Goal: Information Seeking & Learning: Learn about a topic

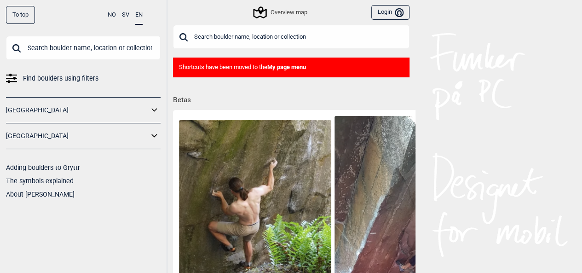
click at [37, 137] on link "[GEOGRAPHIC_DATA]" at bounding box center [77, 135] width 143 height 13
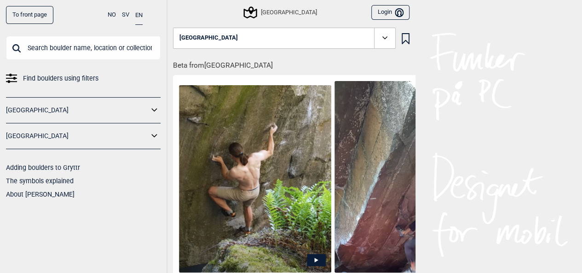
drag, startPoint x: 97, startPoint y: 145, endPoint x: 110, endPoint y: 140, distance: 13.7
click at [110, 140] on div "[GEOGRAPHIC_DATA]" at bounding box center [83, 136] width 155 height 26
click at [110, 140] on link "[GEOGRAPHIC_DATA]" at bounding box center [77, 135] width 143 height 13
click at [155, 138] on icon at bounding box center [155, 135] width 12 height 13
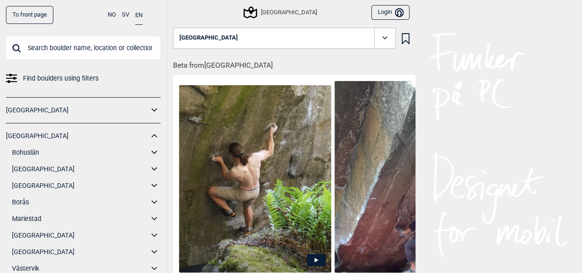
click at [41, 151] on link "Bohuslän" at bounding box center [80, 152] width 137 height 13
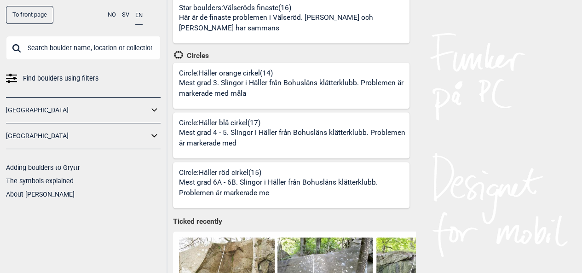
scroll to position [339, 0]
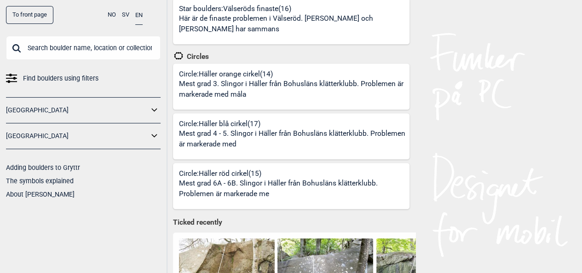
click at [339, 137] on p "Mest grad 4 - 5. Slingor i Häller från Bohusläns klätterklubb. Problemen är mar…" at bounding box center [293, 139] width 228 height 22
click at [261, 181] on p "Mest grad 6A - 6B. Slingor i Häller från Bohusläns klätterklubb. Problemen är m…" at bounding box center [293, 189] width 228 height 22
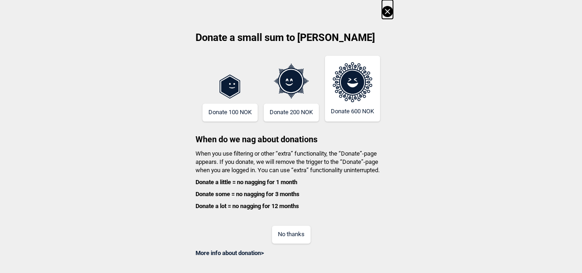
click at [393, 14] on icon at bounding box center [387, 11] width 11 height 11
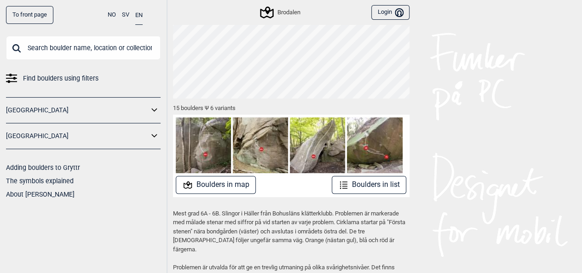
scroll to position [82, 0]
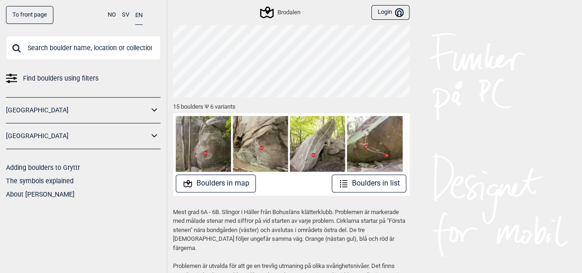
click at [359, 181] on button "Boulders in list" at bounding box center [369, 183] width 75 height 18
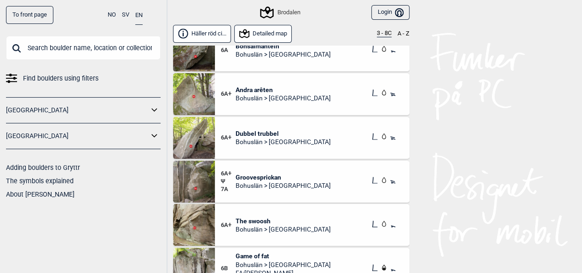
scroll to position [227, 0]
click at [264, 139] on span "Bohuslän > Brodalen" at bounding box center [283, 142] width 95 height 8
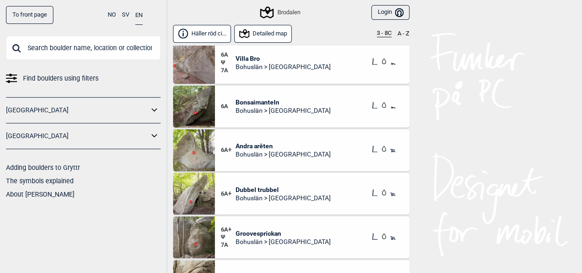
scroll to position [175, 0]
click at [262, 142] on span "Andra arêten" at bounding box center [283, 145] width 95 height 8
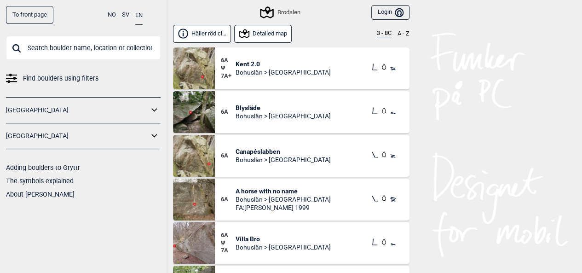
click at [301, 157] on div "6A Canapéslabben Bohuslän > Brodalen" at bounding box center [312, 156] width 195 height 42
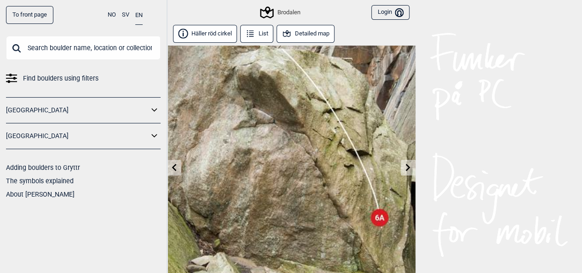
click at [409, 173] on link at bounding box center [408, 167] width 14 height 15
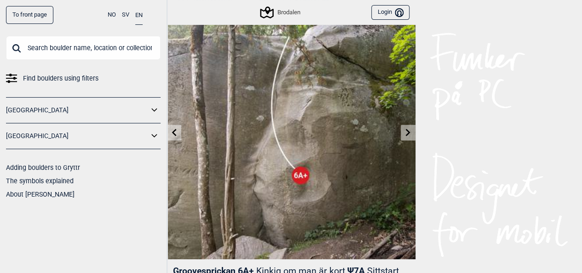
scroll to position [31, 0]
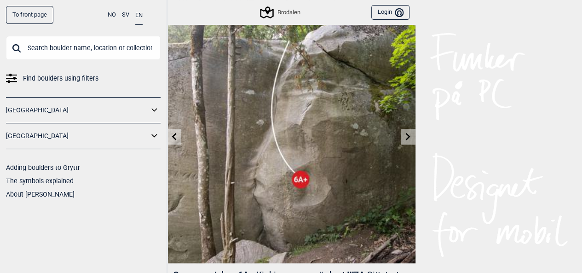
click at [405, 138] on icon at bounding box center [407, 136] width 7 height 7
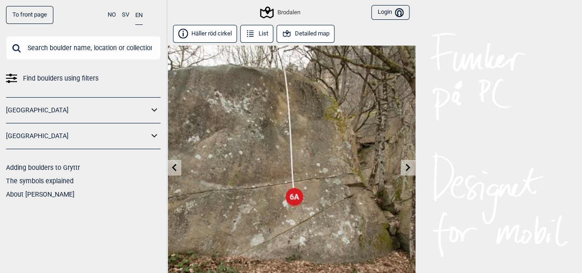
click at [405, 165] on icon at bounding box center [407, 166] width 7 height 7
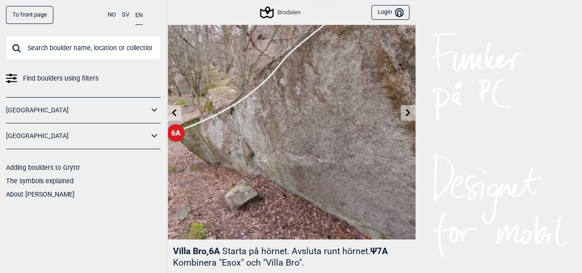
scroll to position [56, 0]
click at [408, 109] on icon at bounding box center [408, 111] width 5 height 7
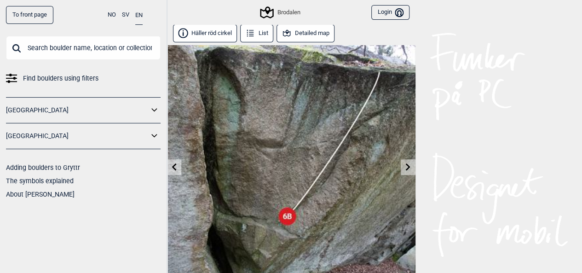
scroll to position [1, 0]
click at [406, 161] on link at bounding box center [408, 166] width 14 height 15
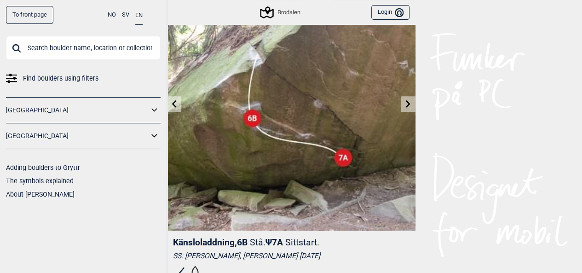
scroll to position [66, 0]
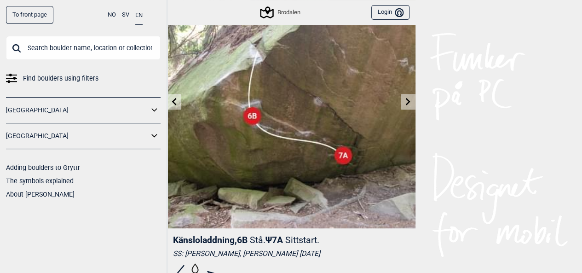
click at [404, 104] on link at bounding box center [408, 101] width 14 height 15
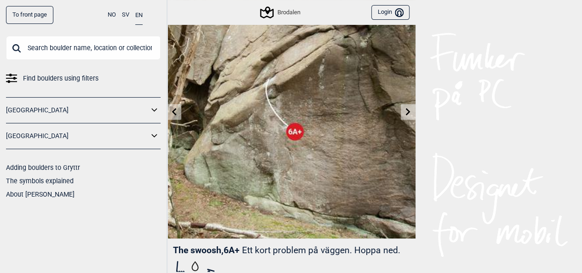
scroll to position [55, 0]
click at [405, 116] on link at bounding box center [408, 112] width 14 height 15
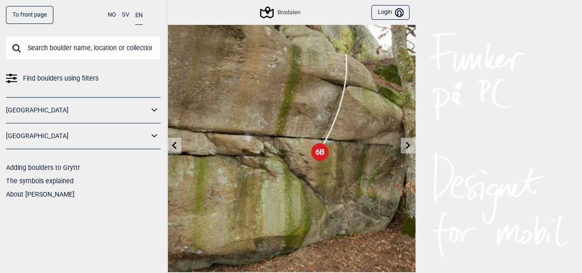
scroll to position [38, 0]
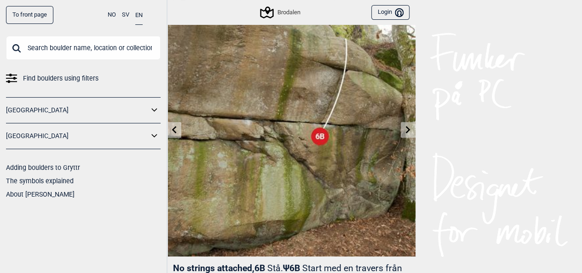
click at [411, 136] on link at bounding box center [408, 129] width 14 height 15
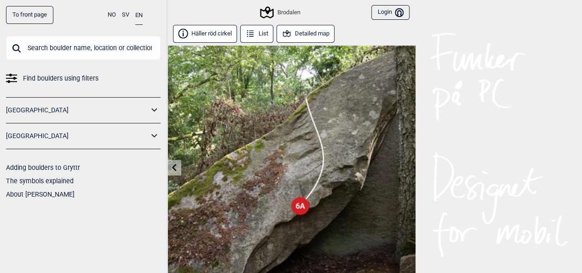
drag, startPoint x: 79, startPoint y: 41, endPoint x: 61, endPoint y: 53, distance: 21.2
click at [61, 53] on input "text" at bounding box center [83, 48] width 155 height 24
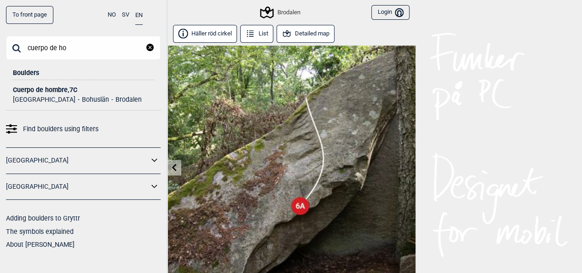
type input "cuerpo de ho"
click at [75, 90] on div "Cuerpo de hombre , 7C" at bounding box center [83, 90] width 141 height 7
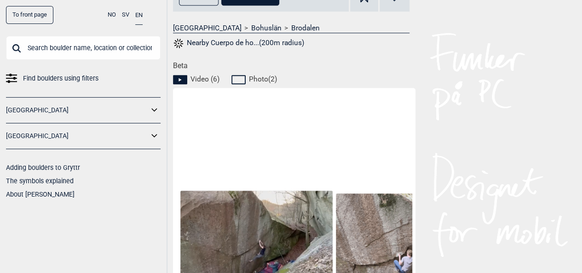
scroll to position [465, 0]
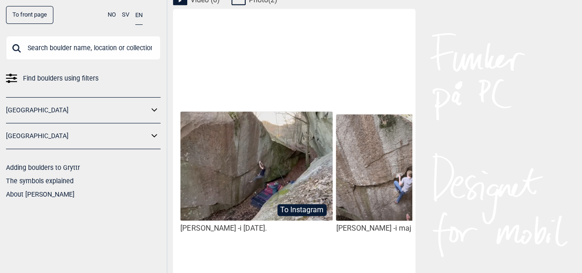
click at [246, 172] on img at bounding box center [256, 165] width 152 height 109
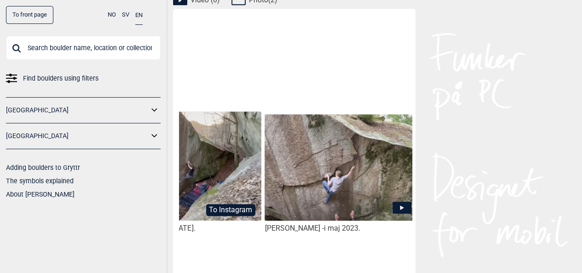
scroll to position [0, 72]
click at [324, 175] on img at bounding box center [340, 167] width 152 height 107
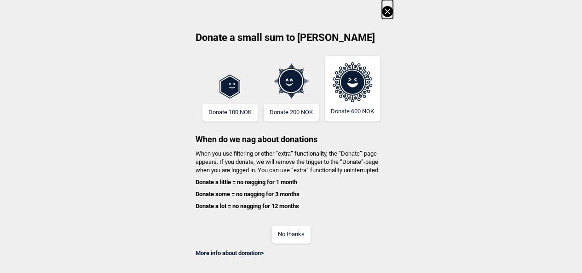
click at [383, 15] on div "Donate a small sum to Gryttr Donate 100 NOK Donate 200 NOK Donate 600 NOK When …" at bounding box center [291, 128] width 582 height 257
click at [389, 15] on icon at bounding box center [387, 11] width 11 height 11
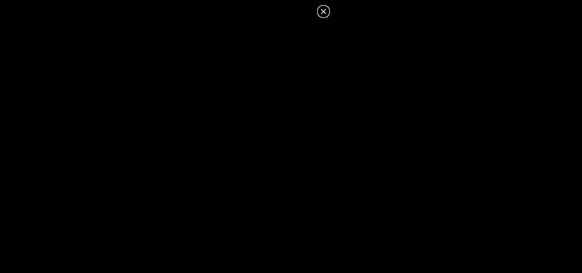
click at [328, 11] on icon at bounding box center [323, 11] width 11 height 11
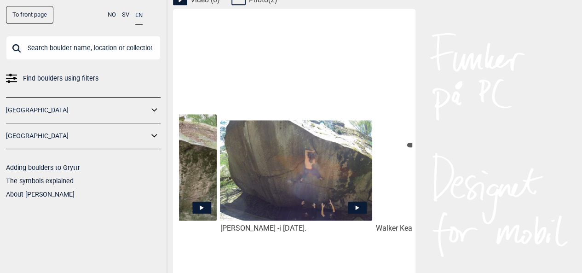
scroll to position [0, 272]
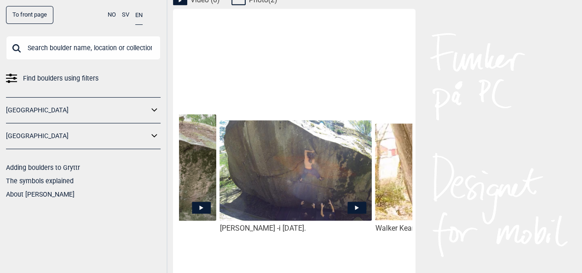
click at [319, 175] on img at bounding box center [296, 170] width 152 height 100
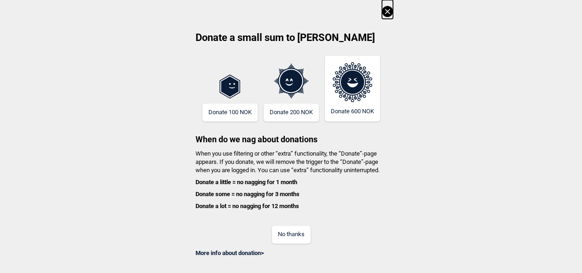
click at [390, 11] on icon at bounding box center [387, 11] width 5 height 5
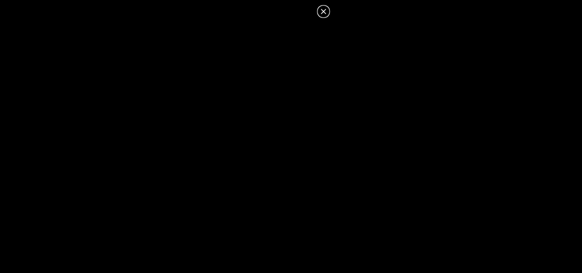
click at [322, 7] on icon at bounding box center [323, 11] width 11 height 11
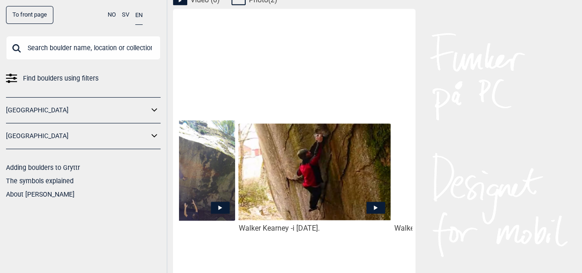
scroll to position [0, 409]
click at [374, 208] on icon at bounding box center [375, 207] width 4 height 5
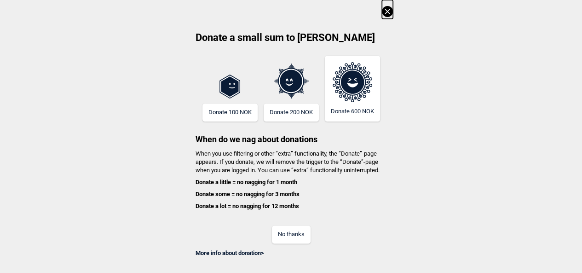
click at [390, 13] on icon at bounding box center [387, 11] width 5 height 5
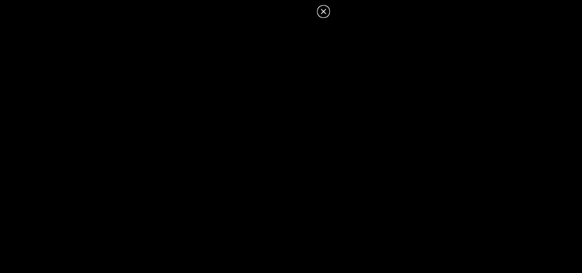
click at [324, 11] on icon at bounding box center [323, 11] width 5 height 5
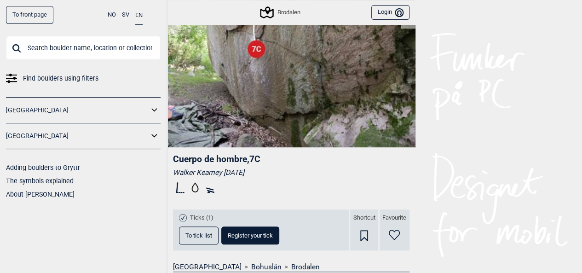
scroll to position [0, 0]
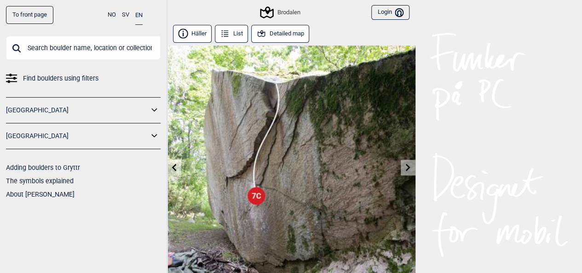
click at [103, 51] on input "text" at bounding box center [83, 48] width 155 height 24
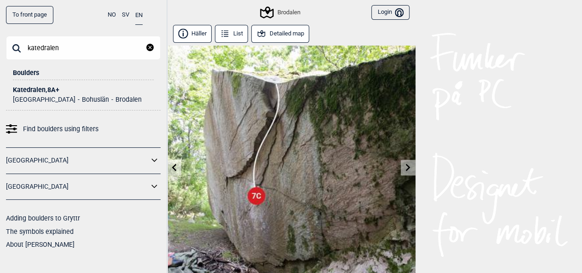
type input "katedralen"
click at [34, 91] on div "Katedralen , 8A+" at bounding box center [83, 90] width 141 height 7
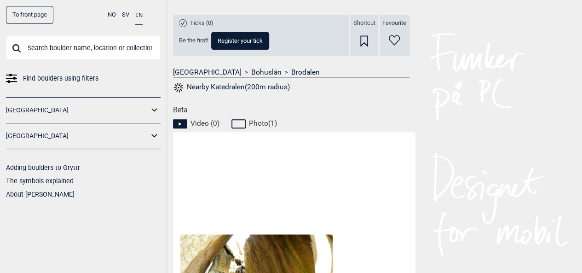
scroll to position [352, 0]
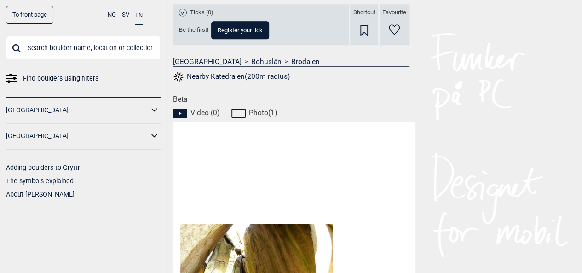
click at [265, 112] on span "Photo ( 1 )" at bounding box center [263, 112] width 28 height 9
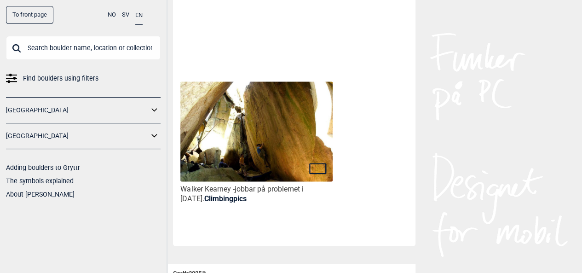
scroll to position [495, 0]
click at [259, 128] on img at bounding box center [256, 131] width 152 height 101
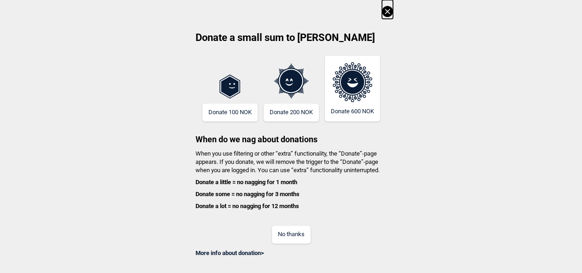
click at [392, 11] on icon at bounding box center [387, 11] width 11 height 11
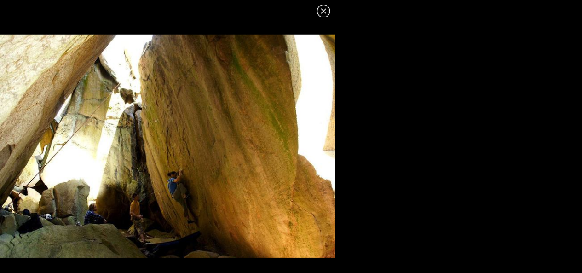
scroll to position [0, 0]
click at [321, 12] on icon at bounding box center [323, 11] width 11 height 11
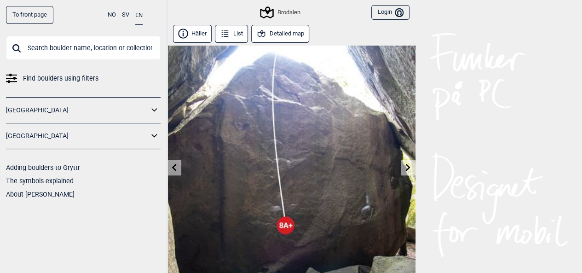
click at [66, 137] on link "[GEOGRAPHIC_DATA]" at bounding box center [77, 135] width 143 height 13
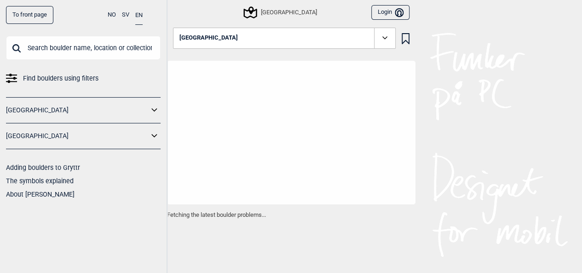
click at [156, 139] on icon at bounding box center [155, 135] width 12 height 13
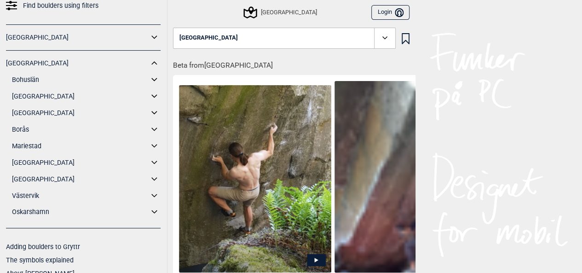
scroll to position [67, 0]
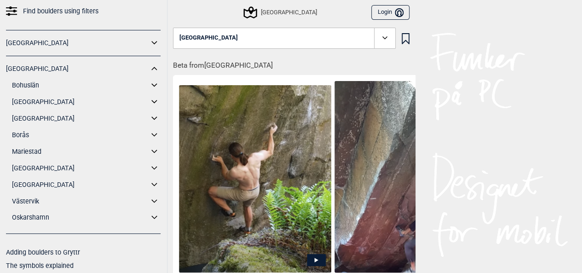
click at [43, 81] on link "Bohuslän" at bounding box center [80, 85] width 137 height 13
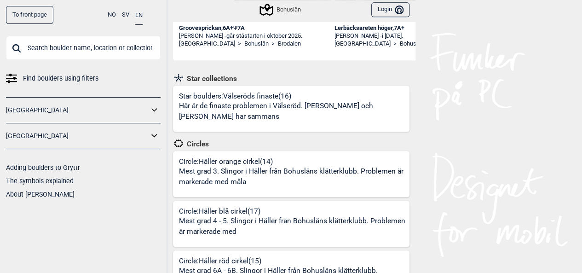
scroll to position [252, 0]
click at [361, 108] on p "Här är de finaste problemen i Välseröd. Tina Jørgensen och Niklas Björnerstedt …" at bounding box center [293, 111] width 228 height 22
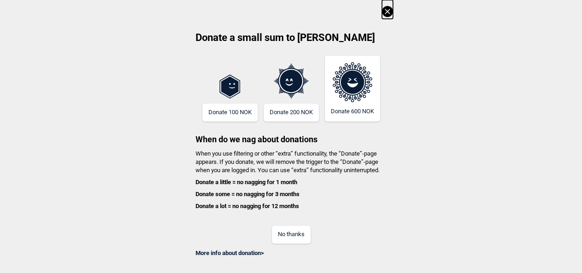
click at [387, 12] on icon at bounding box center [387, 11] width 11 height 11
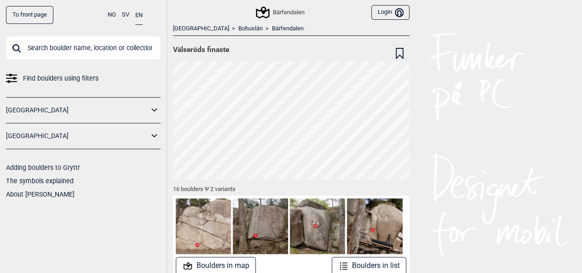
scroll to position [51, 0]
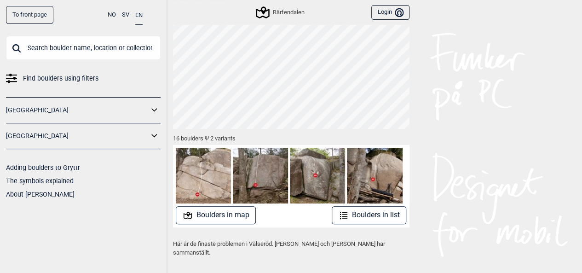
click at [371, 219] on button "Boulders in list" at bounding box center [369, 215] width 75 height 18
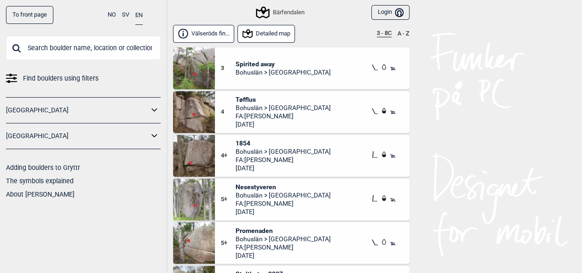
click at [284, 100] on span "Tøfflus" at bounding box center [283, 99] width 95 height 8
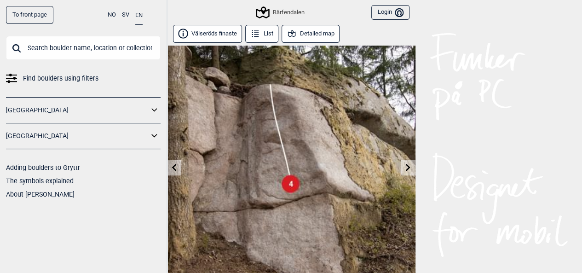
click at [405, 167] on icon at bounding box center [407, 166] width 7 height 7
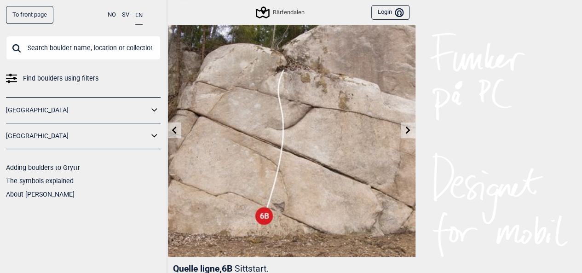
scroll to position [37, 0]
click at [410, 132] on icon at bounding box center [407, 130] width 7 height 7
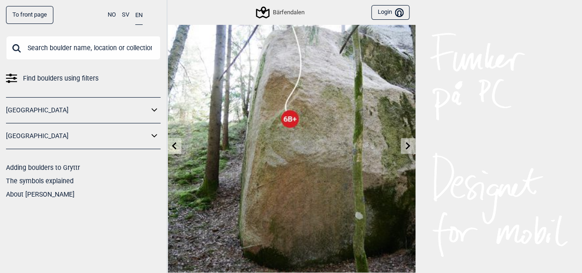
scroll to position [21, 0]
click at [406, 148] on icon at bounding box center [408, 145] width 5 height 7
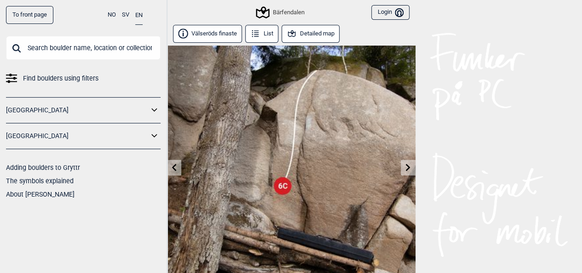
click at [409, 162] on link at bounding box center [408, 167] width 14 height 15
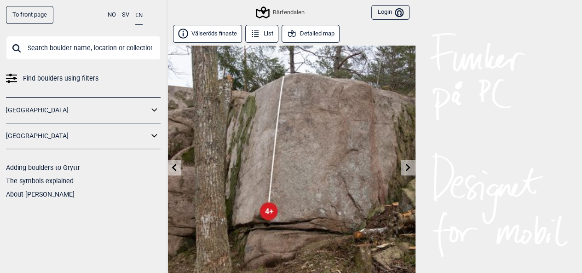
click at [409, 162] on link at bounding box center [408, 167] width 14 height 15
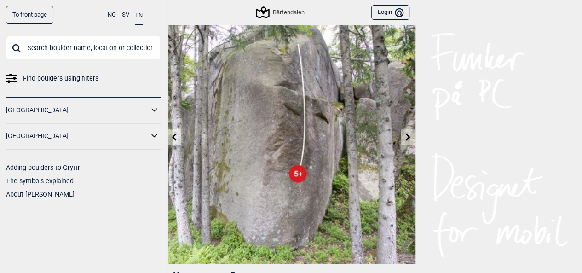
scroll to position [29, 0]
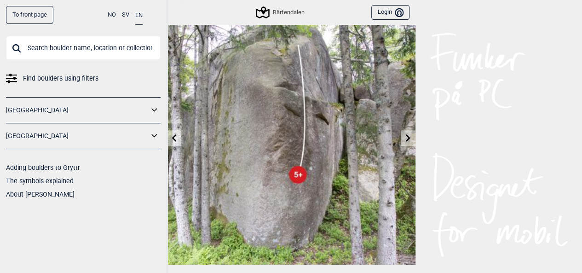
click at [407, 141] on link at bounding box center [408, 138] width 14 height 15
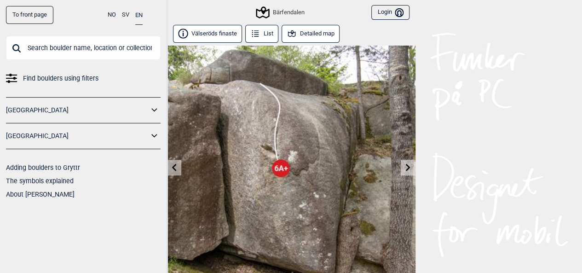
click at [410, 172] on link at bounding box center [408, 167] width 14 height 15
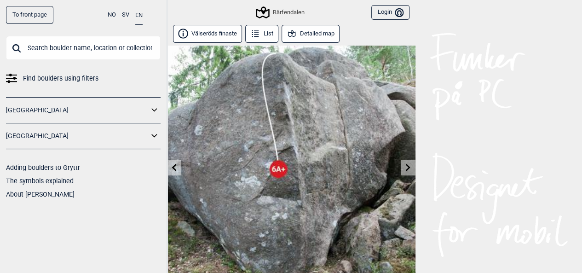
click at [410, 172] on link at bounding box center [408, 167] width 14 height 15
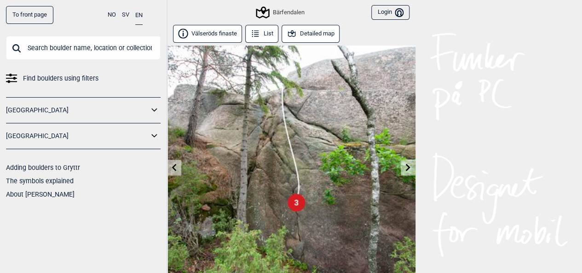
click at [410, 172] on link at bounding box center [408, 167] width 14 height 15
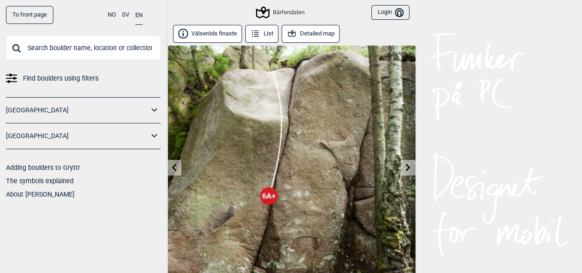
click at [410, 172] on link at bounding box center [408, 167] width 14 height 15
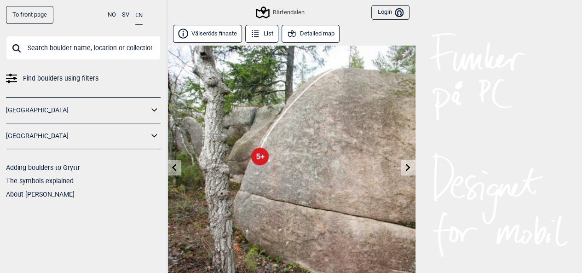
click at [406, 164] on icon at bounding box center [407, 166] width 7 height 7
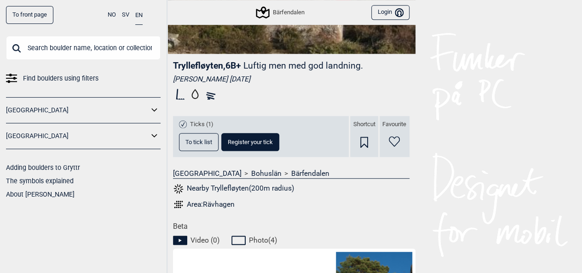
scroll to position [182, 0]
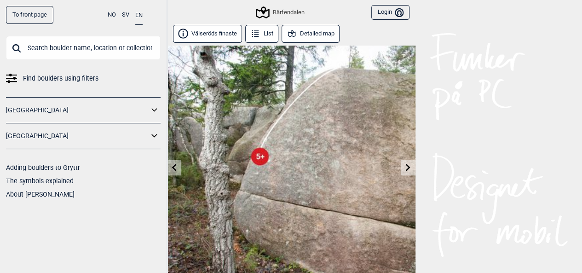
click at [73, 133] on link "[GEOGRAPHIC_DATA]" at bounding box center [77, 135] width 143 height 13
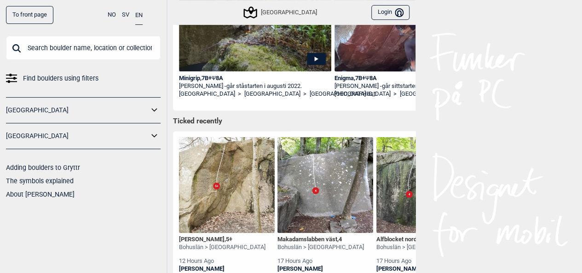
scroll to position [181, 0]
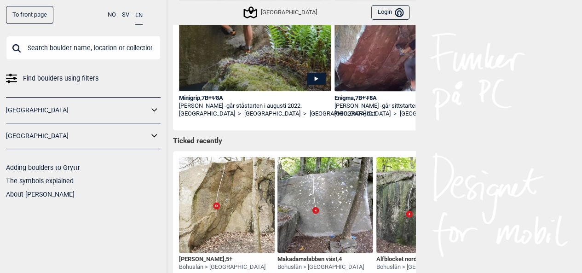
click at [87, 135] on link "[GEOGRAPHIC_DATA]" at bounding box center [77, 135] width 143 height 13
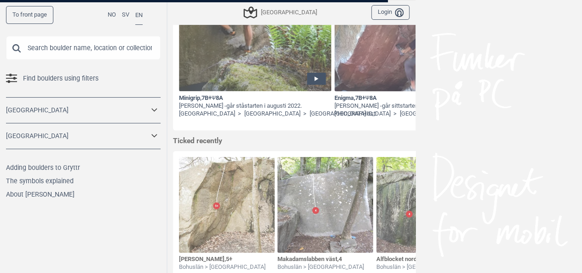
scroll to position [0, 0]
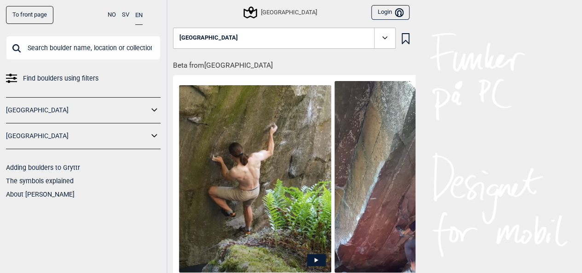
click at [154, 142] on icon at bounding box center [155, 135] width 12 height 13
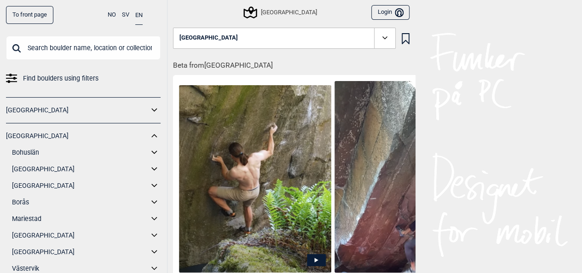
click at [26, 154] on link "Bohuslän" at bounding box center [80, 152] width 137 height 13
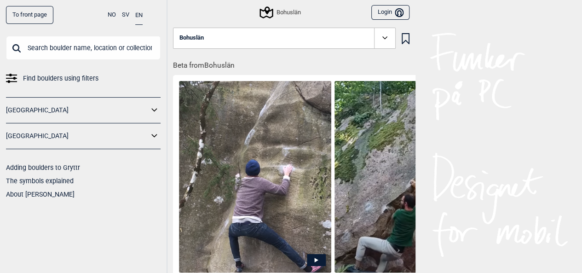
click at [77, 140] on link "[GEOGRAPHIC_DATA]" at bounding box center [77, 135] width 143 height 13
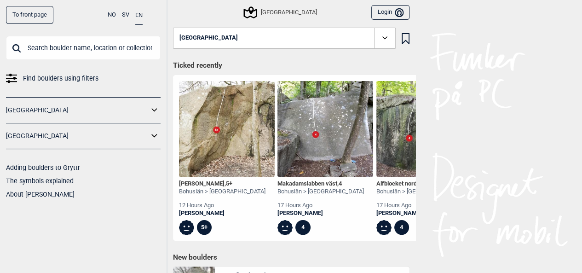
click at [153, 136] on icon at bounding box center [154, 135] width 6 height 3
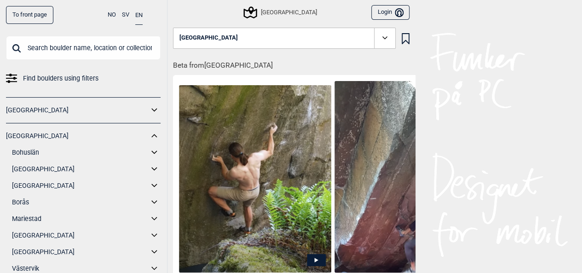
click at [392, 43] on span at bounding box center [384, 38] width 21 height 21
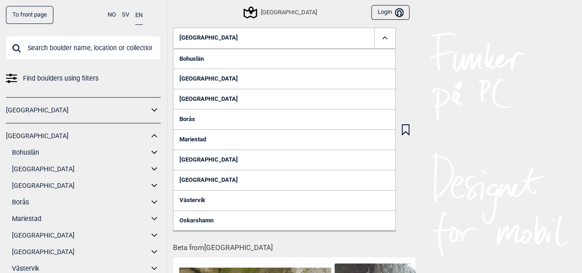
click at [204, 60] on link "Bohuslän" at bounding box center [284, 59] width 223 height 20
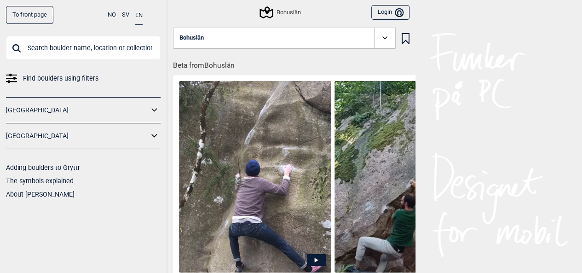
click at [384, 35] on icon at bounding box center [385, 38] width 11 height 11
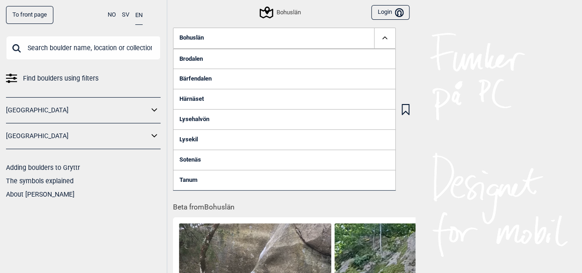
click at [201, 59] on link "Brodalen" at bounding box center [284, 59] width 223 height 20
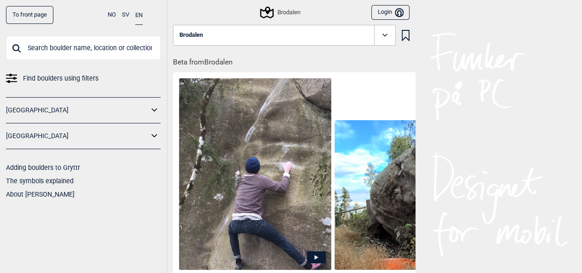
click at [384, 41] on span at bounding box center [384, 35] width 21 height 21
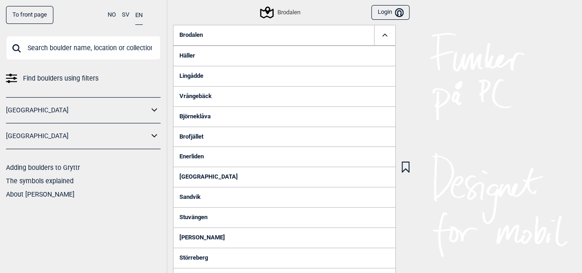
click at [205, 58] on link "Häller" at bounding box center [284, 56] width 223 height 20
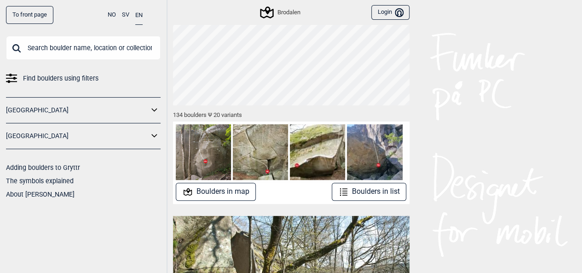
scroll to position [95, 0]
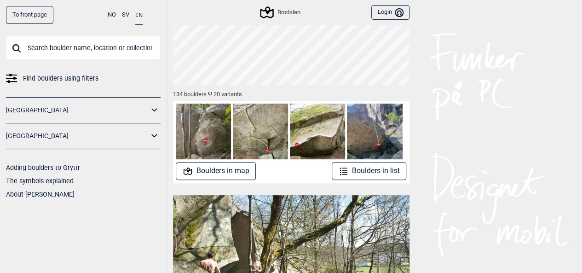
click at [240, 171] on button "Boulders in map" at bounding box center [216, 171] width 80 height 18
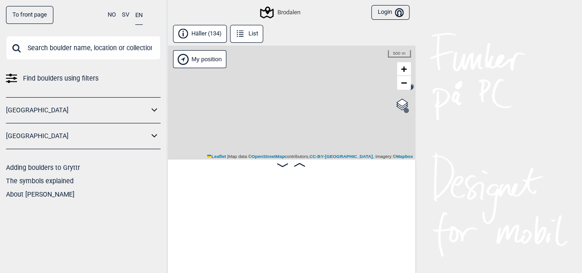
scroll to position [0, 72]
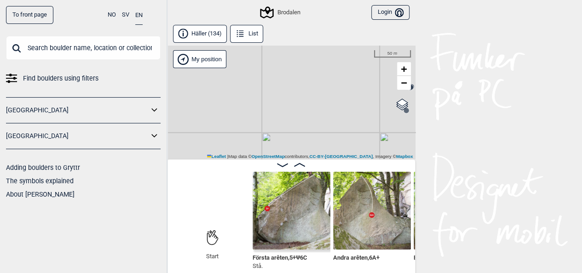
click at [282, 165] on icon at bounding box center [282, 165] width 11 height 4
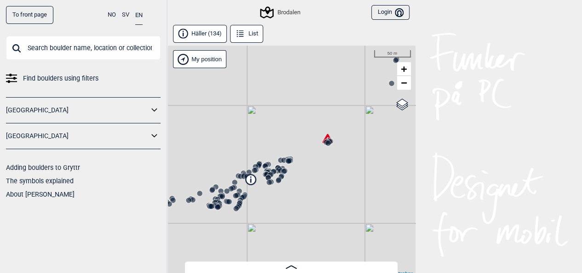
drag, startPoint x: 242, startPoint y: 258, endPoint x: 211, endPoint y: 239, distance: 36.5
click at [211, 239] on div "Brodalen" at bounding box center [291, 161] width 248 height 231
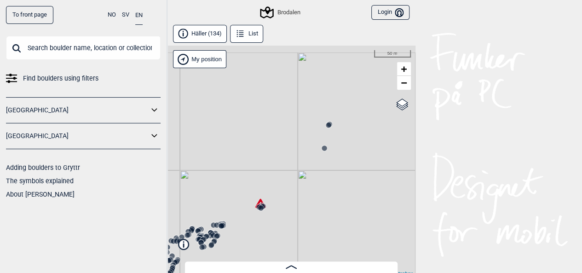
drag, startPoint x: 360, startPoint y: 137, endPoint x: 308, endPoint y: 182, distance: 69.2
click at [305, 196] on div "Brodalen" at bounding box center [291, 161] width 248 height 231
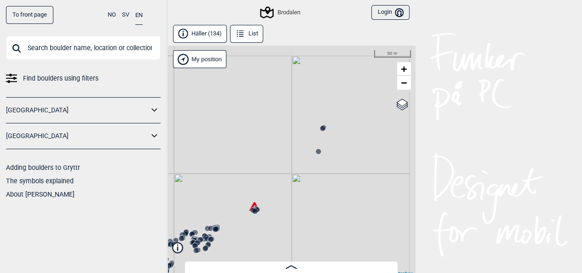
click at [319, 159] on div "Brodalen" at bounding box center [291, 161] width 248 height 231
click at [319, 155] on icon at bounding box center [318, 151] width 7 height 7
click at [298, 268] on div at bounding box center [291, 267] width 213 height 8
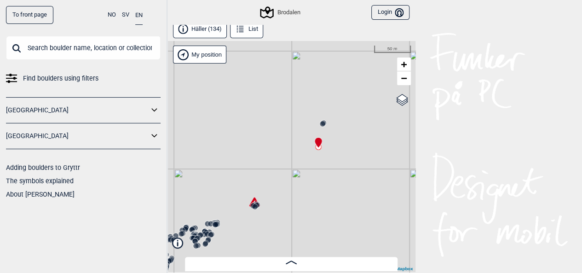
click at [291, 266] on span at bounding box center [291, 263] width 11 height 8
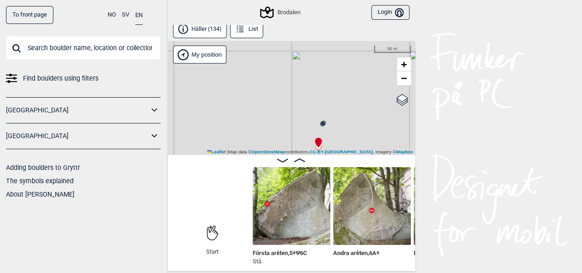
click at [323, 126] on circle at bounding box center [323, 124] width 6 height 6
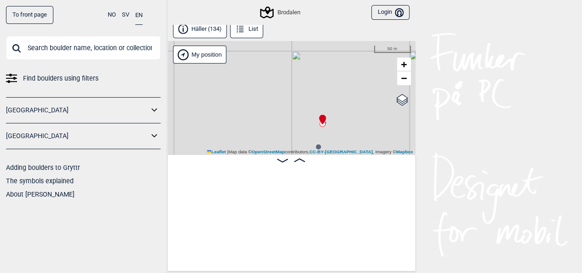
scroll to position [0, 10351]
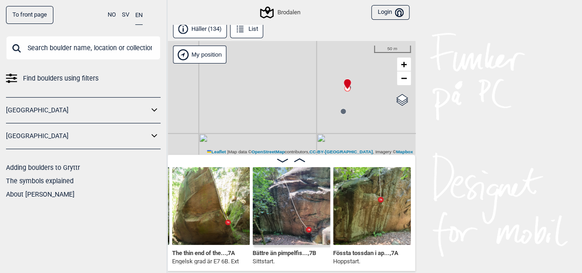
drag, startPoint x: 269, startPoint y: 128, endPoint x: 324, endPoint y: 57, distance: 90.0
click at [324, 57] on div "Brodalen" at bounding box center [291, 98] width 248 height 114
click at [282, 160] on icon at bounding box center [282, 161] width 11 height 4
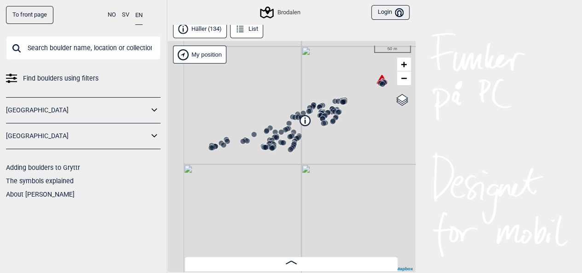
drag, startPoint x: 261, startPoint y: 151, endPoint x: 341, endPoint y: 98, distance: 96.5
click at [336, 98] on icon at bounding box center [338, 101] width 7 height 7
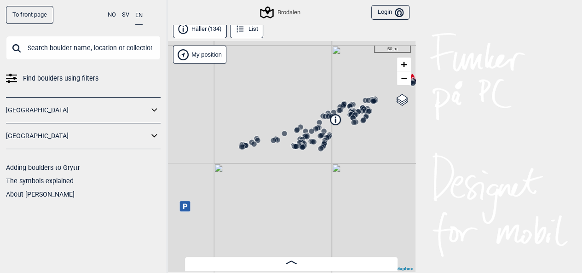
drag, startPoint x: 223, startPoint y: 167, endPoint x: 293, endPoint y: 171, distance: 70.1
click at [293, 171] on div "Brodalen" at bounding box center [291, 156] width 248 height 231
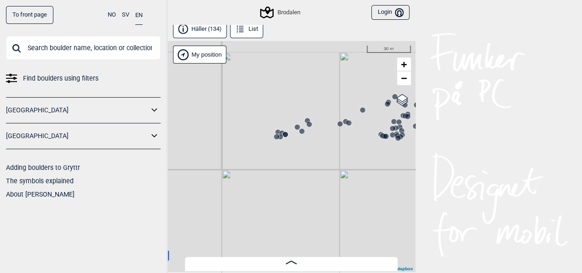
click at [277, 136] on circle at bounding box center [277, 137] width 6 height 6
click at [295, 264] on icon at bounding box center [291, 262] width 11 height 4
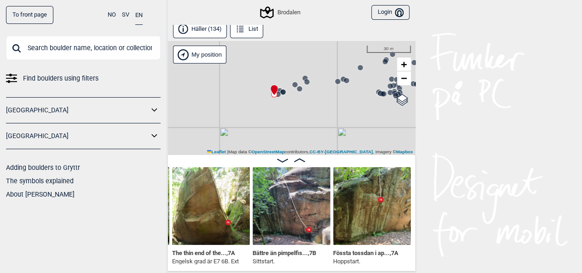
drag, startPoint x: 320, startPoint y: 142, endPoint x: 314, endPoint y: 113, distance: 30.0
click at [314, 113] on div "Brodalen" at bounding box center [291, 98] width 248 height 114
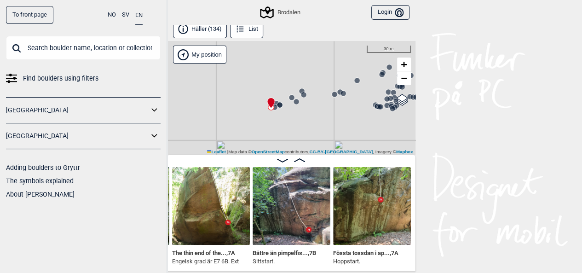
click at [275, 104] on circle at bounding box center [275, 107] width 6 height 6
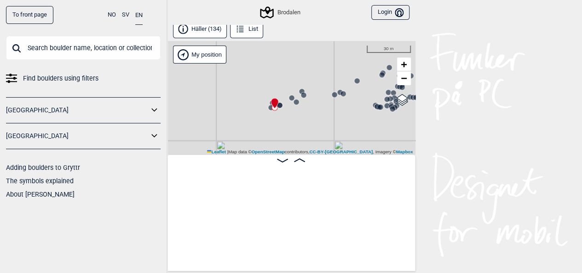
scroll to position [0, 152]
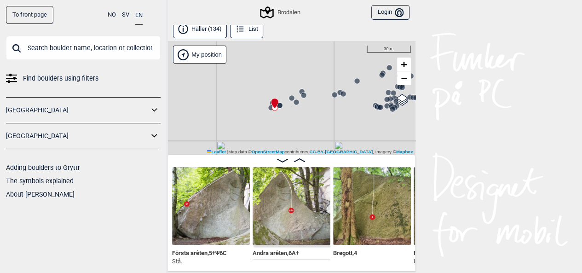
click at [269, 109] on circle at bounding box center [271, 108] width 6 height 6
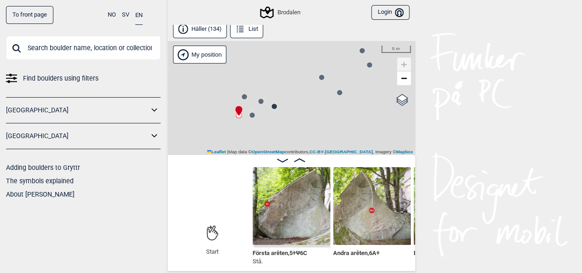
drag, startPoint x: 248, startPoint y: 87, endPoint x: 282, endPoint y: 136, distance: 58.8
click at [282, 136] on div "Brodalen" at bounding box center [291, 98] width 248 height 114
click at [248, 104] on circle at bounding box center [250, 104] width 6 height 6
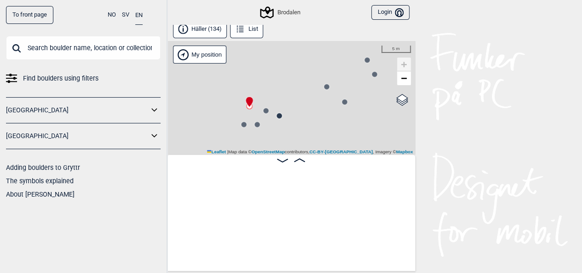
scroll to position [0, 474]
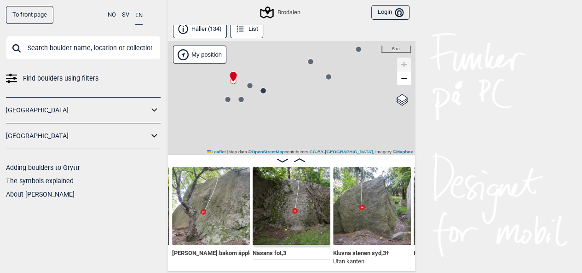
drag, startPoint x: 325, startPoint y: 130, endPoint x: 309, endPoint y: 103, distance: 31.6
click at [309, 103] on div "Brodalen" at bounding box center [291, 98] width 248 height 114
click at [265, 92] on circle at bounding box center [263, 90] width 6 height 6
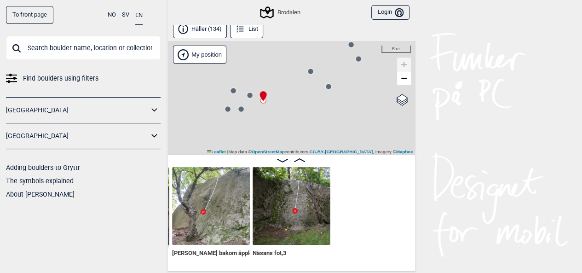
scroll to position [0, 313]
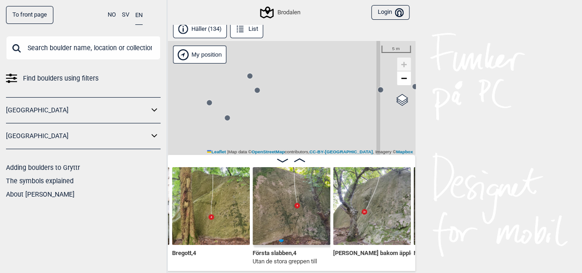
drag, startPoint x: 372, startPoint y: 109, endPoint x: 220, endPoint y: 157, distance: 158.9
click at [224, 153] on div "Brodalen" at bounding box center [291, 98] width 248 height 114
click at [366, 106] on circle at bounding box center [367, 108] width 6 height 6
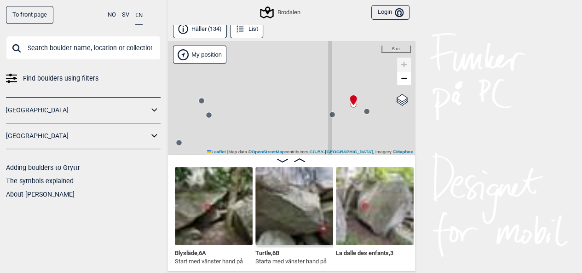
scroll to position [0, 955]
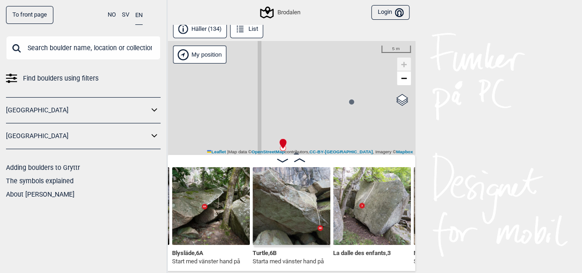
drag, startPoint x: 365, startPoint y: 67, endPoint x: 258, endPoint y: 109, distance: 115.3
click at [258, 109] on div "Brodalen" at bounding box center [291, 98] width 248 height 114
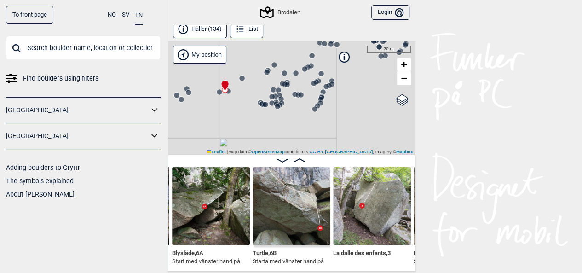
drag, startPoint x: 348, startPoint y: 126, endPoint x: 313, endPoint y: 99, distance: 44.0
click at [318, 96] on icon at bounding box center [320, 99] width 7 height 7
click at [279, 105] on circle at bounding box center [277, 107] width 6 height 6
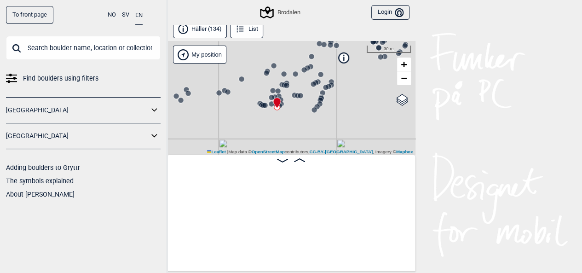
scroll to position [0, 1982]
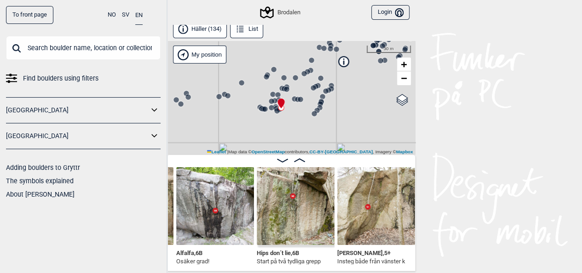
scroll to position [0, 2156]
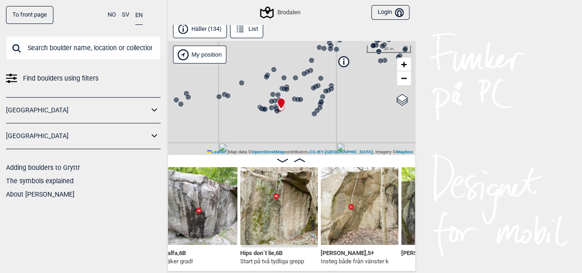
click at [208, 199] on img at bounding box center [199, 206] width 78 height 78
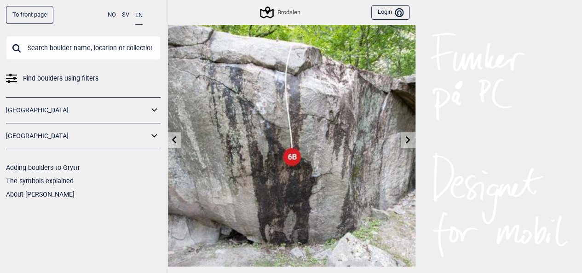
scroll to position [28, 0]
click at [173, 140] on icon at bounding box center [174, 138] width 5 height 7
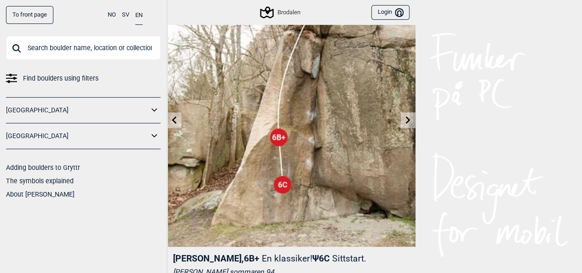
scroll to position [47, 0]
click at [406, 121] on icon at bounding box center [407, 119] width 7 height 7
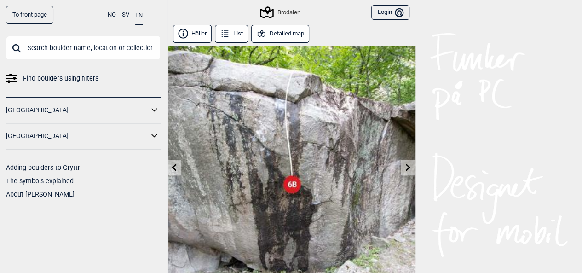
click at [408, 174] on link at bounding box center [408, 167] width 14 height 15
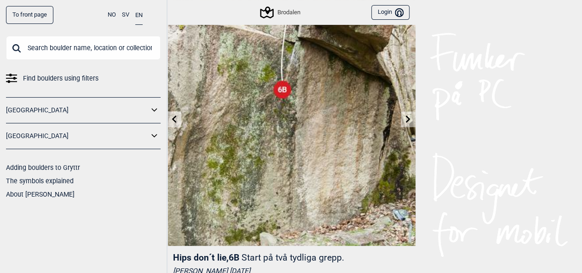
scroll to position [51, 0]
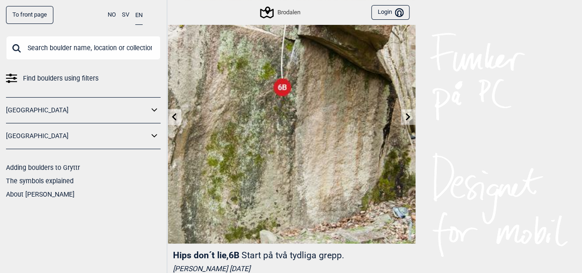
click at [407, 114] on icon at bounding box center [408, 116] width 5 height 7
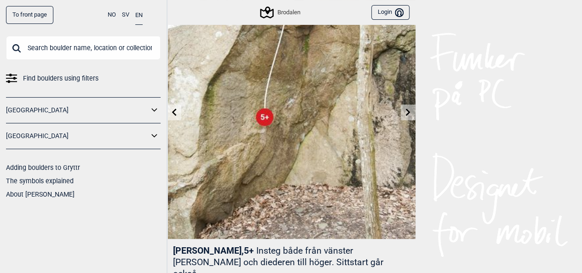
scroll to position [55, 0]
click at [410, 120] on img at bounding box center [291, 115] width 248 height 248
click at [410, 114] on icon at bounding box center [407, 112] width 7 height 7
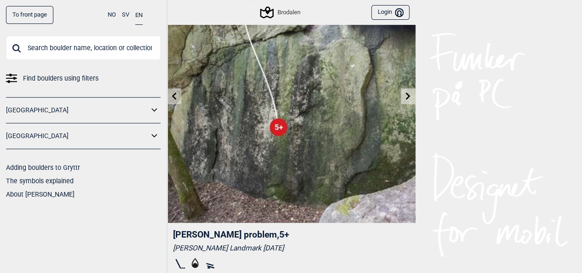
scroll to position [72, 0]
click at [409, 97] on icon at bounding box center [407, 95] width 7 height 7
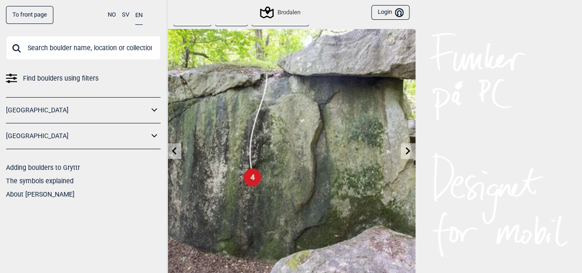
scroll to position [17, 0]
click at [404, 149] on icon at bounding box center [407, 149] width 7 height 7
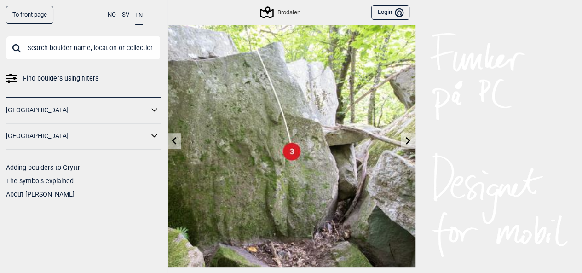
scroll to position [19, 0]
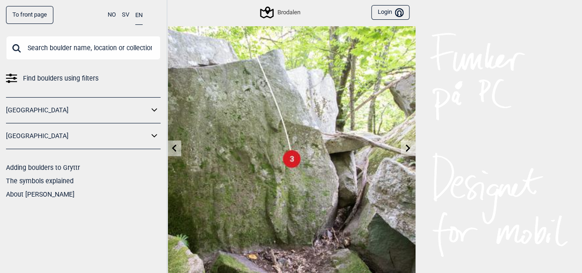
click at [405, 146] on icon at bounding box center [407, 147] width 7 height 7
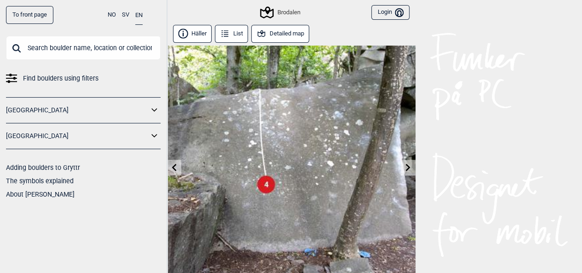
click at [408, 172] on link at bounding box center [408, 167] width 14 height 15
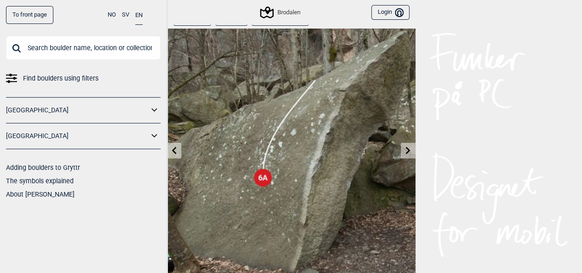
scroll to position [17, 0]
click at [175, 151] on icon at bounding box center [173, 149] width 7 height 7
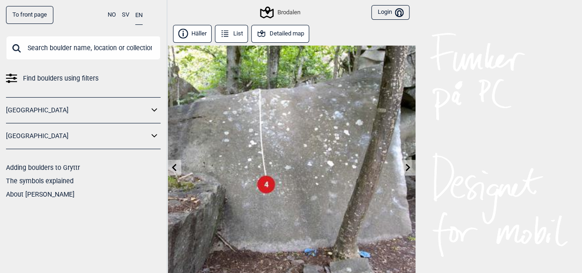
click at [175, 151] on img at bounding box center [291, 170] width 248 height 248
click at [175, 177] on img at bounding box center [291, 170] width 248 height 248
click at [175, 171] on link at bounding box center [174, 167] width 14 height 15
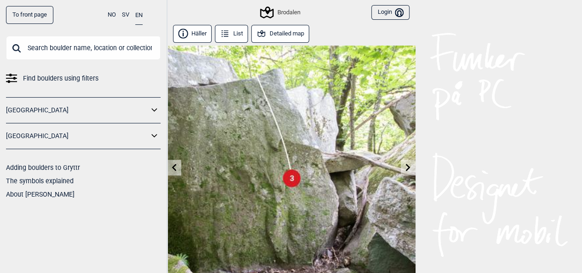
click at [175, 171] on link at bounding box center [174, 167] width 14 height 15
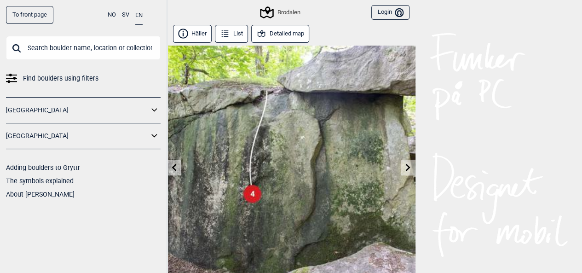
click at [175, 171] on link at bounding box center [174, 167] width 14 height 15
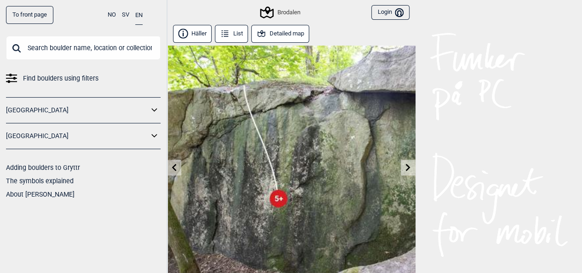
click at [175, 171] on link at bounding box center [174, 167] width 14 height 15
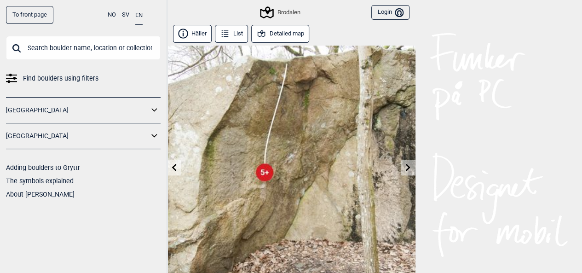
click at [175, 171] on link at bounding box center [174, 167] width 14 height 15
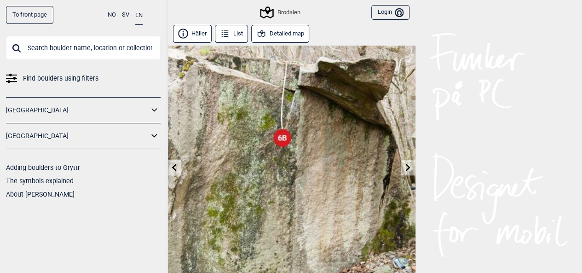
click at [175, 171] on link at bounding box center [174, 167] width 14 height 15
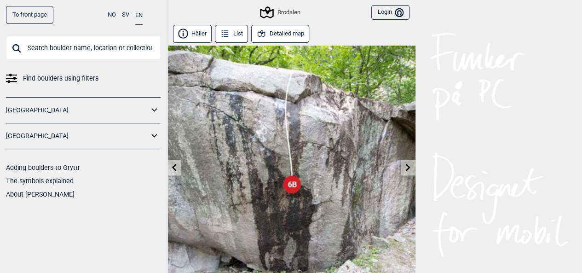
click at [175, 171] on link at bounding box center [174, 167] width 14 height 15
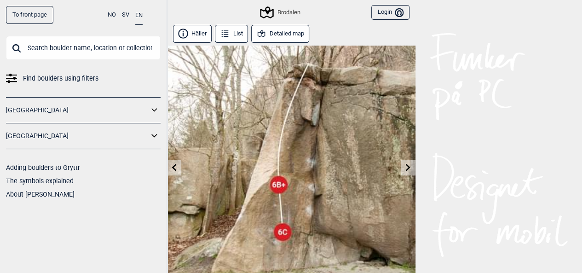
click at [175, 171] on link at bounding box center [174, 167] width 14 height 15
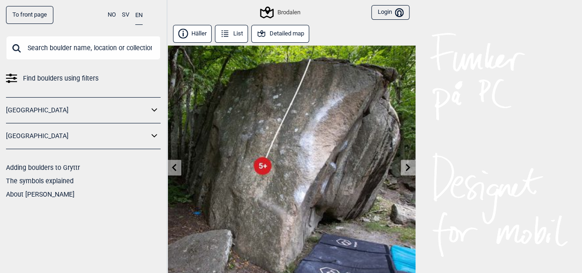
click at [175, 171] on link at bounding box center [174, 167] width 14 height 15
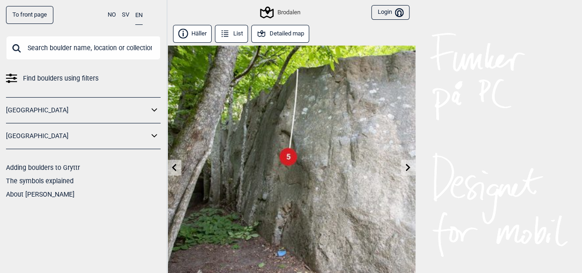
click at [175, 171] on link at bounding box center [174, 167] width 14 height 15
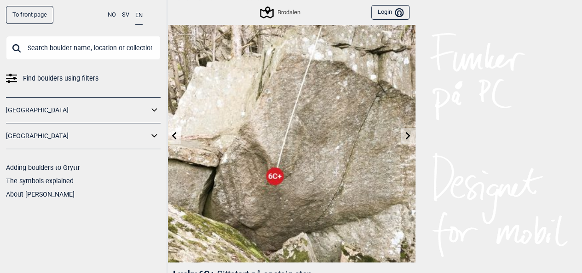
scroll to position [34, 0]
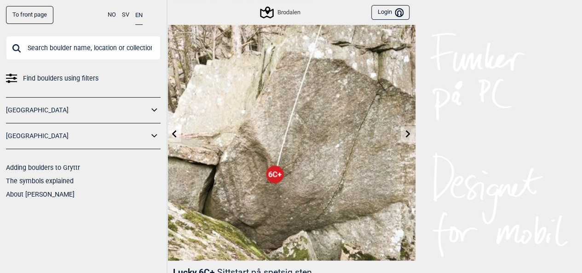
click at [172, 133] on icon at bounding box center [174, 133] width 5 height 7
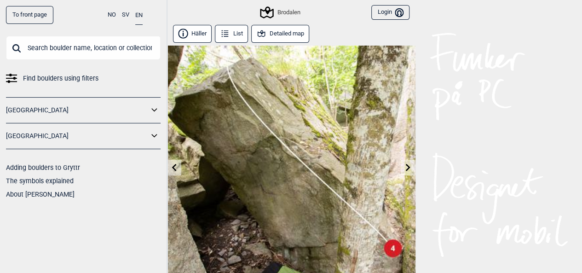
click at [172, 133] on img at bounding box center [291, 170] width 248 height 248
click at [177, 174] on link at bounding box center [174, 167] width 14 height 15
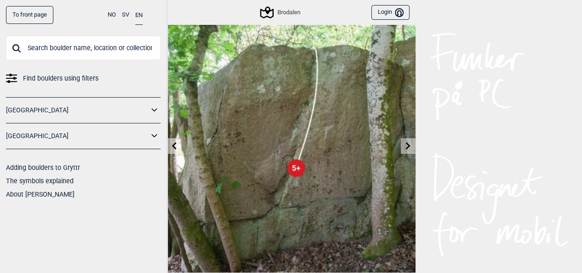
scroll to position [14, 0]
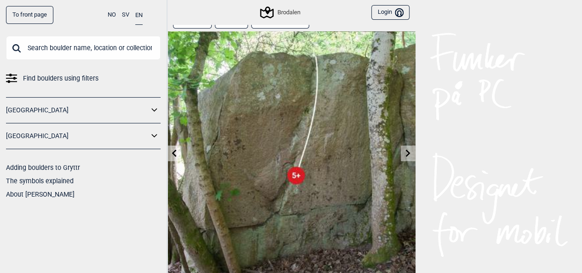
click at [174, 151] on icon at bounding box center [174, 152] width 5 height 7
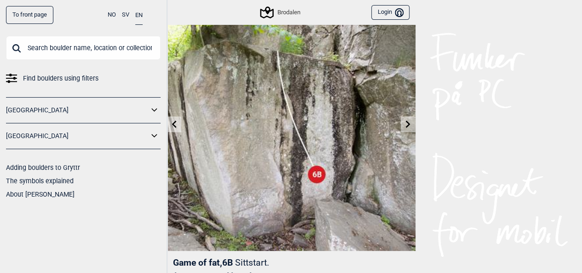
scroll to position [47, 0]
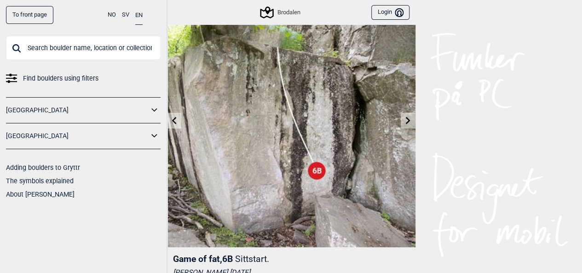
click at [174, 125] on link at bounding box center [174, 120] width 14 height 15
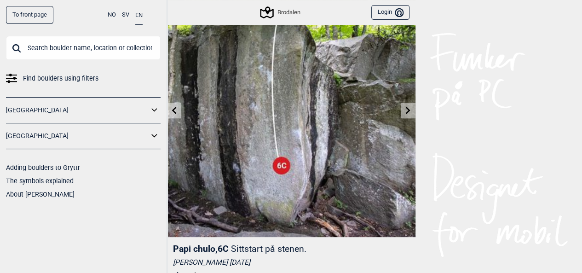
scroll to position [57, 0]
click at [406, 104] on link at bounding box center [408, 111] width 14 height 15
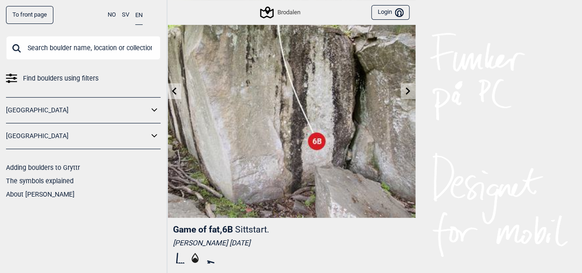
scroll to position [79, 0]
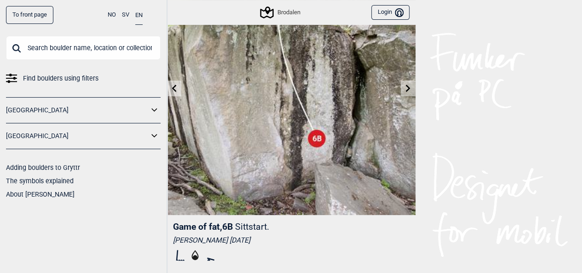
click at [177, 92] on icon at bounding box center [173, 87] width 7 height 7
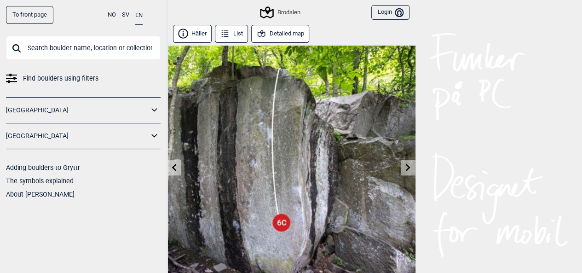
click at [178, 163] on link at bounding box center [174, 167] width 14 height 15
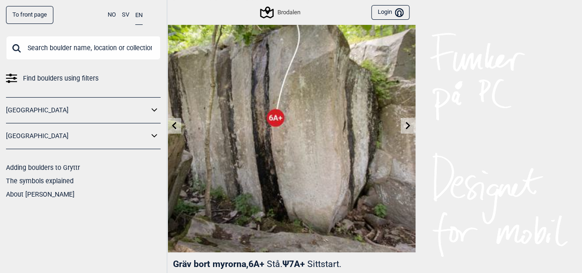
scroll to position [48, 0]
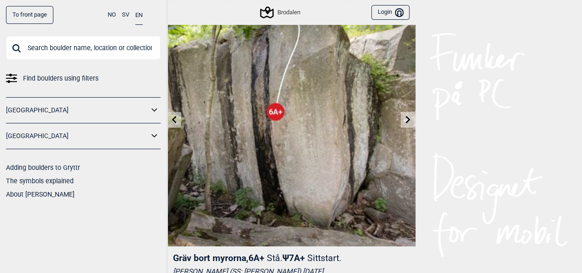
click at [409, 113] on link at bounding box center [408, 119] width 14 height 15
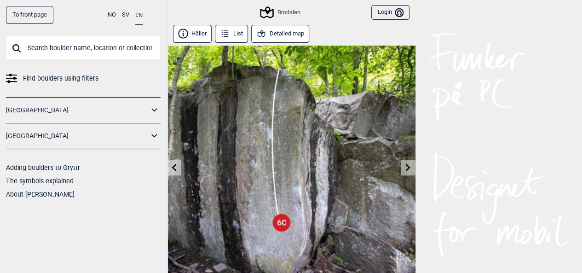
click at [274, 32] on button "Detailed map" at bounding box center [280, 34] width 58 height 18
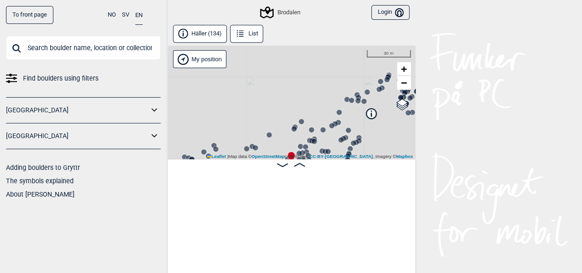
scroll to position [0, 1399]
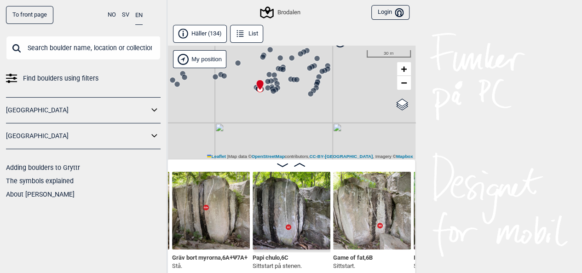
drag, startPoint x: 316, startPoint y: 133, endPoint x: 284, endPoint y: 60, distance: 78.7
click at [284, 60] on div "Brodalen" at bounding box center [291, 103] width 248 height 114
click at [259, 99] on div "Brodalen" at bounding box center [291, 103] width 248 height 114
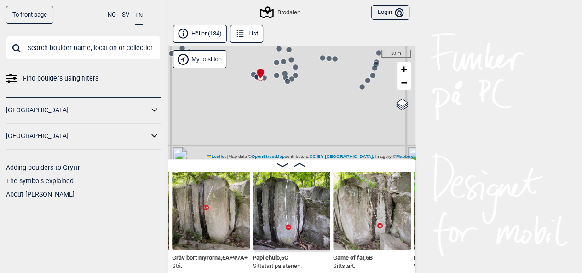
drag, startPoint x: 268, startPoint y: 95, endPoint x: 259, endPoint y: 99, distance: 10.5
click at [259, 99] on div "Brodalen" at bounding box center [291, 103] width 248 height 114
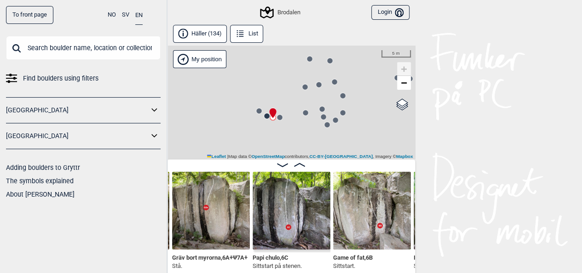
drag, startPoint x: 253, startPoint y: 91, endPoint x: 264, endPoint y: 152, distance: 62.2
click at [264, 152] on div "Brodalen" at bounding box center [291, 103] width 248 height 114
click at [277, 136] on div "Brodalen" at bounding box center [291, 103] width 248 height 114
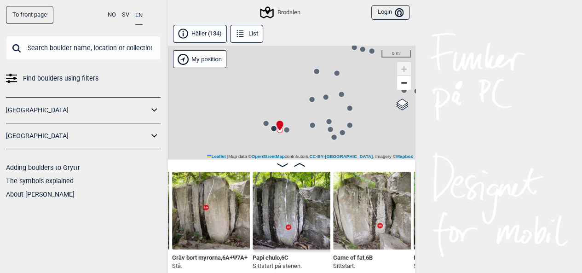
click at [287, 130] on circle at bounding box center [287, 130] width 6 height 6
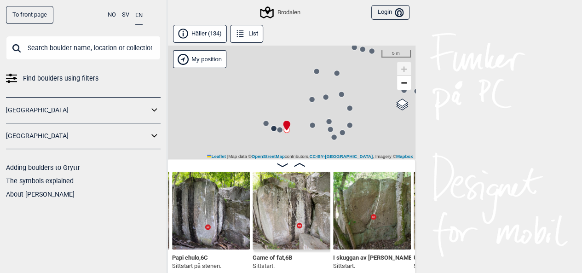
click at [299, 208] on img at bounding box center [292, 211] width 78 height 78
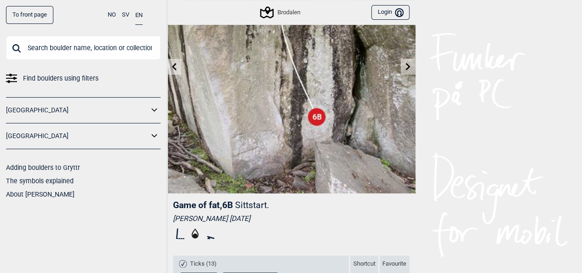
scroll to position [102, 0]
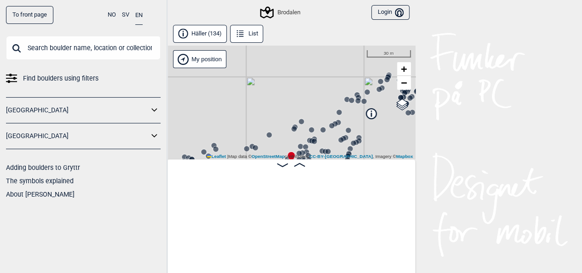
scroll to position [0, 1399]
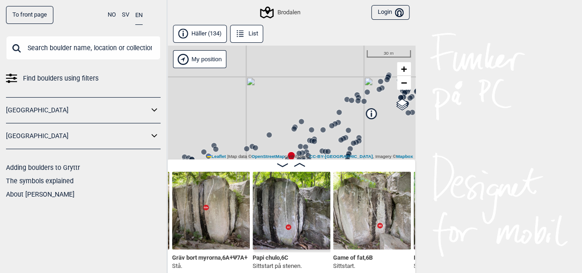
click at [290, 218] on img at bounding box center [292, 211] width 78 height 78
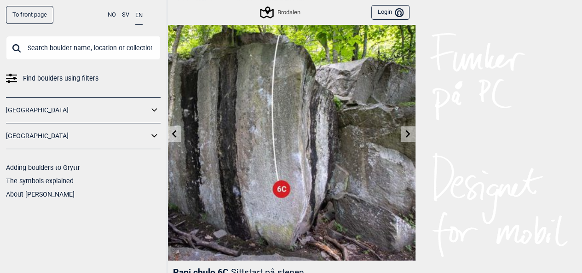
scroll to position [32, 0]
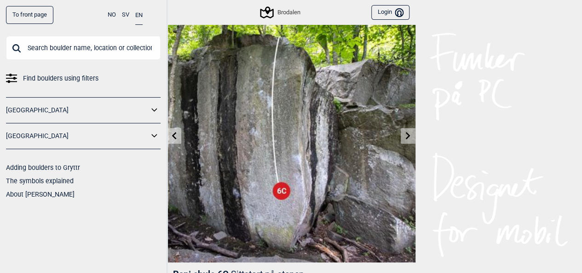
click at [173, 128] on link at bounding box center [174, 135] width 14 height 15
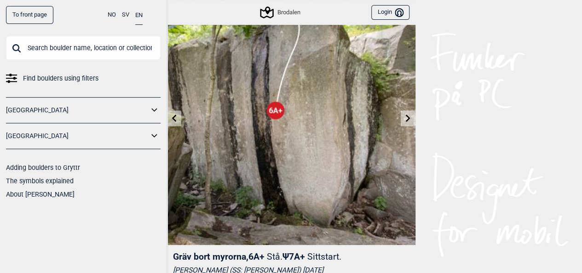
scroll to position [49, 0]
click at [175, 122] on link at bounding box center [174, 118] width 14 height 15
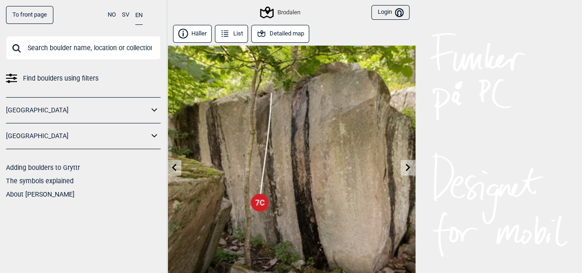
click at [179, 166] on link at bounding box center [174, 167] width 14 height 15
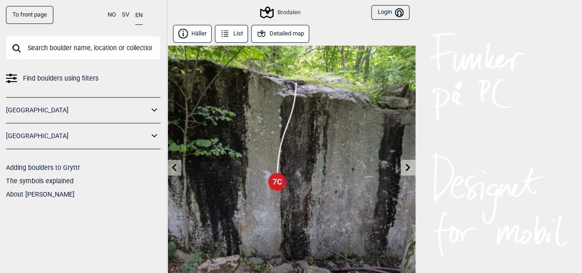
click at [179, 166] on link at bounding box center [174, 167] width 14 height 15
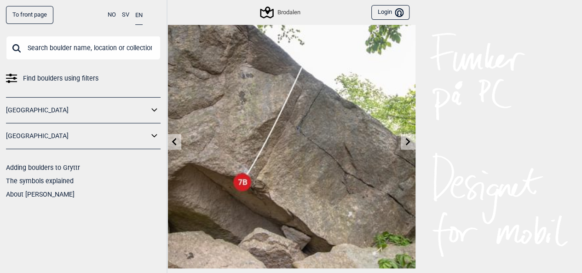
scroll to position [26, 0]
click at [178, 144] on link at bounding box center [174, 141] width 14 height 15
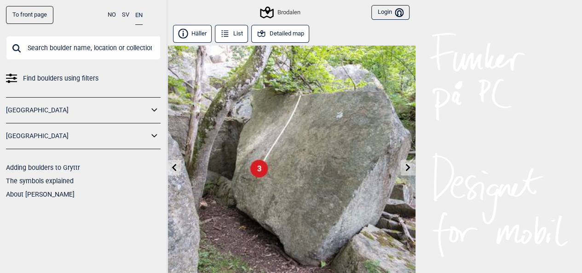
click at [174, 168] on icon at bounding box center [174, 166] width 5 height 7
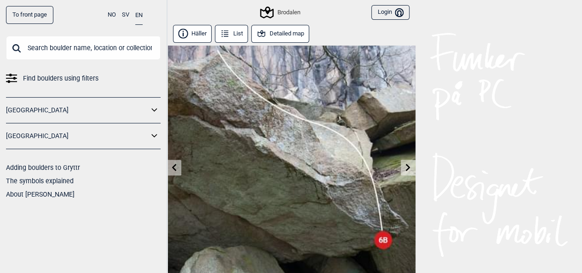
click at [174, 168] on icon at bounding box center [174, 166] width 5 height 7
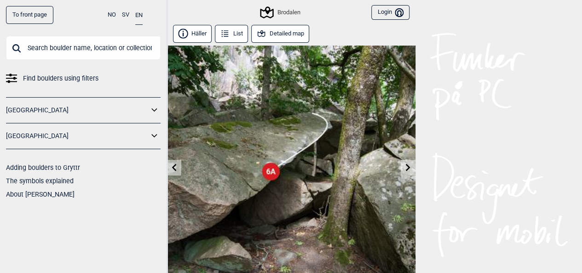
click at [174, 168] on icon at bounding box center [174, 166] width 5 height 7
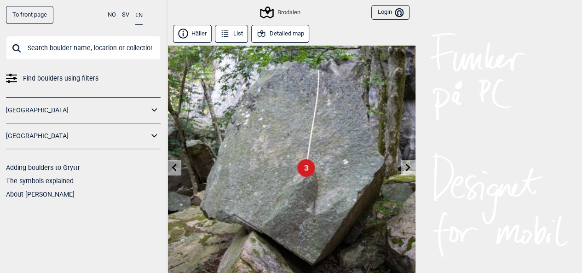
click at [174, 168] on icon at bounding box center [174, 166] width 5 height 7
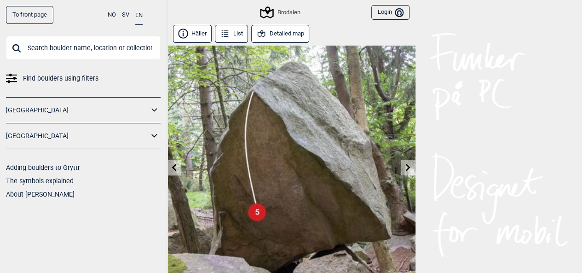
click at [174, 168] on icon at bounding box center [174, 166] width 5 height 7
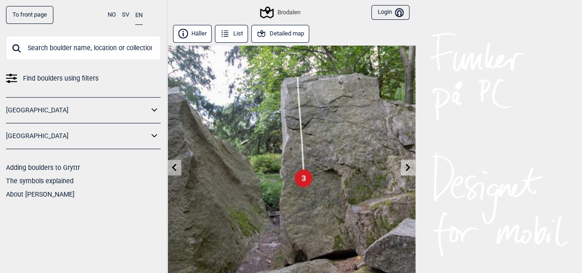
click at [174, 168] on icon at bounding box center [174, 166] width 5 height 7
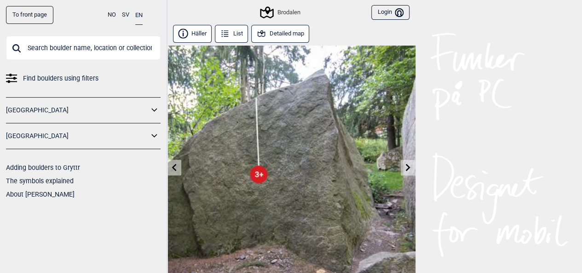
click at [174, 168] on icon at bounding box center [174, 166] width 5 height 7
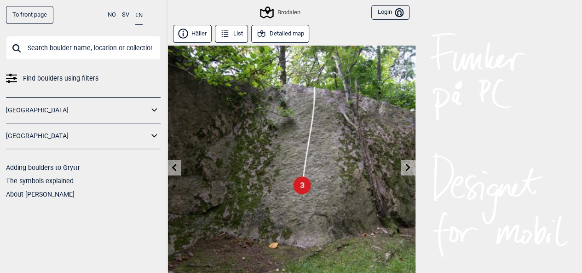
click at [174, 168] on icon at bounding box center [174, 166] width 5 height 7
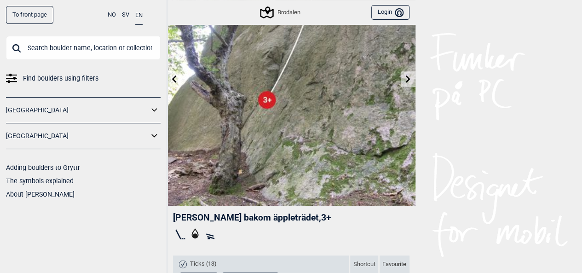
scroll to position [89, 0]
click at [405, 78] on icon at bounding box center [407, 78] width 7 height 7
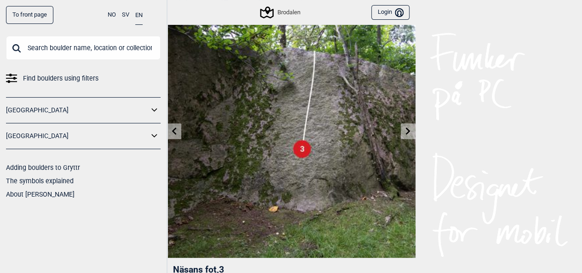
scroll to position [36, 0]
click at [412, 128] on link at bounding box center [408, 131] width 14 height 15
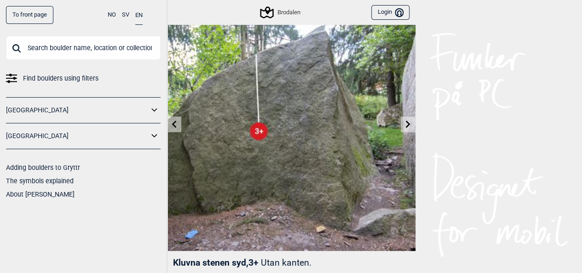
scroll to position [46, 0]
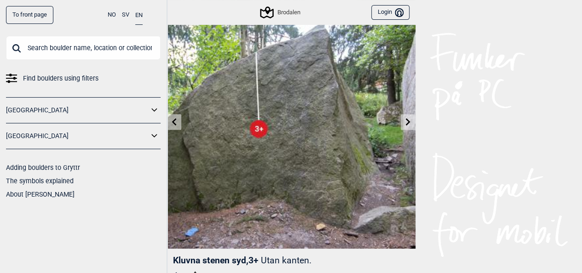
click at [402, 123] on link at bounding box center [408, 122] width 14 height 15
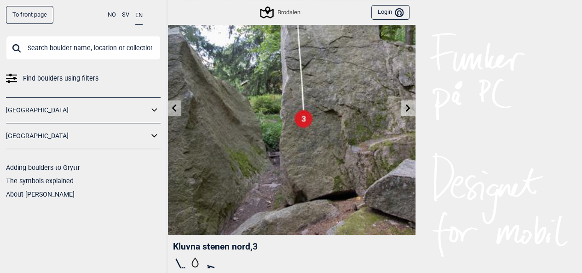
scroll to position [59, 0]
click at [404, 107] on link at bounding box center [408, 108] width 14 height 15
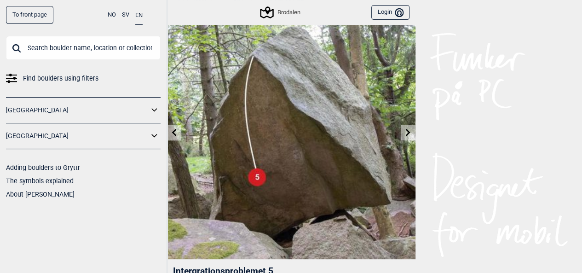
scroll to position [35, 0]
click at [408, 139] on link at bounding box center [408, 132] width 14 height 15
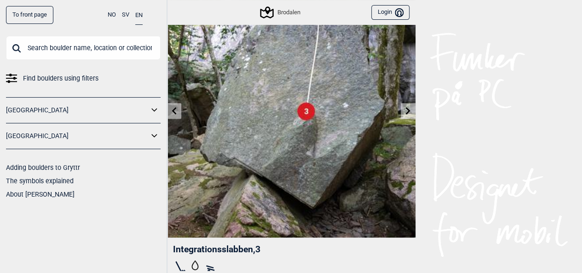
scroll to position [59, 0]
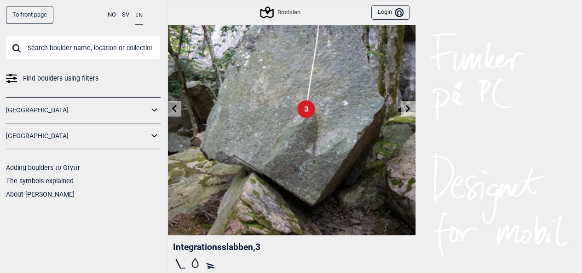
click at [408, 104] on icon at bounding box center [407, 107] width 7 height 7
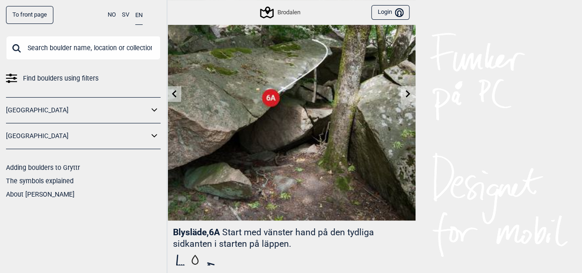
scroll to position [76, 0]
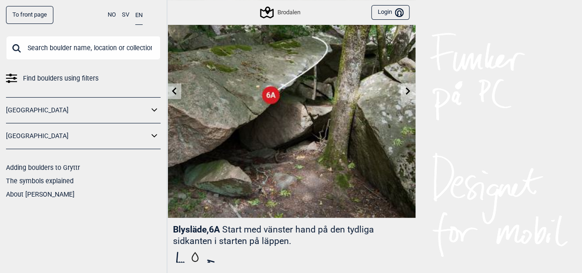
click at [408, 91] on icon at bounding box center [408, 90] width 5 height 7
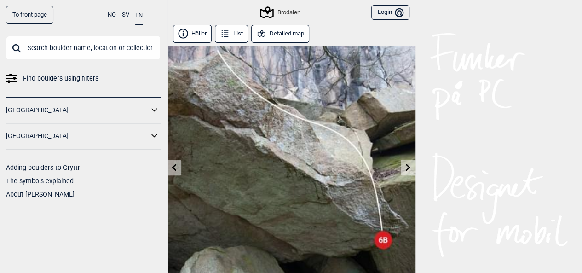
scroll to position [58, 0]
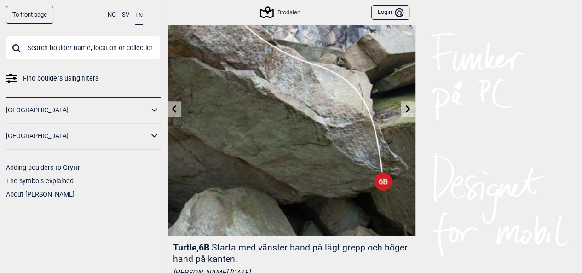
click at [409, 106] on icon at bounding box center [407, 108] width 7 height 7
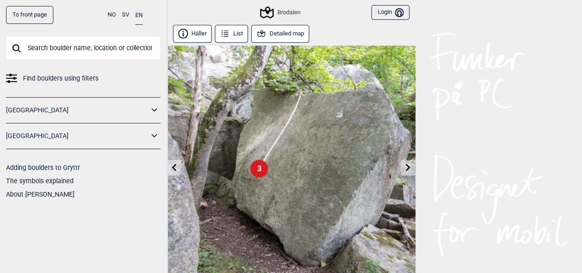
click at [406, 164] on icon at bounding box center [408, 166] width 5 height 7
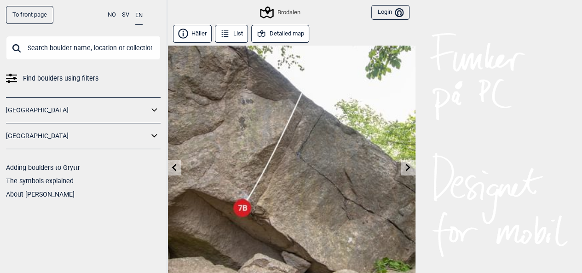
click at [413, 166] on link at bounding box center [408, 167] width 14 height 15
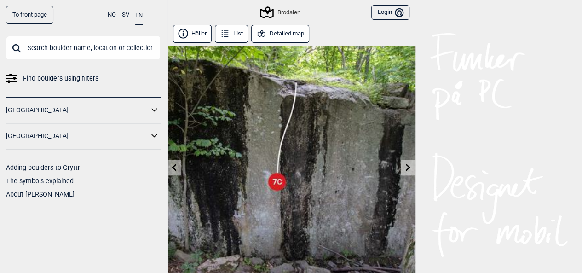
click at [408, 168] on icon at bounding box center [408, 166] width 5 height 7
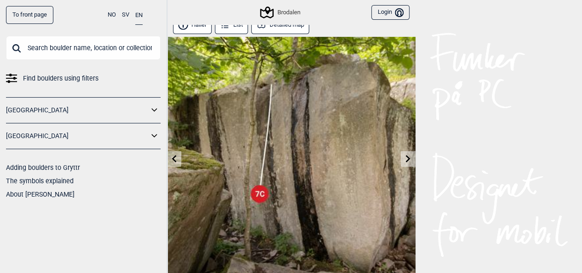
scroll to position [10, 0]
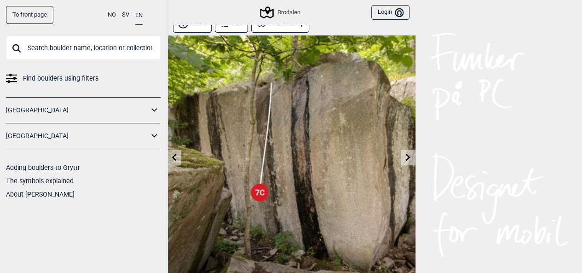
click at [408, 160] on icon at bounding box center [407, 156] width 7 height 7
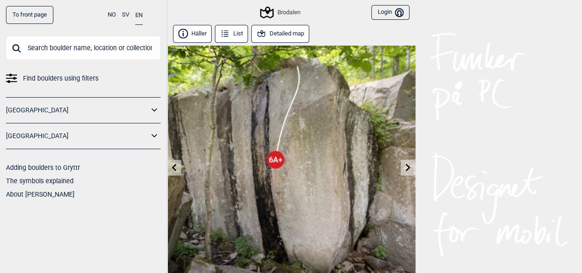
click at [408, 167] on icon at bounding box center [408, 166] width 5 height 7
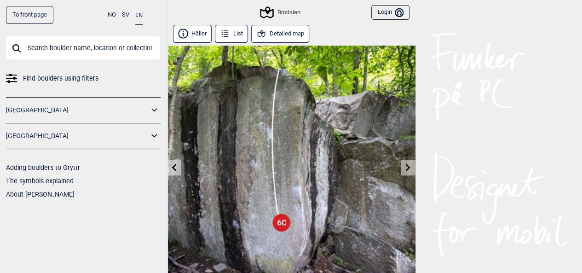
click at [408, 167] on icon at bounding box center [408, 166] width 5 height 7
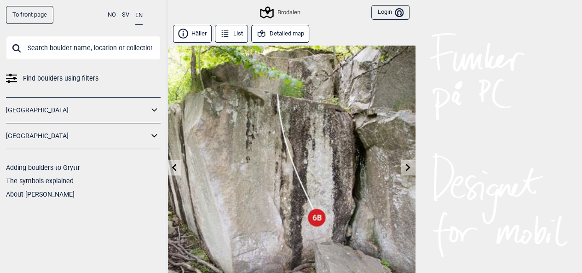
click at [408, 167] on icon at bounding box center [408, 166] width 5 height 7
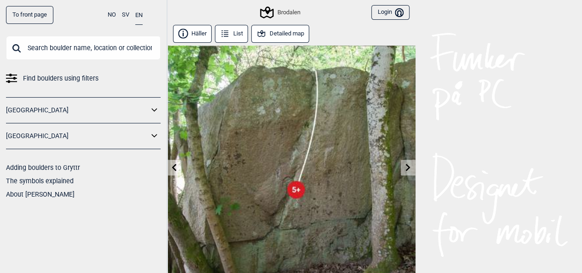
click at [408, 167] on icon at bounding box center [408, 166] width 5 height 7
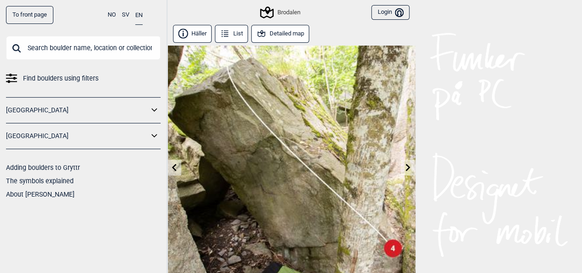
click at [407, 168] on icon at bounding box center [407, 166] width 7 height 7
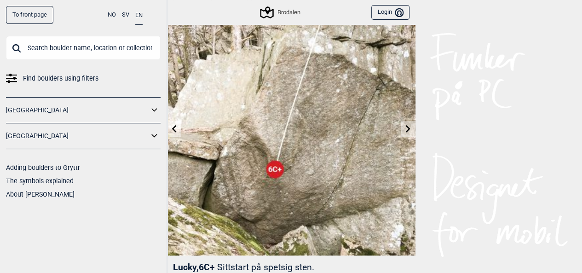
scroll to position [31, 0]
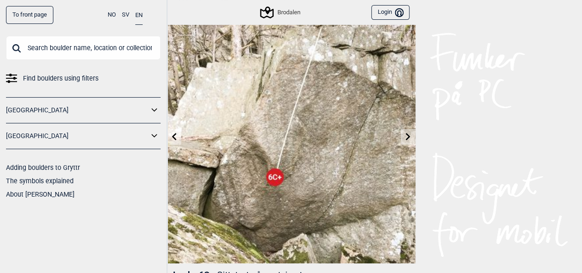
click at [406, 139] on icon at bounding box center [408, 136] width 5 height 7
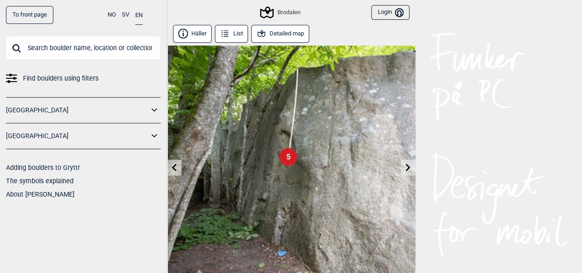
click at [405, 167] on icon at bounding box center [407, 166] width 7 height 7
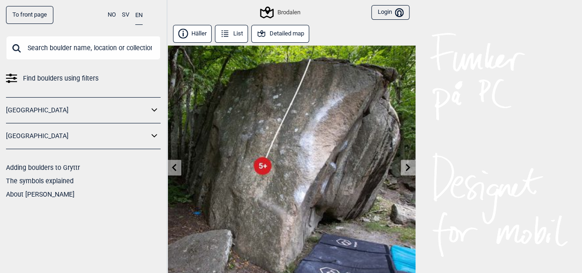
click at [405, 167] on icon at bounding box center [407, 166] width 7 height 7
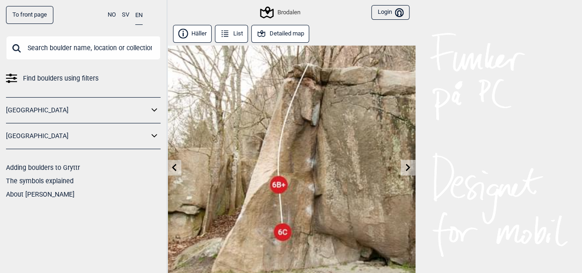
click at [405, 167] on icon at bounding box center [407, 166] width 7 height 7
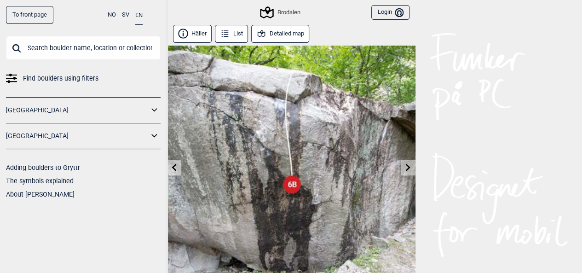
click at [405, 167] on icon at bounding box center [407, 166] width 7 height 7
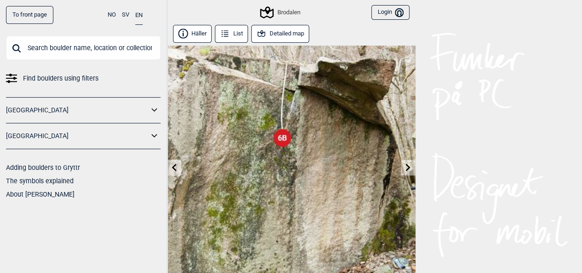
click at [405, 167] on icon at bounding box center [407, 166] width 7 height 7
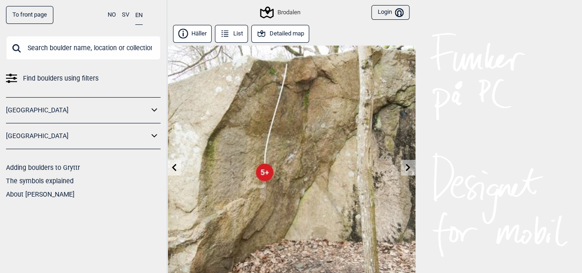
click at [405, 167] on icon at bounding box center [407, 166] width 7 height 7
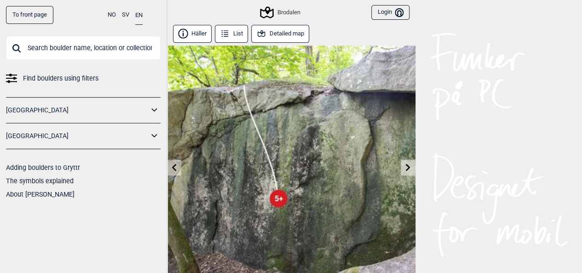
click at [405, 167] on icon at bounding box center [407, 166] width 7 height 7
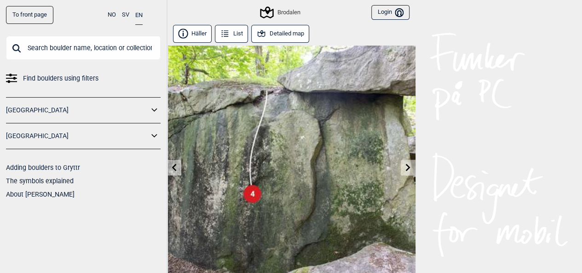
click at [405, 167] on icon at bounding box center [407, 166] width 7 height 7
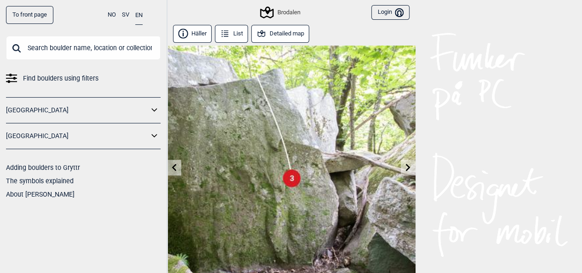
click at [405, 167] on icon at bounding box center [407, 166] width 7 height 7
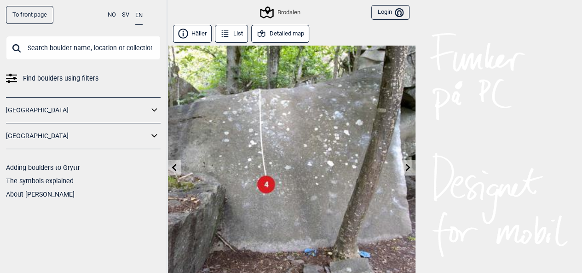
click at [405, 167] on icon at bounding box center [407, 166] width 7 height 7
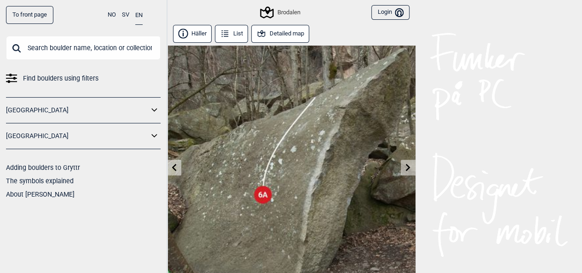
click at [405, 167] on icon at bounding box center [407, 166] width 7 height 7
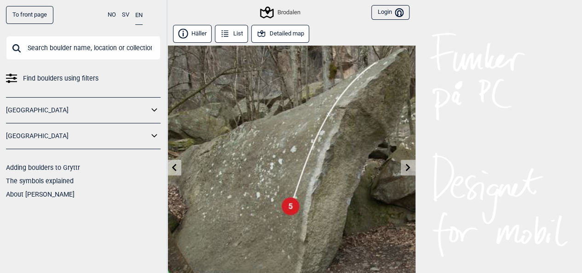
click at [408, 168] on icon at bounding box center [408, 166] width 5 height 7
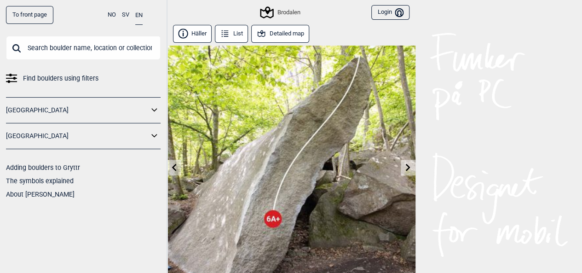
click at [408, 168] on icon at bounding box center [408, 166] width 5 height 7
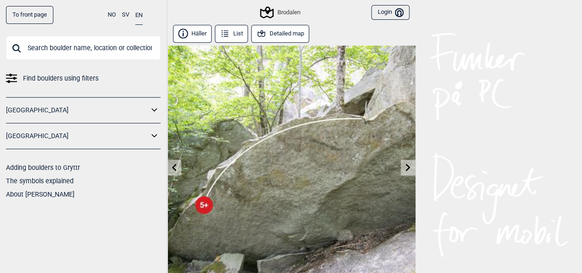
click at [408, 168] on icon at bounding box center [408, 166] width 5 height 7
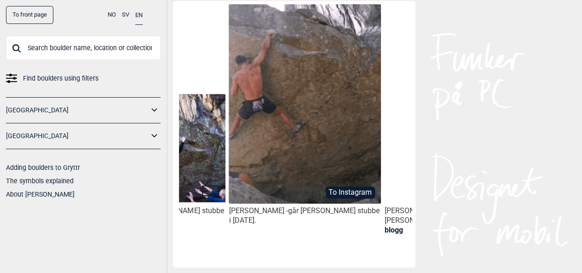
scroll to position [0, 108]
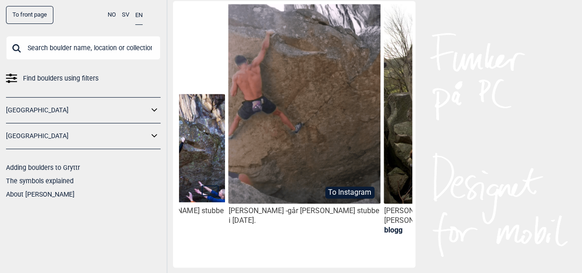
click at [324, 143] on img at bounding box center [304, 102] width 152 height 217
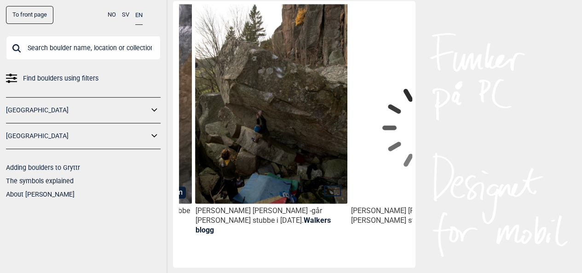
scroll to position [0, 297]
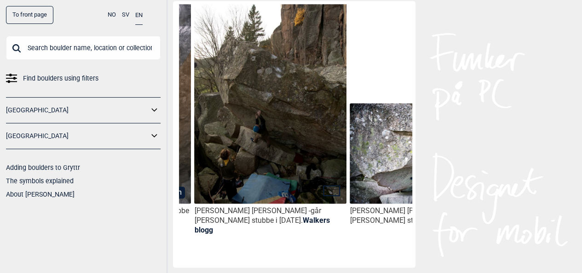
click at [278, 120] on img at bounding box center [270, 108] width 152 height 228
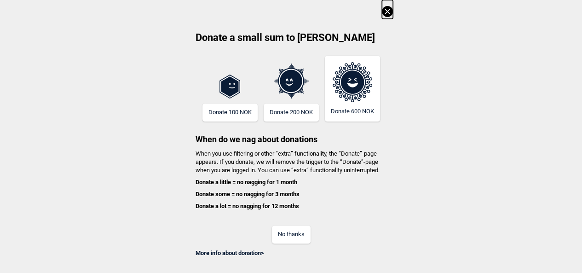
click at [389, 11] on icon at bounding box center [387, 11] width 5 height 5
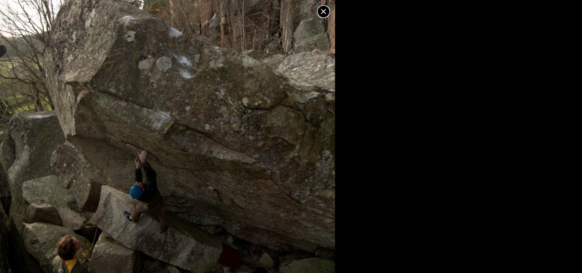
click at [323, 8] on icon at bounding box center [323, 11] width 11 height 11
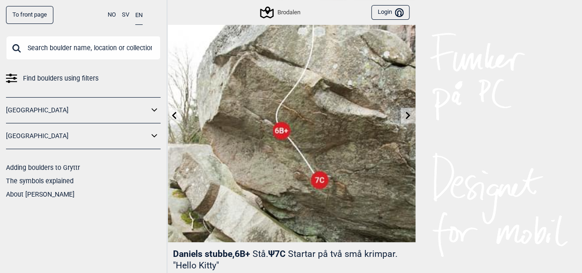
scroll to position [0, 0]
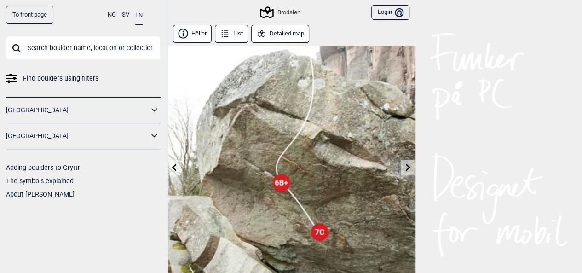
click at [406, 164] on icon at bounding box center [408, 166] width 5 height 7
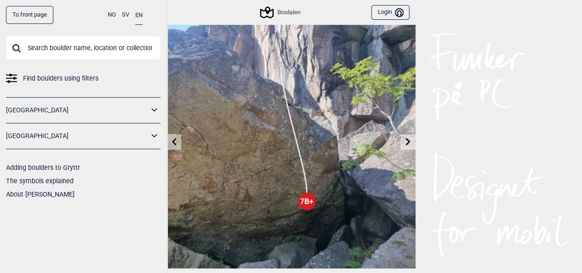
scroll to position [24, 0]
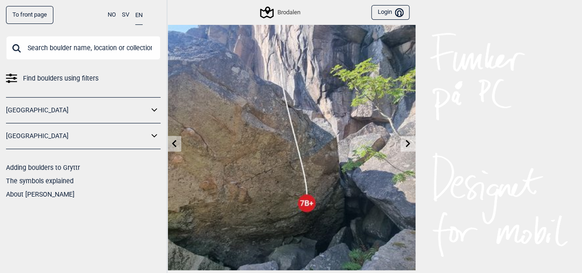
click at [407, 138] on link at bounding box center [408, 143] width 14 height 15
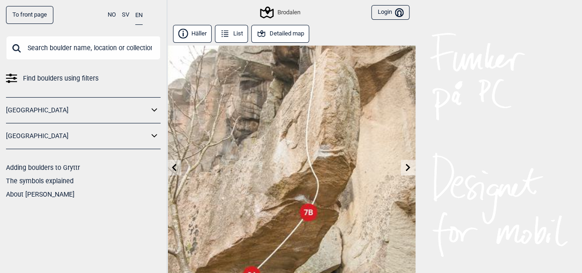
click at [409, 168] on icon at bounding box center [408, 166] width 5 height 7
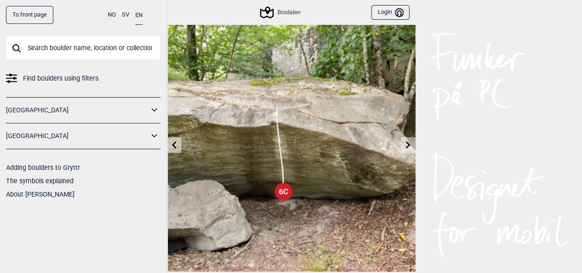
scroll to position [22, 0]
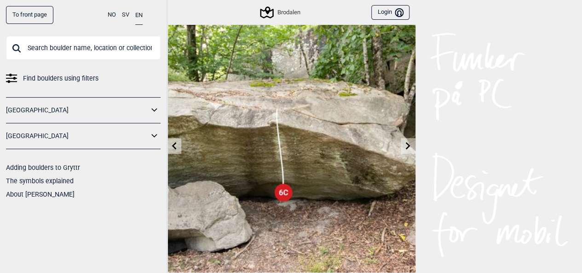
click at [404, 148] on icon at bounding box center [407, 145] width 7 height 7
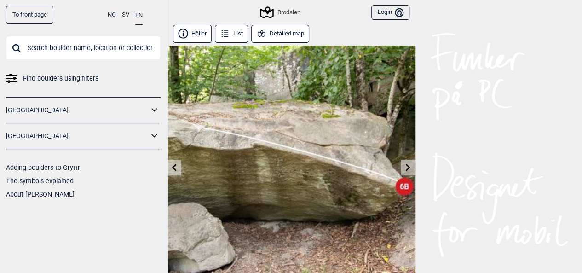
click at [407, 162] on link at bounding box center [408, 167] width 14 height 15
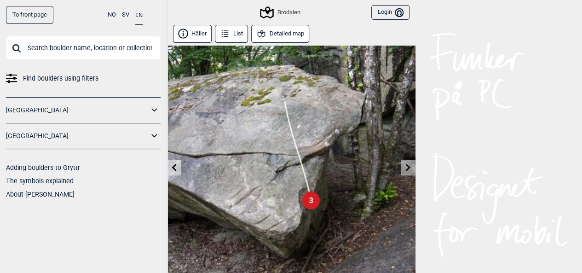
click at [409, 170] on icon at bounding box center [407, 166] width 7 height 7
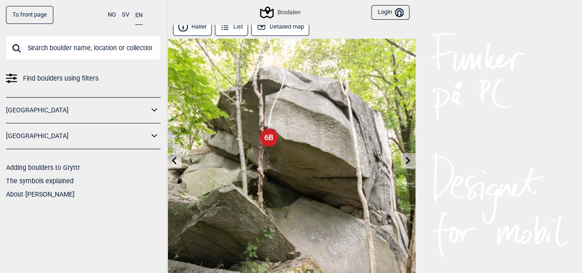
scroll to position [7, 0]
click at [413, 158] on link at bounding box center [408, 160] width 14 height 15
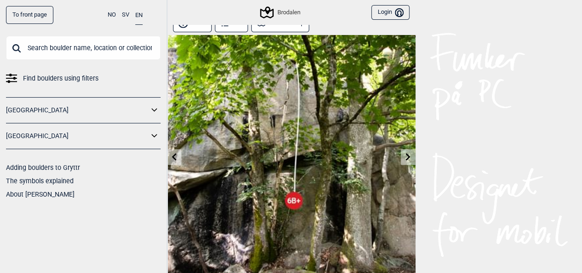
scroll to position [8, 0]
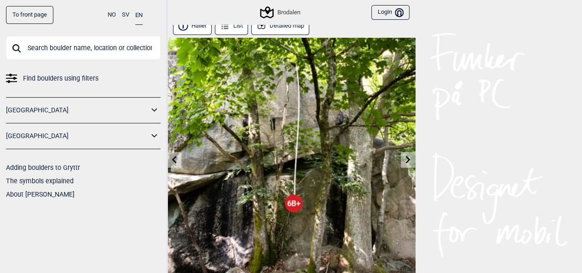
click at [401, 157] on link at bounding box center [408, 159] width 14 height 15
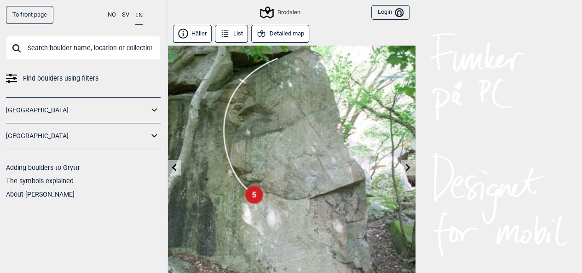
click at [406, 163] on icon at bounding box center [407, 166] width 7 height 7
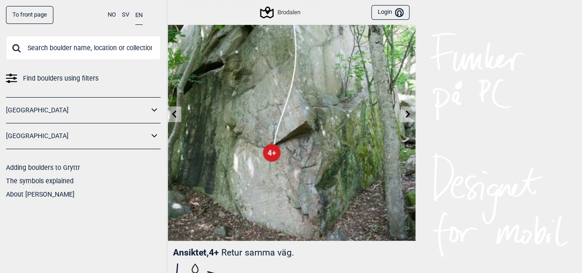
scroll to position [54, 0]
click at [405, 116] on icon at bounding box center [407, 113] width 7 height 7
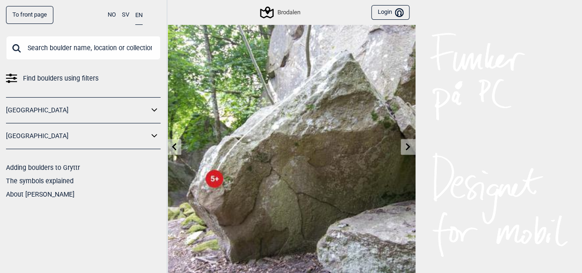
scroll to position [19, 0]
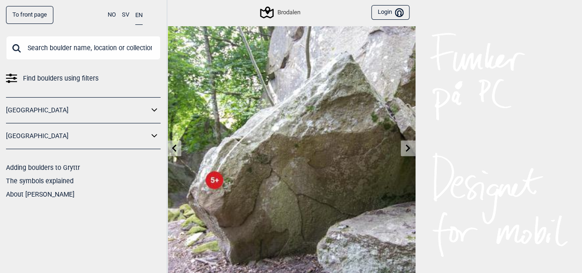
click at [408, 144] on icon at bounding box center [407, 147] width 7 height 7
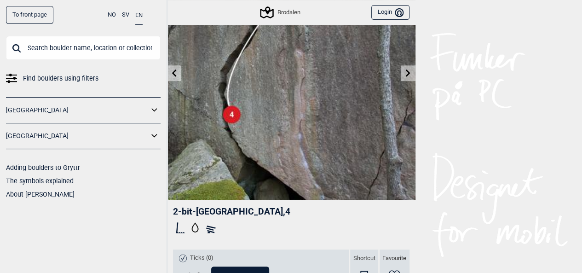
scroll to position [96, 0]
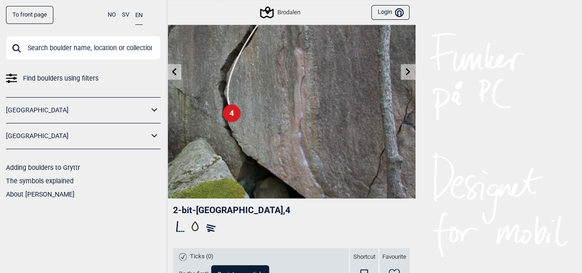
click at [408, 74] on icon at bounding box center [407, 71] width 7 height 7
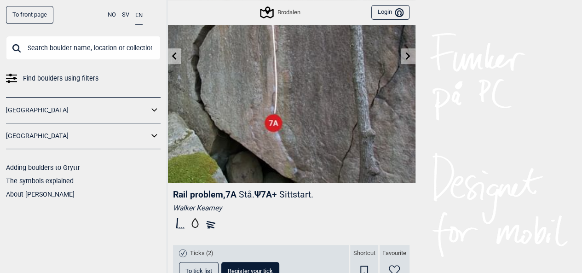
scroll to position [110, 0]
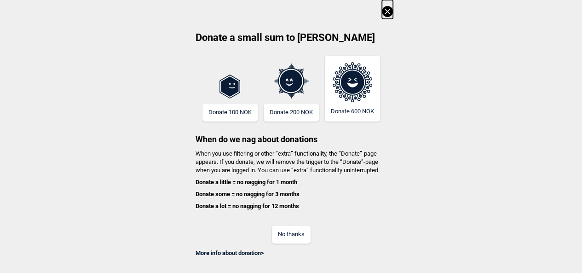
click at [388, 9] on icon at bounding box center [387, 11] width 5 height 5
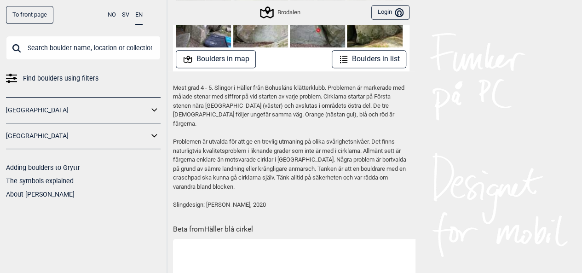
scroll to position [111, 0]
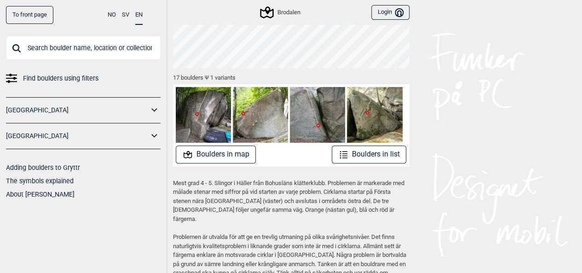
click at [369, 153] on button "Boulders in list" at bounding box center [369, 154] width 75 height 18
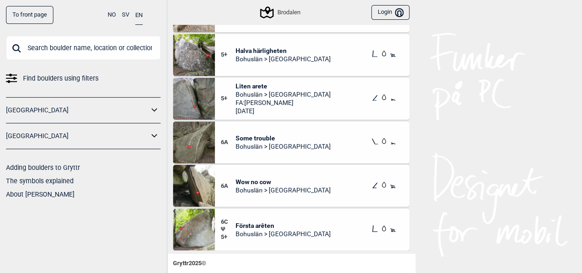
scroll to position [29, 0]
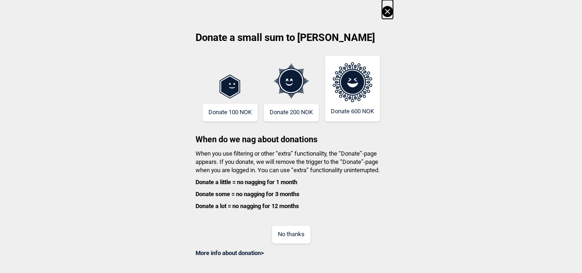
click at [392, 14] on icon at bounding box center [387, 11] width 11 height 11
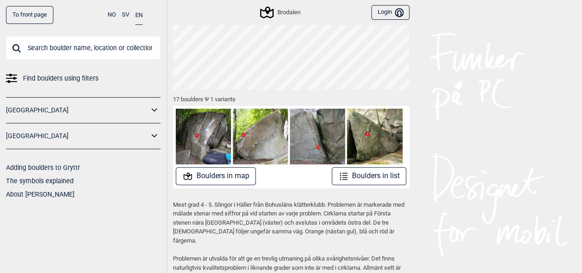
scroll to position [90, 0]
click at [358, 182] on button "Boulders in list" at bounding box center [369, 176] width 75 height 18
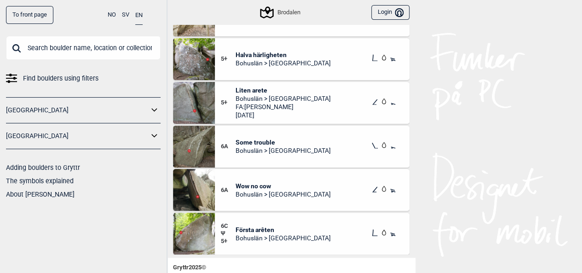
scroll to position [30, 0]
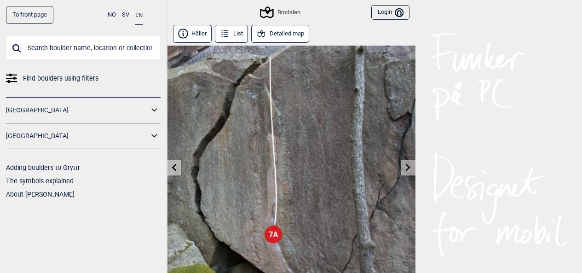
scroll to position [110, 0]
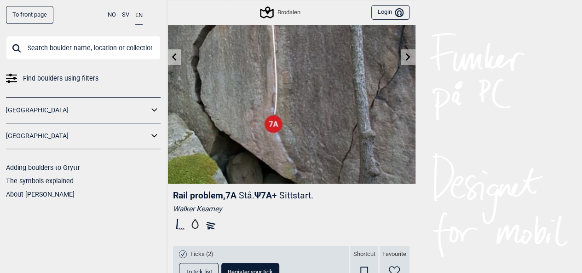
click at [404, 50] on link at bounding box center [408, 57] width 14 height 15
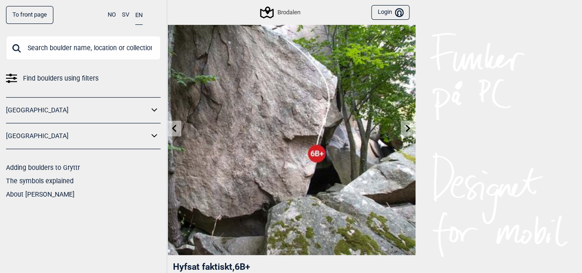
scroll to position [40, 0]
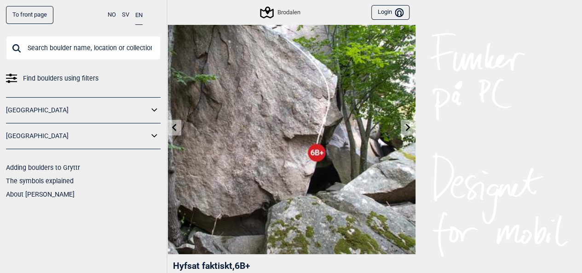
click at [408, 127] on icon at bounding box center [407, 126] width 7 height 7
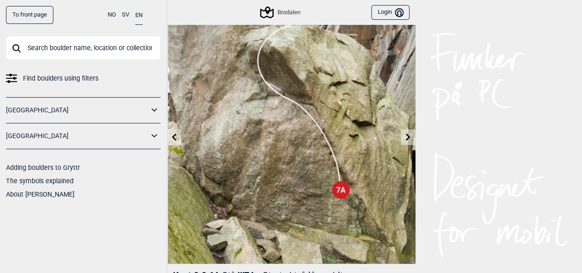
scroll to position [25, 0]
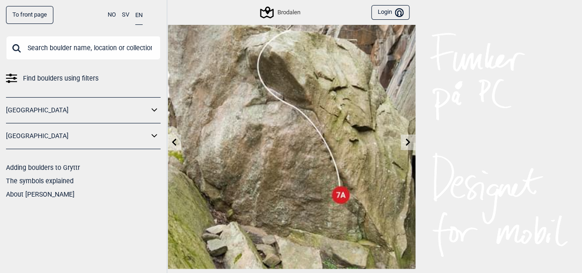
click at [407, 145] on icon at bounding box center [407, 141] width 7 height 7
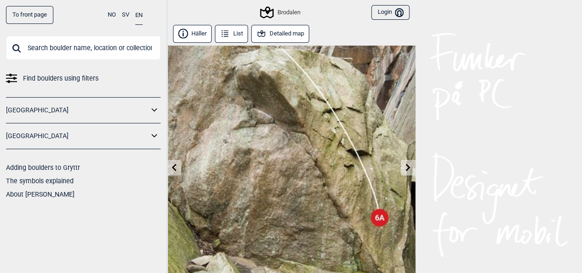
click at [407, 167] on icon at bounding box center [407, 166] width 7 height 7
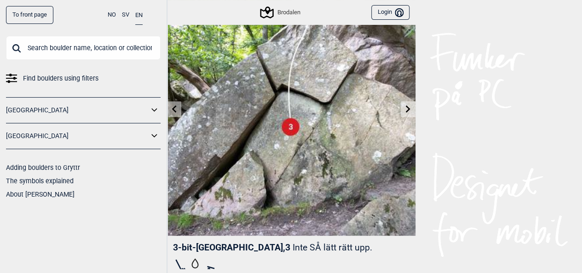
scroll to position [59, 0]
click at [406, 114] on link at bounding box center [408, 108] width 14 height 15
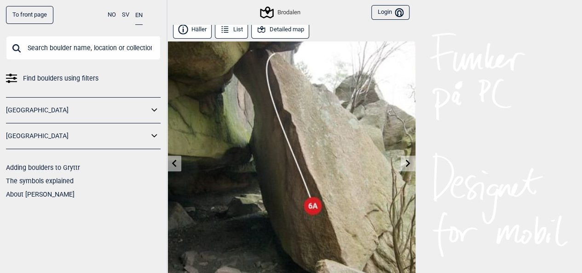
scroll to position [3, 0]
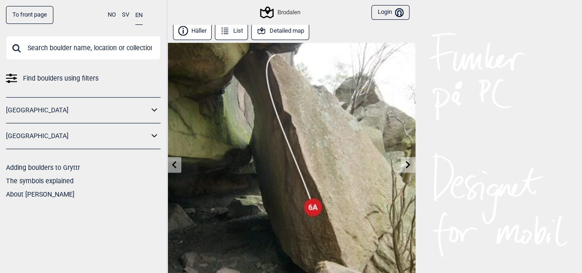
click at [406, 164] on icon at bounding box center [407, 164] width 7 height 7
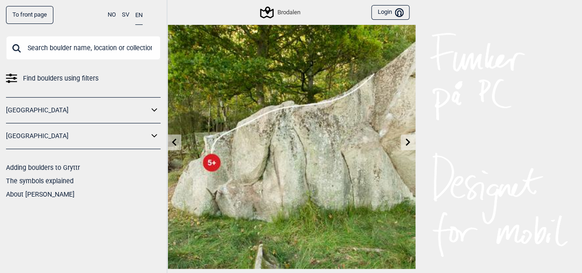
scroll to position [31, 0]
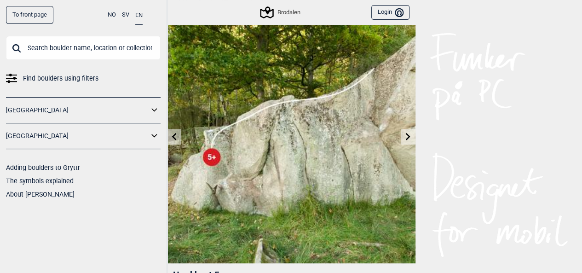
click at [405, 133] on icon at bounding box center [407, 136] width 7 height 7
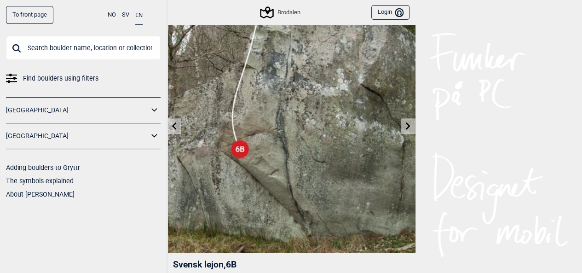
scroll to position [36, 0]
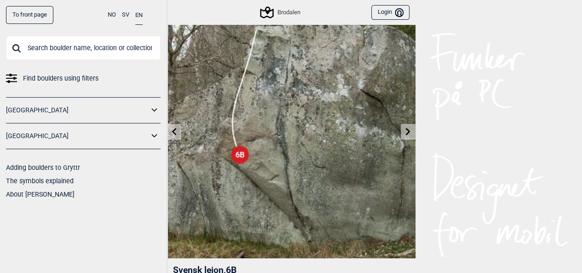
click at [408, 130] on icon at bounding box center [408, 130] width 5 height 7
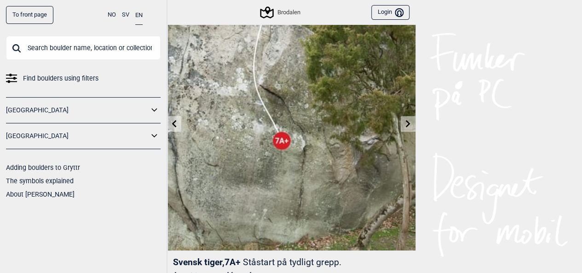
scroll to position [43, 0]
click at [401, 122] on link at bounding box center [408, 124] width 14 height 15
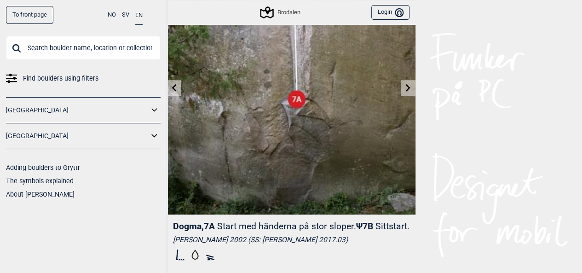
scroll to position [81, 0]
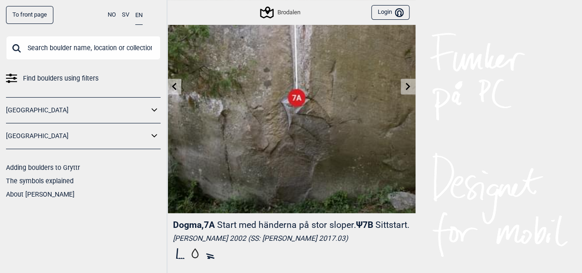
click at [407, 88] on icon at bounding box center [408, 85] width 5 height 7
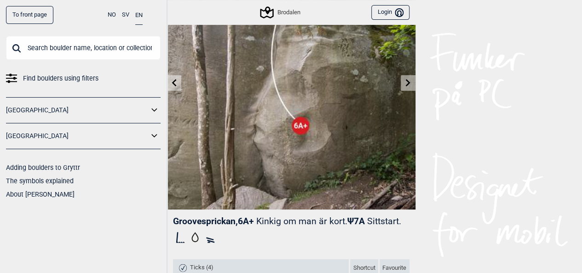
scroll to position [90, 0]
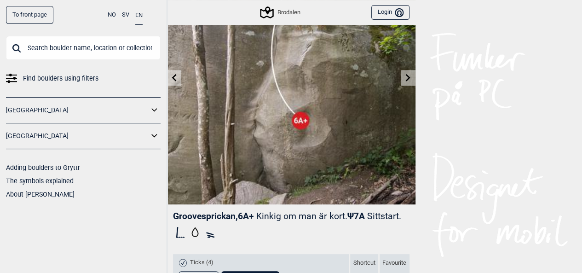
click at [406, 79] on icon at bounding box center [407, 77] width 7 height 7
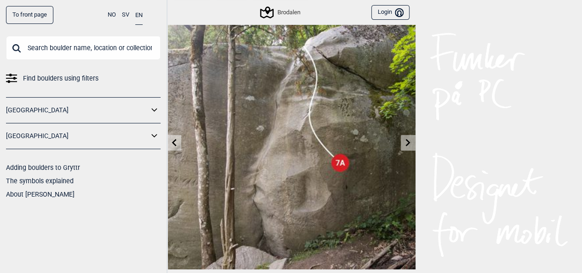
scroll to position [25, 0]
click at [405, 139] on icon at bounding box center [407, 141] width 7 height 7
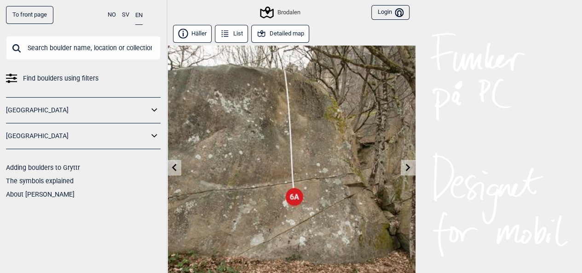
click at [401, 164] on link at bounding box center [408, 167] width 14 height 15
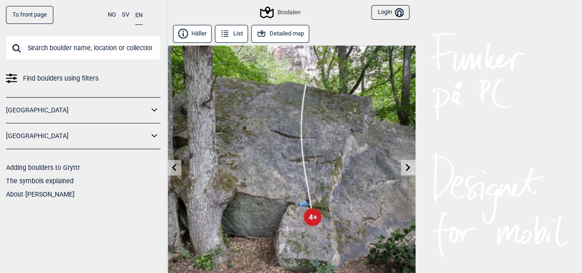
click at [406, 173] on link at bounding box center [408, 167] width 14 height 15
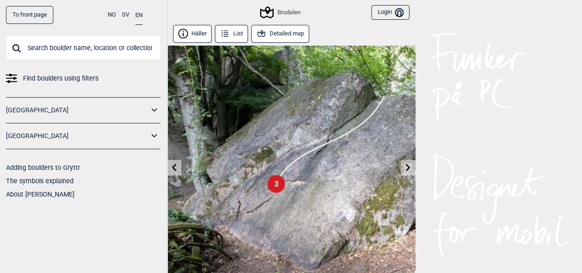
click at [406, 173] on link at bounding box center [408, 167] width 14 height 15
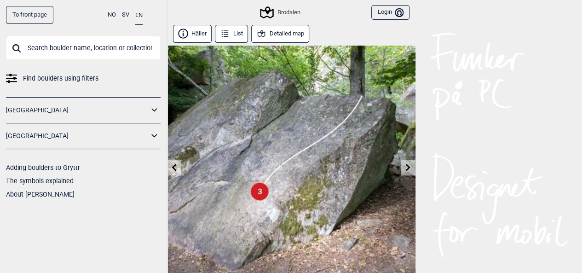
click at [406, 173] on link at bounding box center [408, 167] width 14 height 15
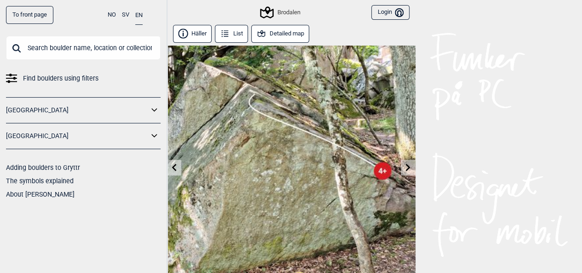
click at [406, 173] on link at bounding box center [408, 167] width 14 height 15
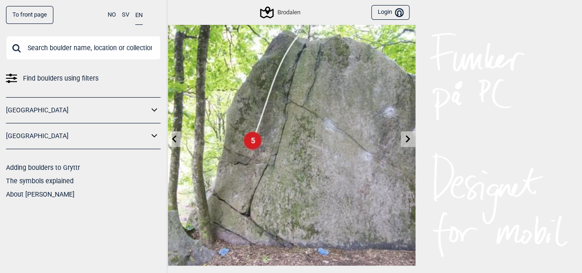
scroll to position [26, 0]
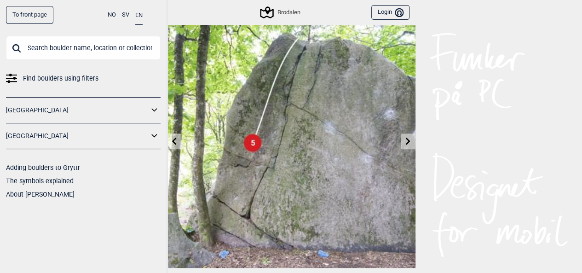
click at [409, 144] on icon at bounding box center [407, 140] width 7 height 7
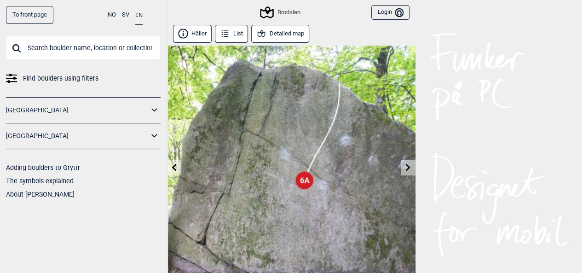
click at [174, 171] on icon at bounding box center [173, 166] width 7 height 7
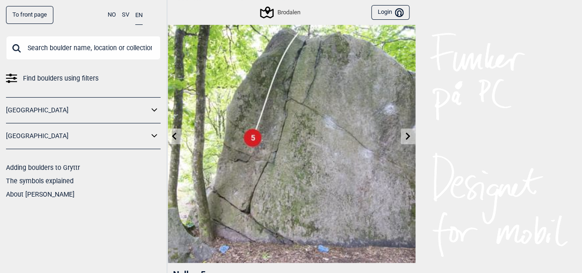
scroll to position [33, 0]
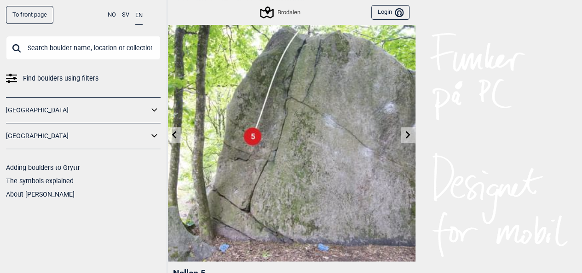
click at [410, 132] on icon at bounding box center [407, 134] width 7 height 7
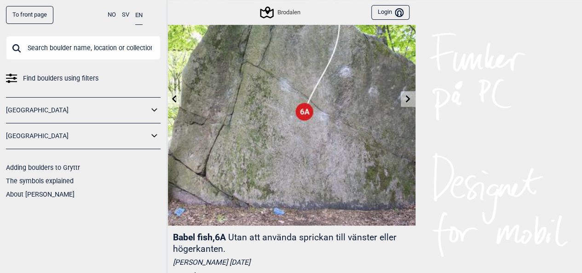
scroll to position [67, 0]
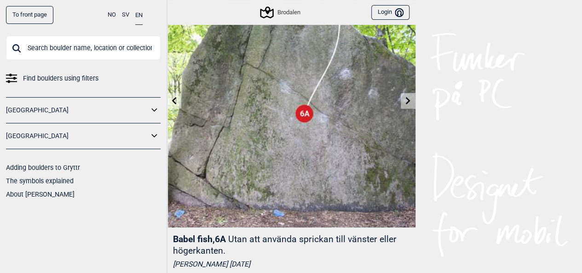
click at [410, 102] on icon at bounding box center [407, 100] width 7 height 7
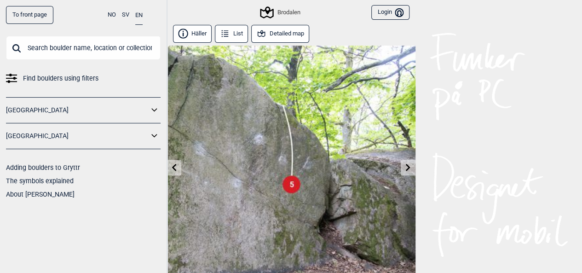
click at [406, 164] on icon at bounding box center [408, 166] width 5 height 7
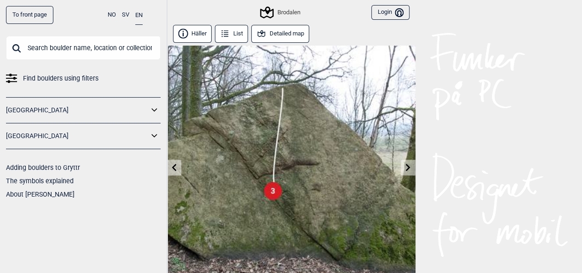
click at [173, 165] on icon at bounding box center [173, 166] width 7 height 7
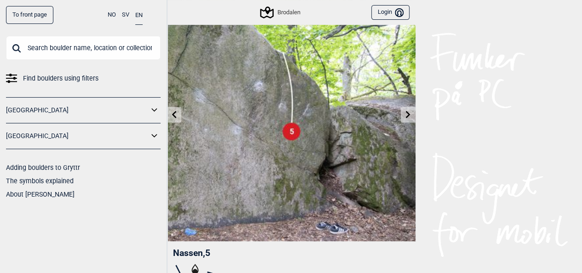
scroll to position [46, 0]
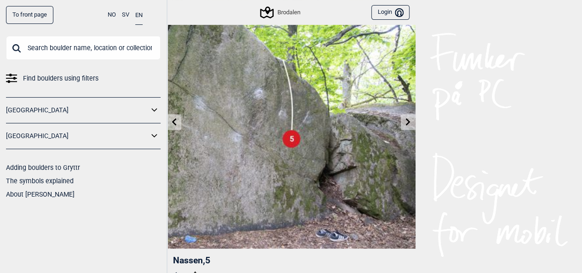
click at [412, 124] on link at bounding box center [408, 122] width 14 height 15
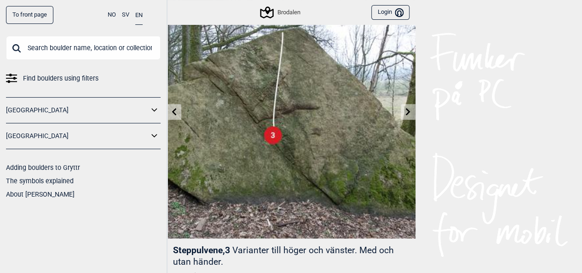
scroll to position [55, 0]
click at [406, 116] on link at bounding box center [408, 112] width 14 height 15
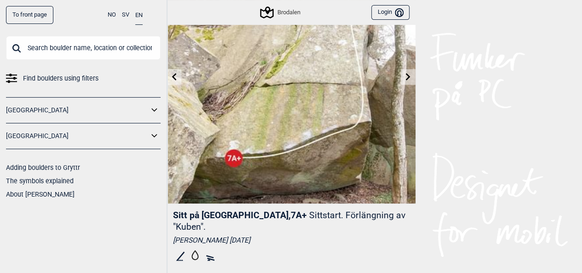
scroll to position [88, 0]
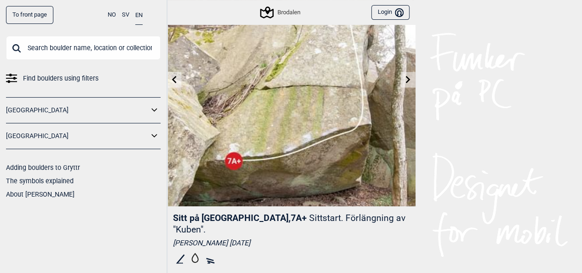
click at [405, 84] on link at bounding box center [408, 79] width 14 height 15
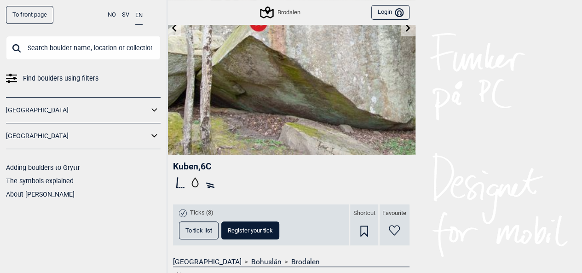
scroll to position [139, 0]
click at [406, 35] on link at bounding box center [408, 28] width 14 height 15
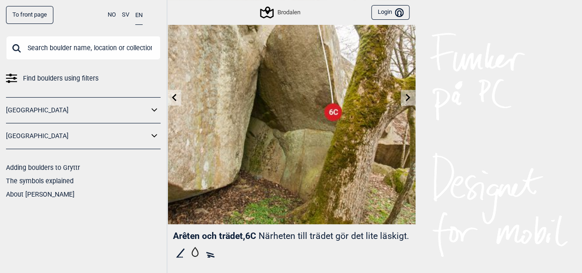
scroll to position [69, 0]
drag, startPoint x: 409, startPoint y: 101, endPoint x: 410, endPoint y: 105, distance: 5.0
click at [410, 105] on img at bounding box center [291, 100] width 248 height 248
click at [407, 96] on icon at bounding box center [408, 97] width 5 height 7
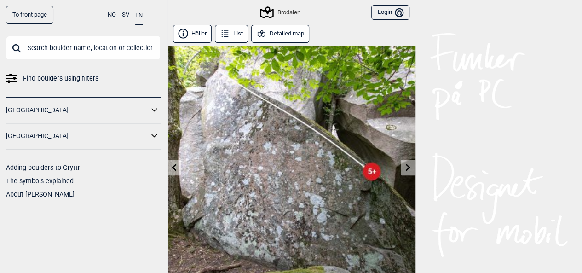
scroll to position [33, 0]
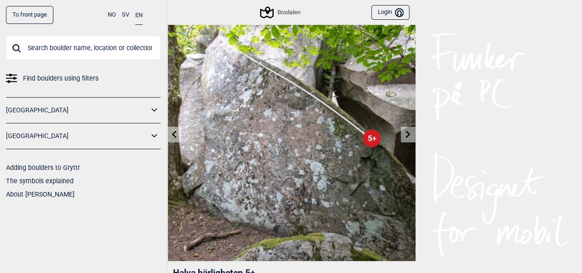
click at [405, 135] on icon at bounding box center [407, 133] width 7 height 7
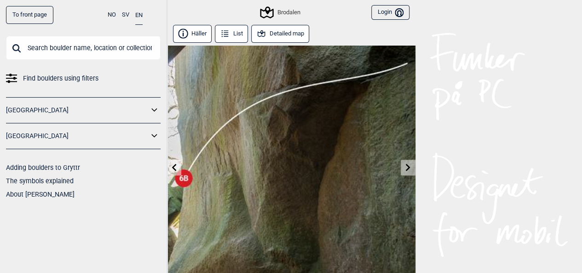
click at [411, 168] on link at bounding box center [408, 167] width 14 height 15
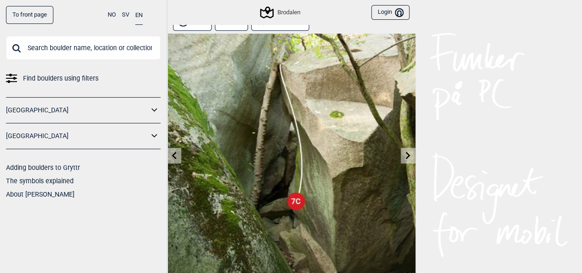
scroll to position [14, 0]
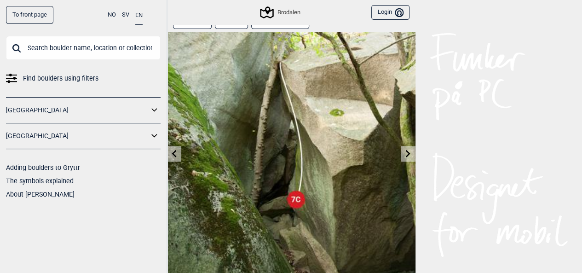
click at [408, 157] on link at bounding box center [408, 153] width 14 height 15
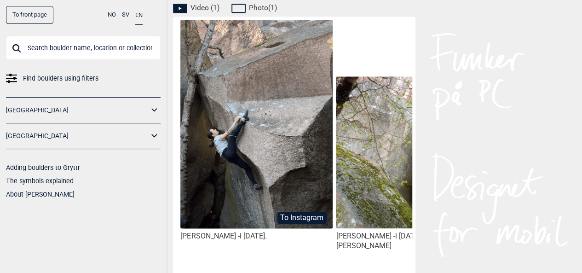
scroll to position [459, 0]
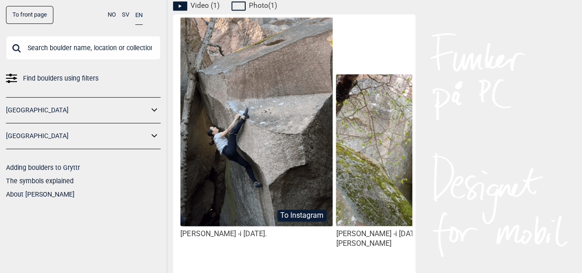
click at [265, 153] on img at bounding box center [256, 136] width 152 height 238
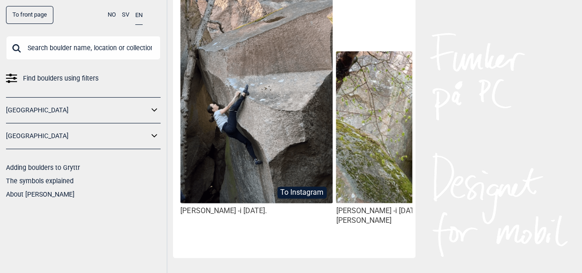
scroll to position [0, 77]
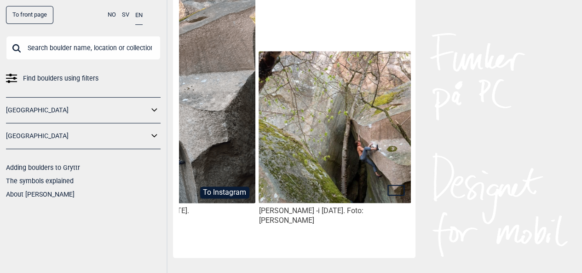
click at [301, 150] on img at bounding box center [335, 127] width 152 height 152
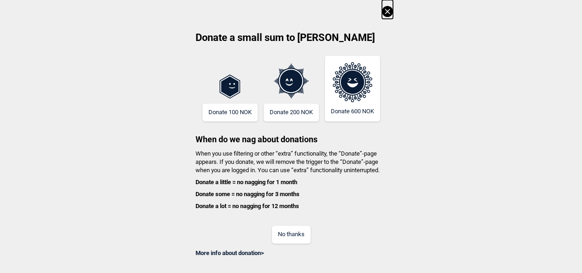
click at [391, 15] on icon at bounding box center [387, 11] width 11 height 11
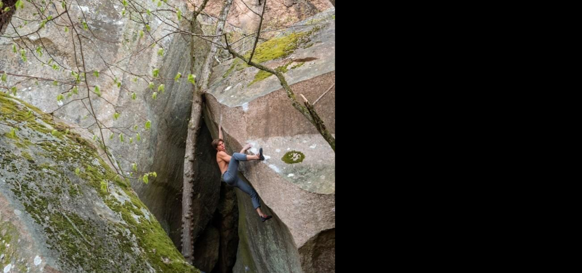
scroll to position [0, 0]
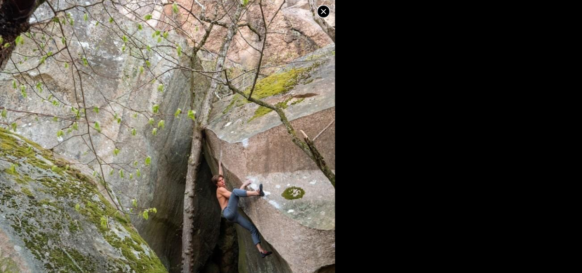
click at [323, 12] on icon at bounding box center [323, 11] width 5 height 5
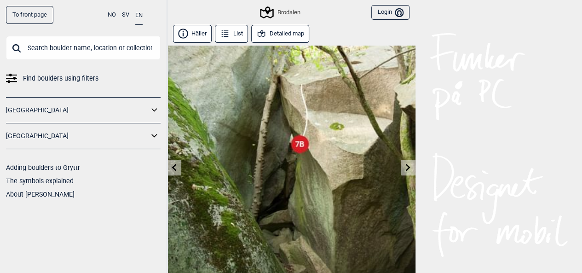
click at [407, 166] on icon at bounding box center [408, 166] width 5 height 7
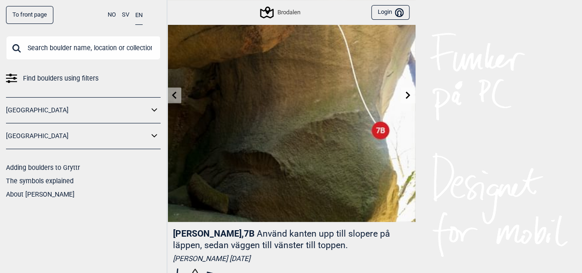
scroll to position [72, 0]
click at [407, 91] on link at bounding box center [408, 95] width 14 height 15
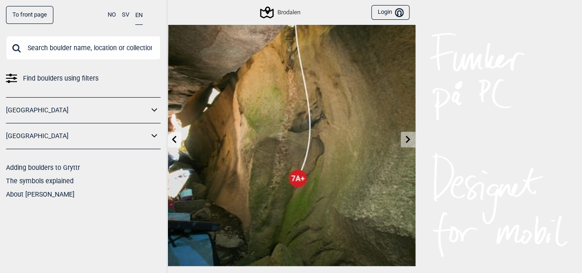
scroll to position [29, 0]
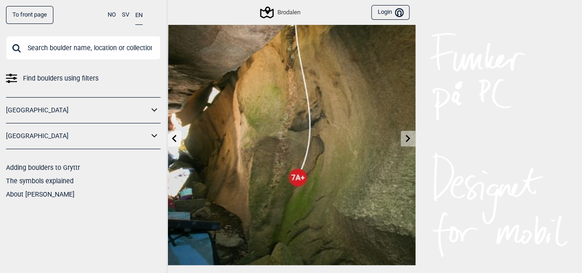
click at [409, 138] on icon at bounding box center [408, 137] width 5 height 7
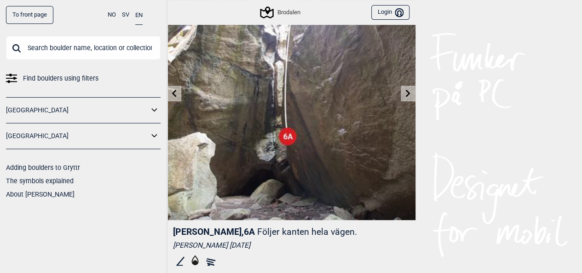
scroll to position [75, 0]
click at [408, 96] on icon at bounding box center [407, 92] width 7 height 7
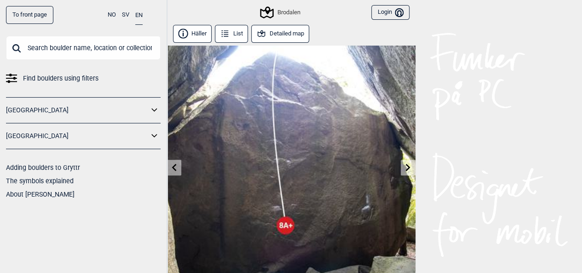
click at [410, 167] on icon at bounding box center [408, 166] width 5 height 7
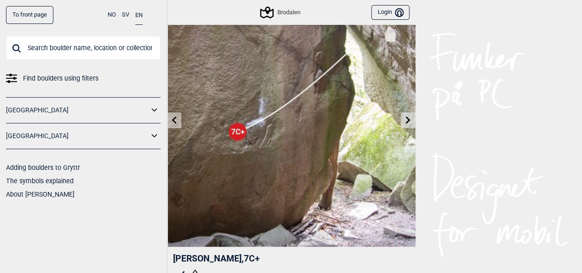
scroll to position [51, 0]
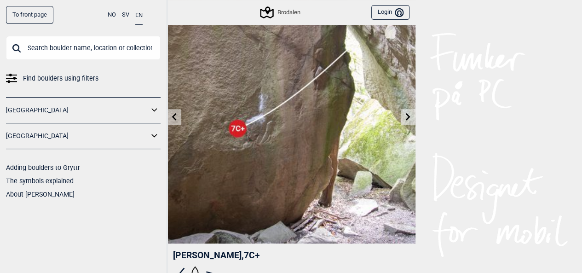
click at [405, 121] on link at bounding box center [408, 117] width 14 height 15
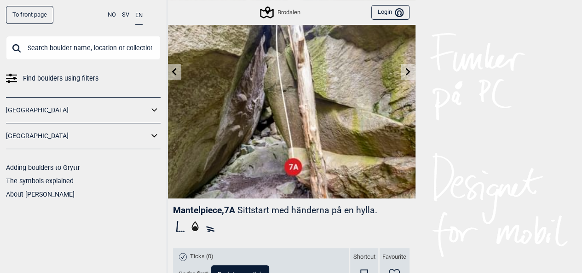
scroll to position [97, 0]
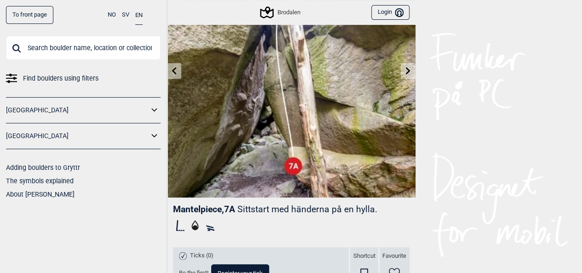
click at [402, 67] on link at bounding box center [408, 71] width 14 height 15
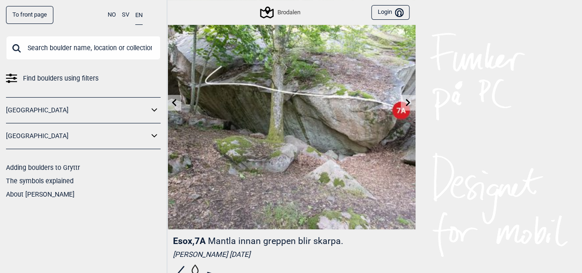
scroll to position [66, 0]
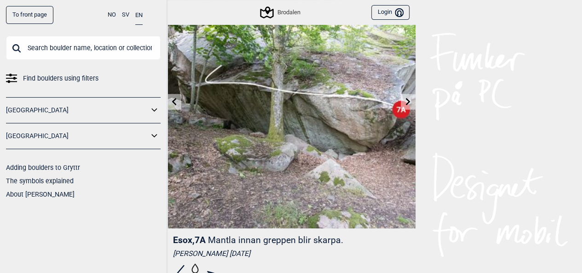
click at [408, 101] on icon at bounding box center [407, 101] width 7 height 7
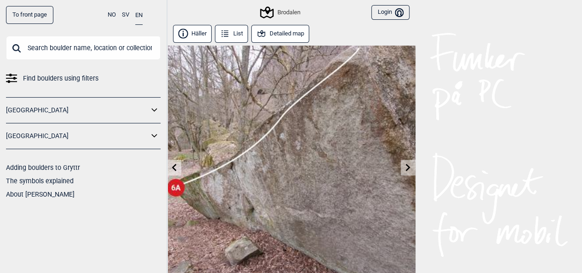
click at [405, 171] on link at bounding box center [408, 167] width 14 height 15
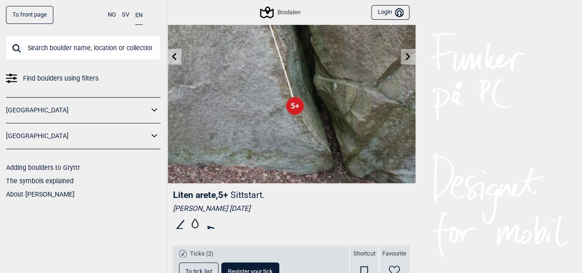
scroll to position [112, 0]
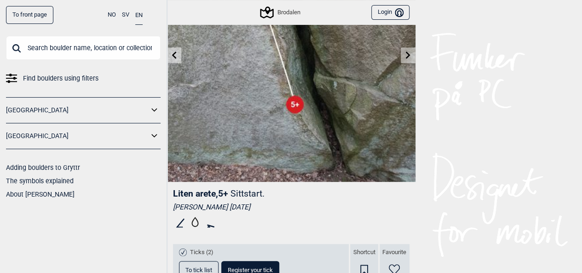
click at [404, 51] on link at bounding box center [408, 55] width 14 height 15
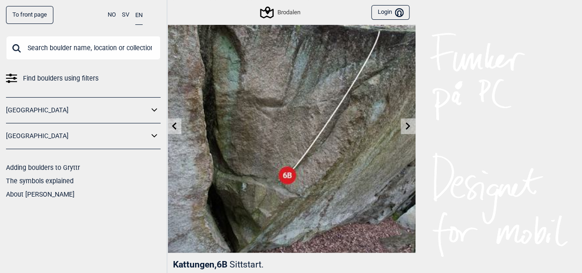
scroll to position [35, 0]
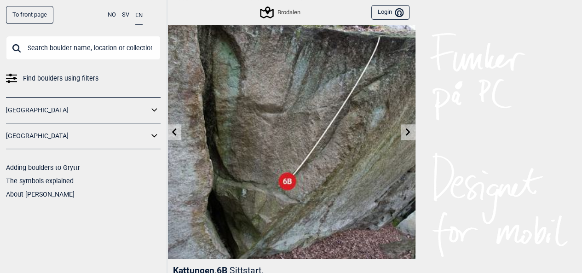
click at [405, 136] on link at bounding box center [408, 132] width 14 height 15
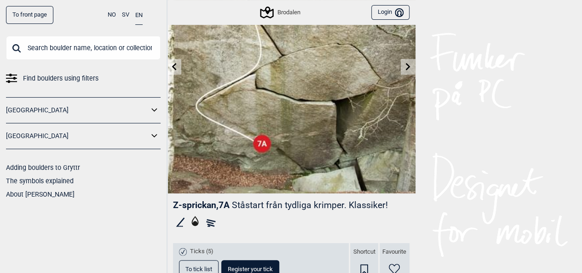
scroll to position [81, 0]
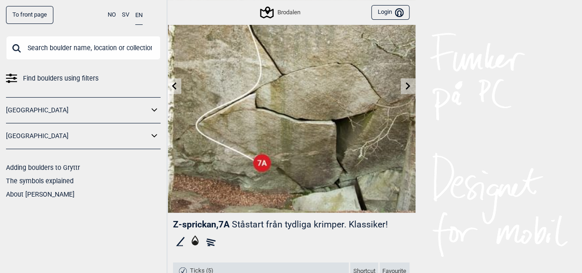
click at [407, 88] on icon at bounding box center [408, 85] width 5 height 7
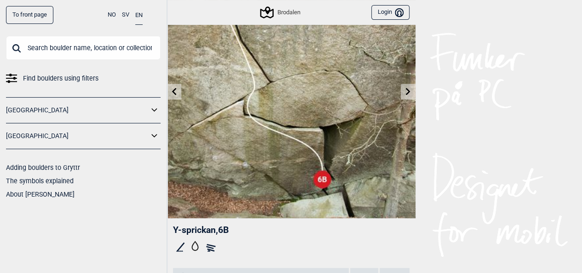
scroll to position [81, 0]
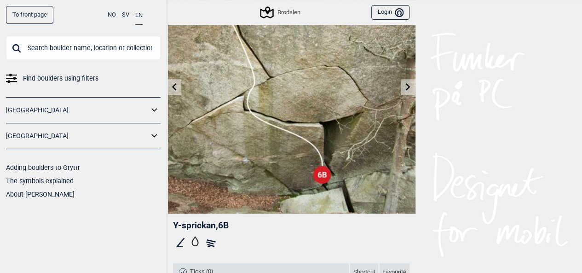
click at [405, 85] on icon at bounding box center [407, 86] width 7 height 7
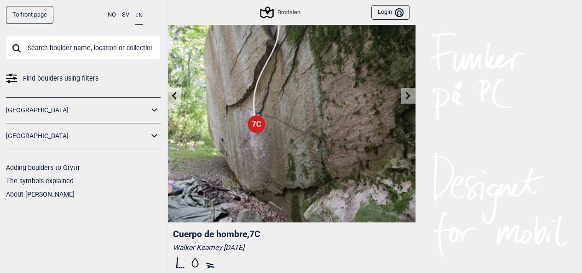
scroll to position [74, 0]
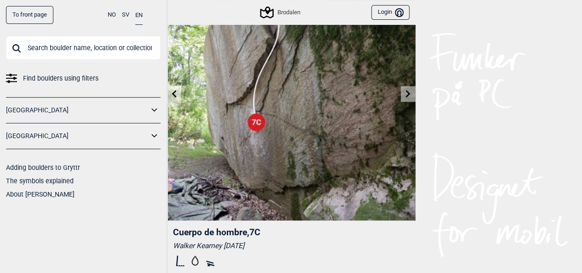
click at [405, 90] on icon at bounding box center [407, 93] width 7 height 7
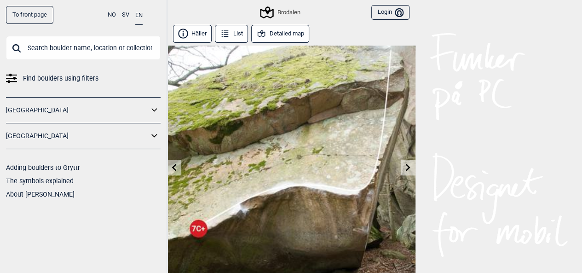
scroll to position [55, 0]
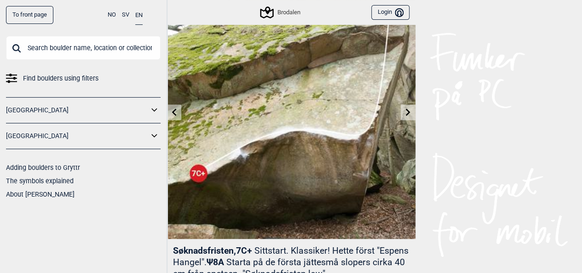
click at [403, 110] on link at bounding box center [408, 112] width 14 height 15
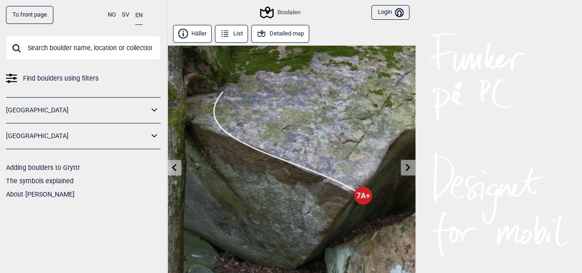
click at [403, 168] on link at bounding box center [408, 167] width 14 height 15
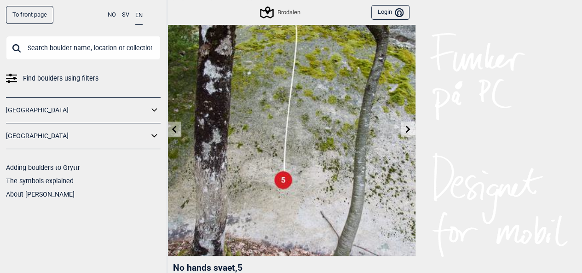
scroll to position [39, 0]
click at [408, 127] on icon at bounding box center [408, 128] width 5 height 7
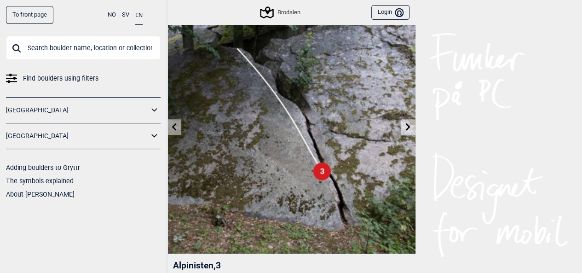
scroll to position [41, 0]
click at [405, 120] on link at bounding box center [408, 126] width 14 height 15
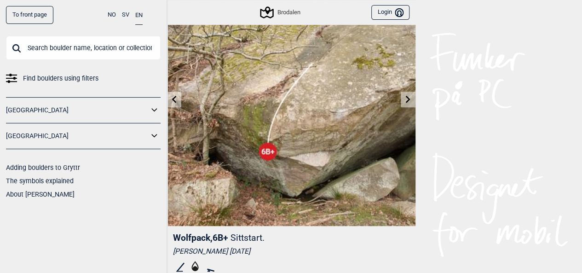
click at [410, 96] on icon at bounding box center [407, 98] width 7 height 7
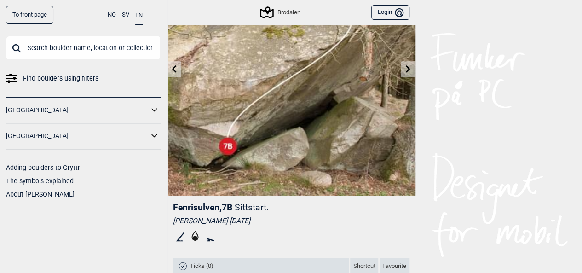
click at [406, 69] on icon at bounding box center [407, 68] width 7 height 7
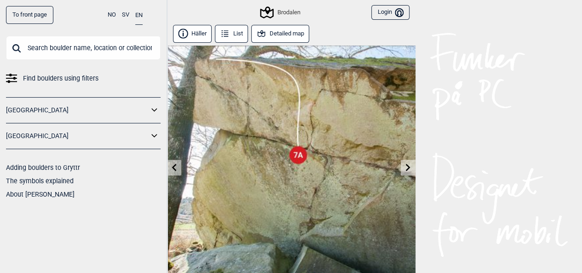
click at [168, 166] on link at bounding box center [174, 167] width 14 height 15
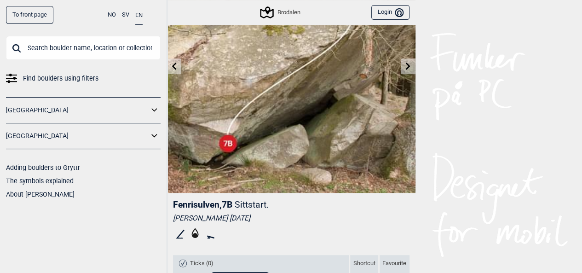
click at [408, 65] on icon at bounding box center [407, 65] width 7 height 7
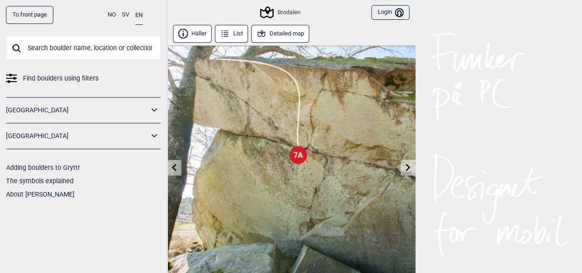
click at [409, 167] on icon at bounding box center [408, 166] width 5 height 7
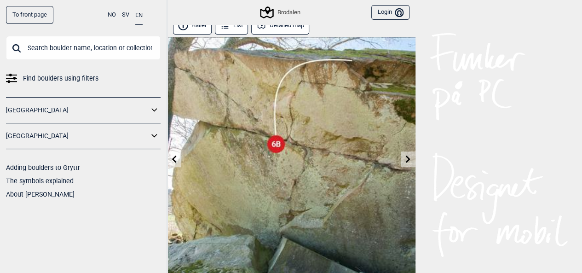
scroll to position [8, 0]
click at [178, 158] on link at bounding box center [174, 159] width 14 height 15
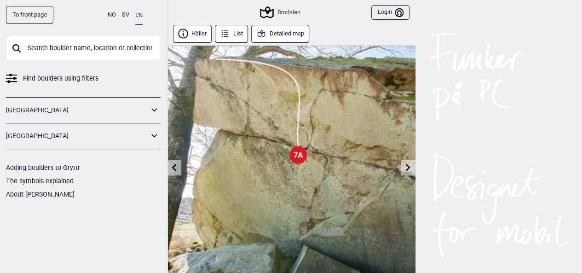
click at [409, 169] on icon at bounding box center [407, 166] width 7 height 7
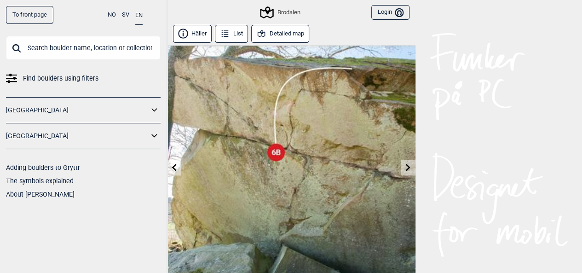
click at [409, 169] on icon at bounding box center [407, 166] width 7 height 7
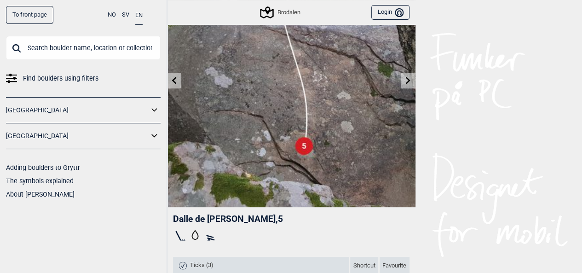
scroll to position [93, 0]
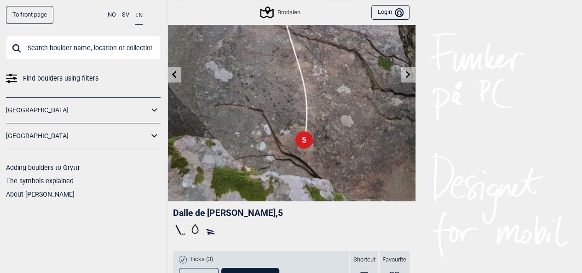
click at [409, 72] on icon at bounding box center [407, 73] width 7 height 7
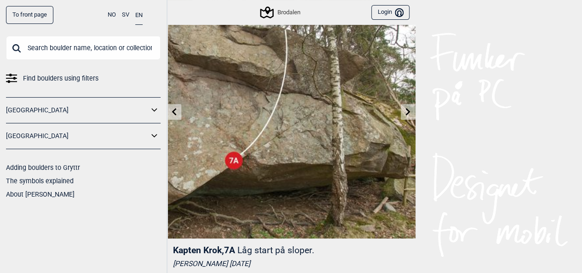
scroll to position [56, 0]
click at [410, 109] on icon at bounding box center [407, 110] width 7 height 7
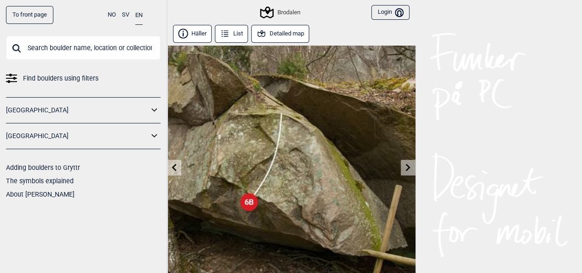
click at [405, 166] on icon at bounding box center [407, 166] width 7 height 7
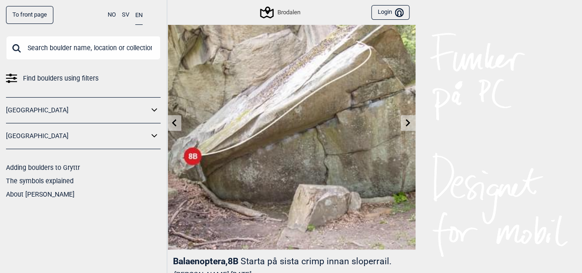
scroll to position [47, 0]
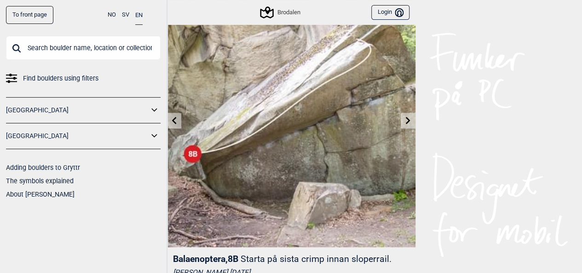
click at [405, 121] on icon at bounding box center [407, 119] width 7 height 7
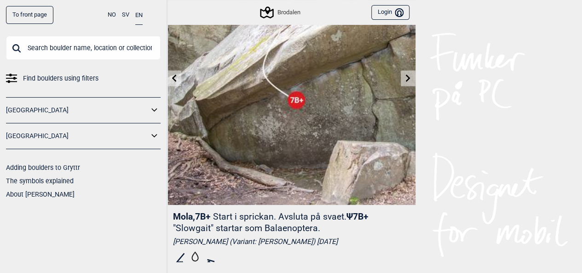
scroll to position [90, 0]
click at [404, 76] on icon at bounding box center [407, 77] width 7 height 7
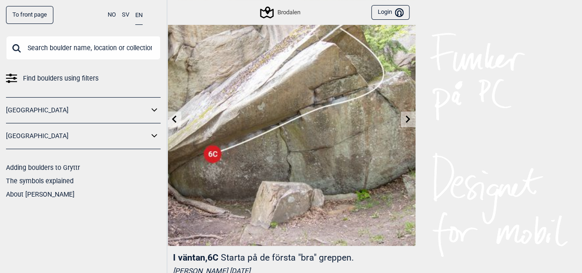
scroll to position [49, 0]
click at [407, 121] on icon at bounding box center [408, 118] width 5 height 7
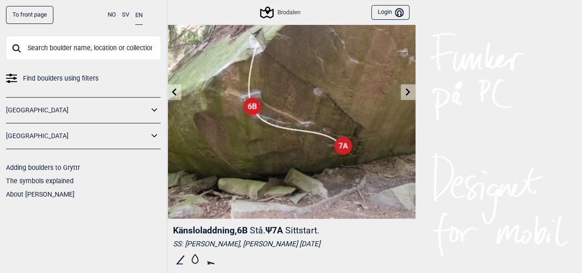
scroll to position [81, 0]
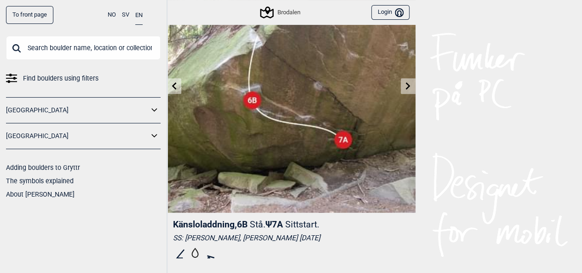
click at [408, 85] on icon at bounding box center [407, 85] width 7 height 7
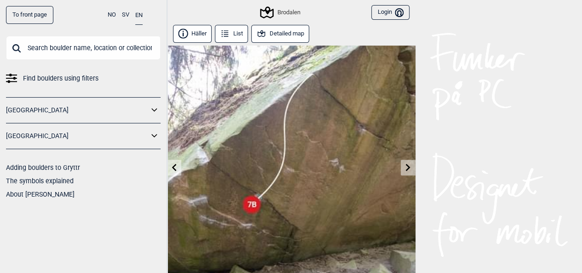
click at [412, 165] on link at bounding box center [408, 167] width 14 height 15
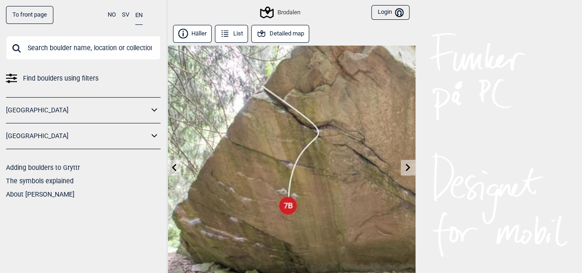
scroll to position [29, 0]
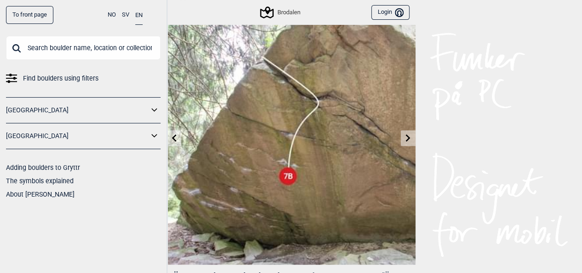
click at [407, 139] on icon at bounding box center [407, 137] width 7 height 7
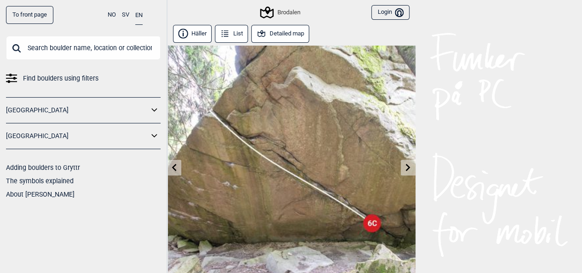
drag, startPoint x: 406, startPoint y: 164, endPoint x: 407, endPoint y: 159, distance: 5.1
click at [407, 159] on img at bounding box center [291, 170] width 248 height 248
click at [407, 168] on icon at bounding box center [407, 166] width 7 height 7
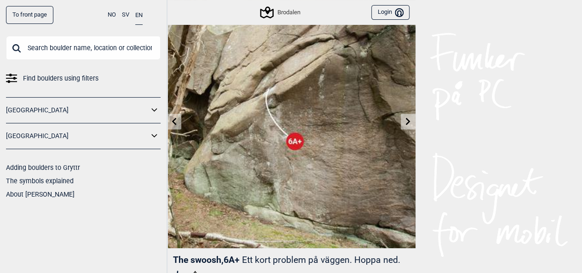
scroll to position [46, 0]
click at [410, 119] on icon at bounding box center [407, 121] width 7 height 7
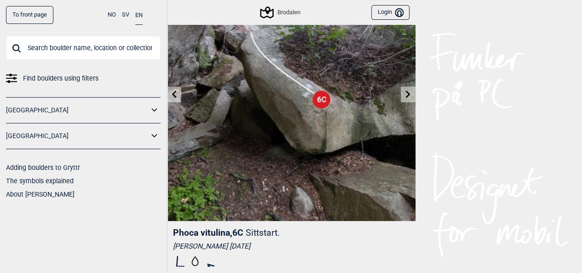
scroll to position [74, 0]
click at [411, 95] on icon at bounding box center [407, 93] width 7 height 7
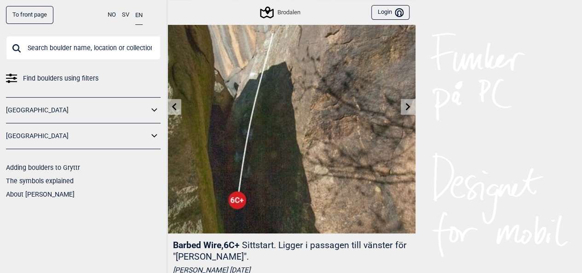
scroll to position [58, 0]
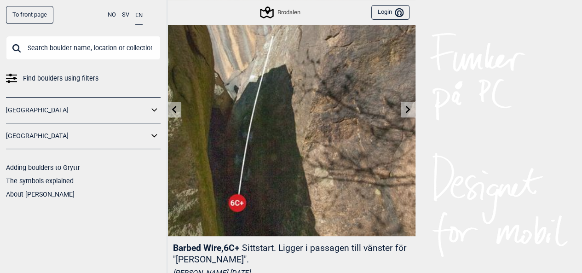
click at [409, 112] on icon at bounding box center [407, 108] width 7 height 7
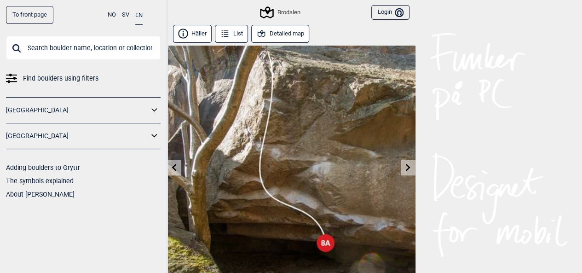
click at [175, 168] on icon at bounding box center [173, 166] width 7 height 7
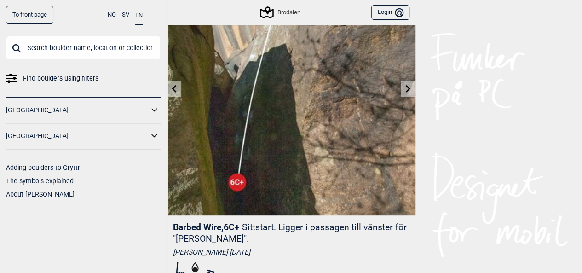
scroll to position [76, 0]
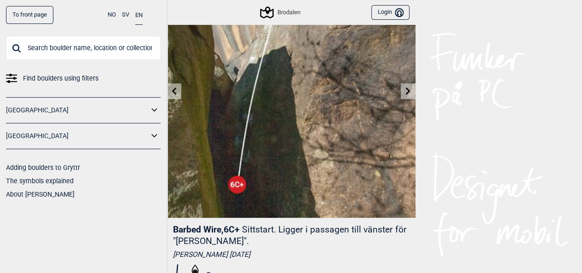
click at [407, 91] on icon at bounding box center [407, 90] width 7 height 7
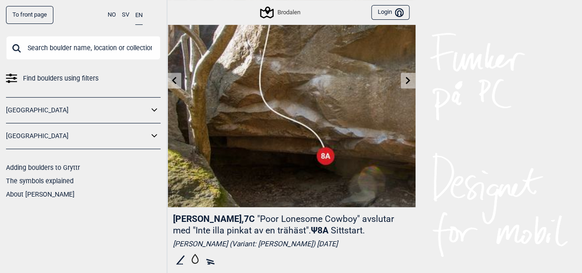
scroll to position [89, 0]
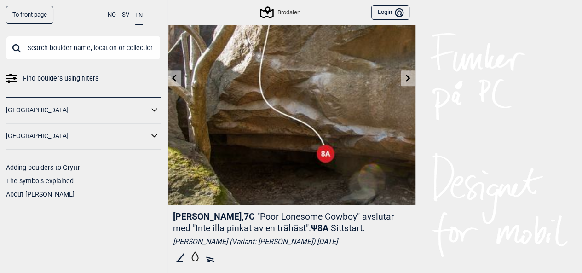
click at [407, 76] on icon at bounding box center [408, 77] width 5 height 7
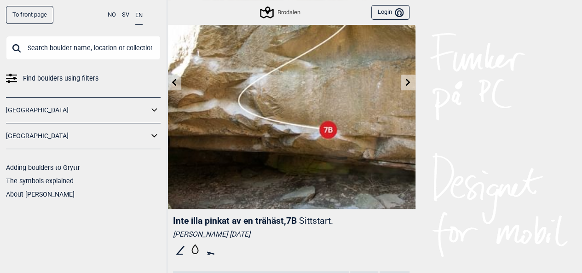
scroll to position [101, 0]
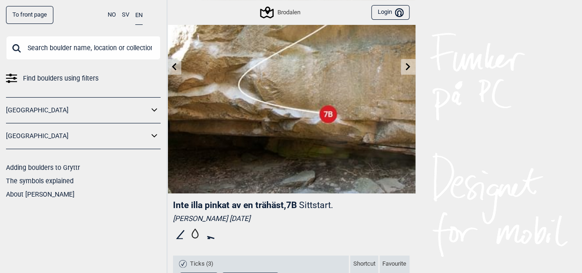
click at [411, 63] on icon at bounding box center [407, 66] width 7 height 7
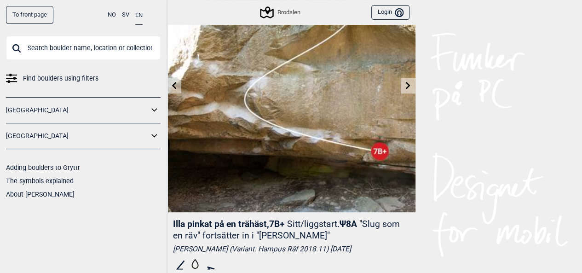
scroll to position [93, 0]
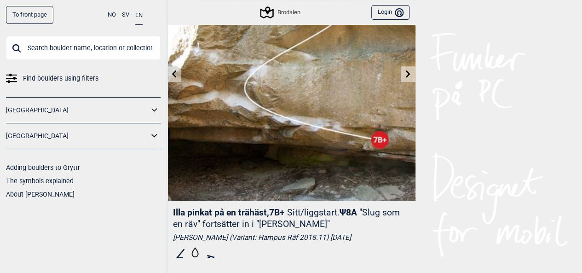
click at [405, 79] on link at bounding box center [408, 74] width 14 height 15
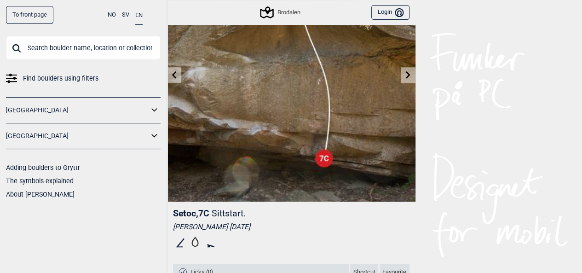
scroll to position [74, 0]
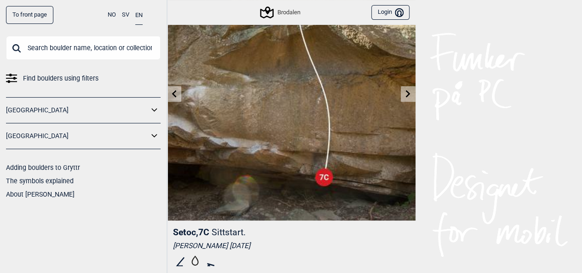
click at [408, 94] on icon at bounding box center [408, 93] width 5 height 7
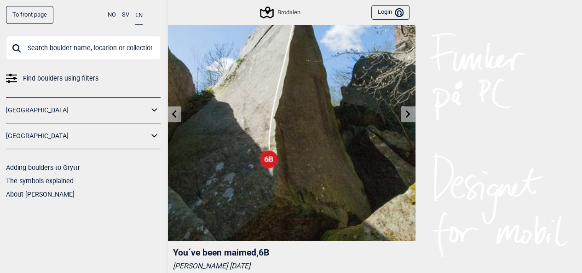
scroll to position [55, 0]
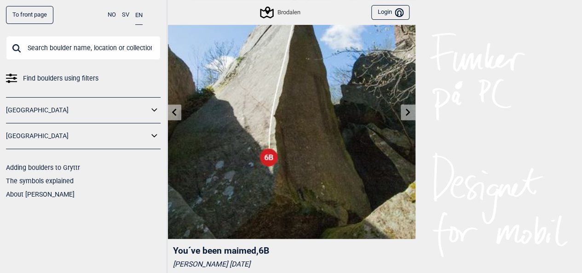
click at [410, 110] on icon at bounding box center [407, 111] width 7 height 7
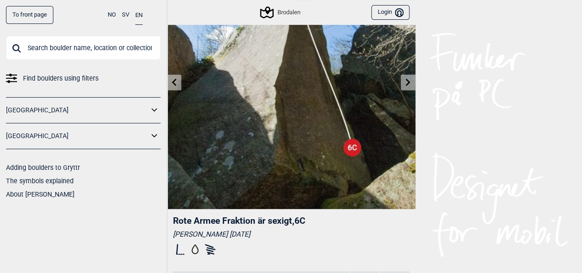
scroll to position [87, 0]
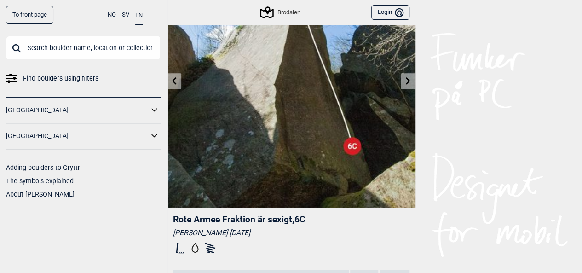
click at [177, 83] on icon at bounding box center [173, 80] width 7 height 7
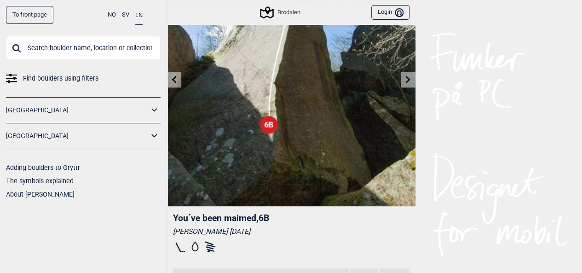
scroll to position [90, 0]
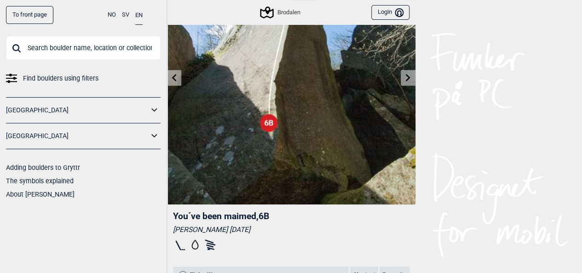
click at [410, 72] on link at bounding box center [408, 77] width 14 height 15
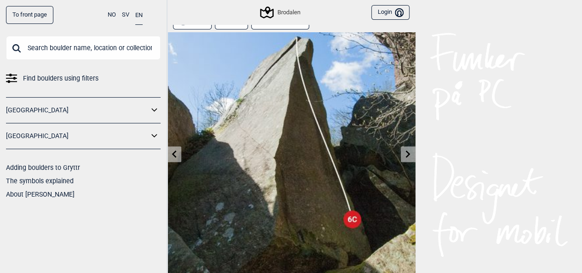
scroll to position [17, 0]
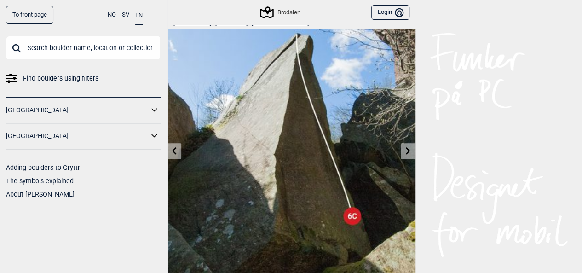
click at [405, 155] on link at bounding box center [408, 151] width 14 height 15
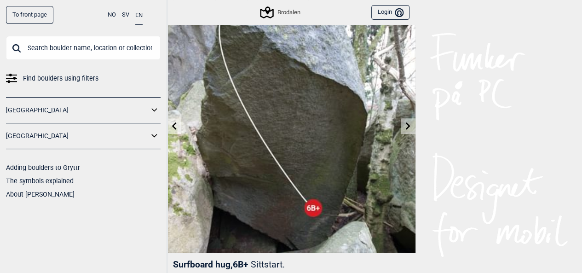
scroll to position [40, 0]
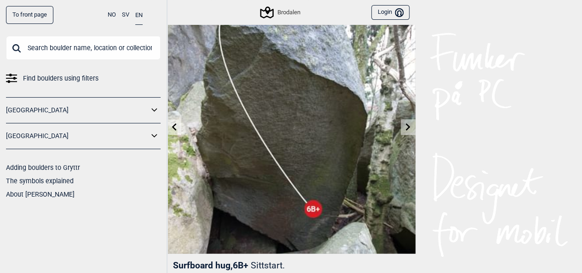
click at [405, 127] on icon at bounding box center [407, 126] width 7 height 7
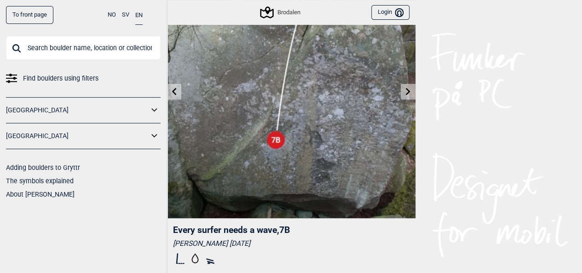
scroll to position [76, 0]
click at [410, 98] on link at bounding box center [408, 91] width 14 height 15
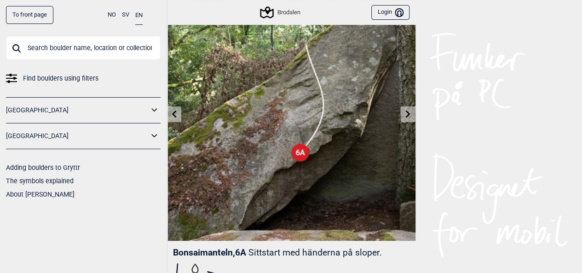
scroll to position [47, 0]
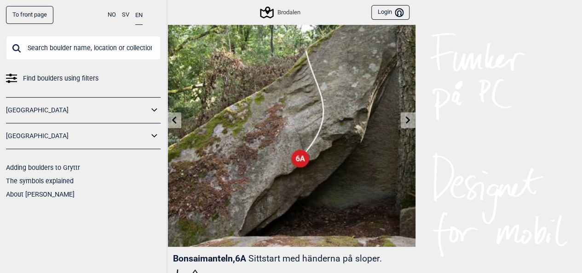
click at [410, 117] on icon at bounding box center [407, 119] width 7 height 7
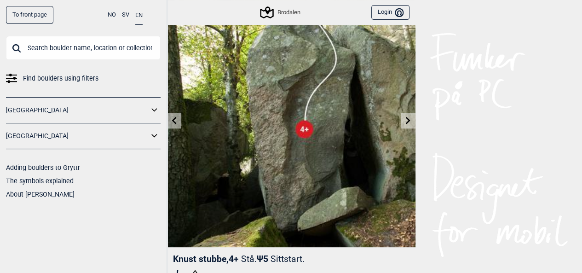
click at [405, 121] on icon at bounding box center [407, 119] width 7 height 7
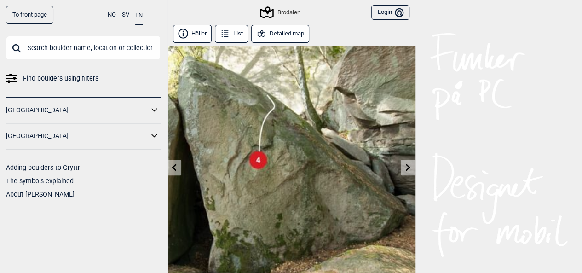
click at [407, 168] on icon at bounding box center [407, 166] width 7 height 7
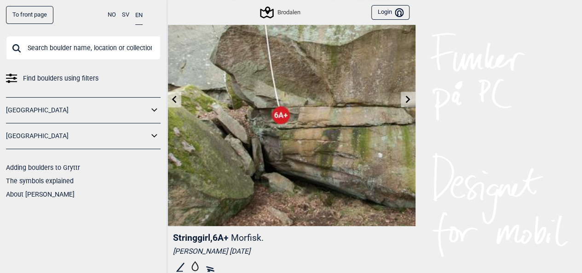
scroll to position [68, 0]
click at [405, 92] on link at bounding box center [408, 99] width 14 height 15
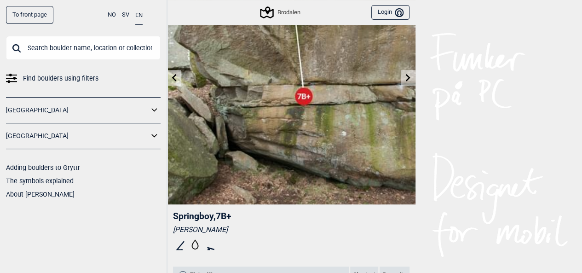
click at [409, 79] on icon at bounding box center [407, 77] width 7 height 7
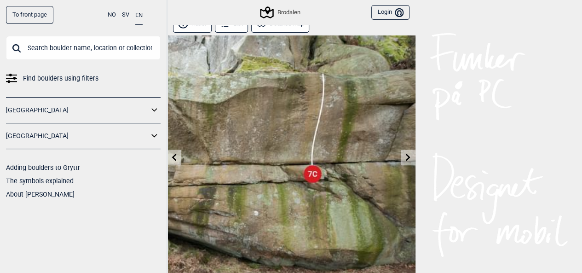
click at [410, 159] on icon at bounding box center [407, 156] width 7 height 7
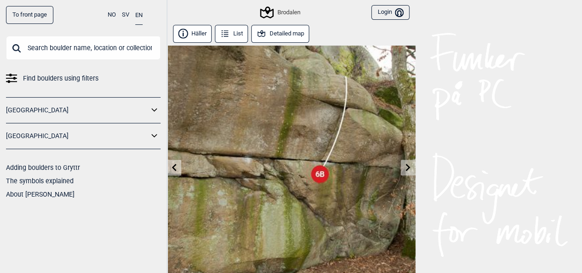
click at [410, 167] on icon at bounding box center [407, 166] width 7 height 7
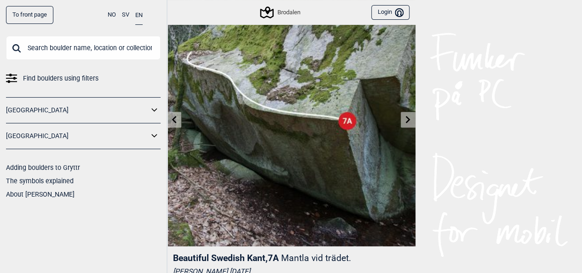
drag, startPoint x: 408, startPoint y: 124, endPoint x: 405, endPoint y: 129, distance: 5.6
click at [405, 129] on img at bounding box center [291, 122] width 248 height 248
click at [405, 124] on link at bounding box center [408, 119] width 14 height 15
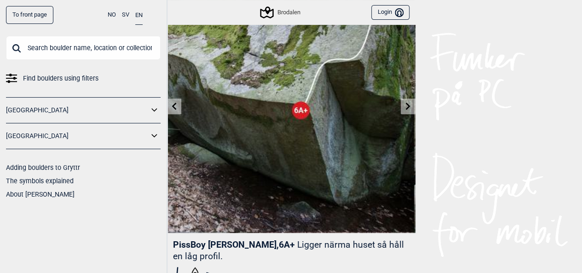
click at [404, 104] on icon at bounding box center [407, 105] width 7 height 7
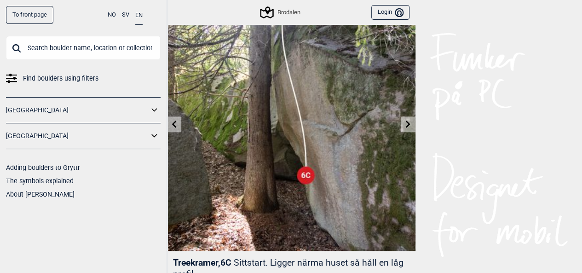
scroll to position [70, 0]
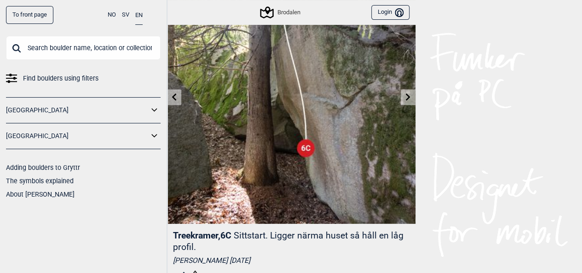
click at [408, 100] on icon at bounding box center [407, 96] width 7 height 7
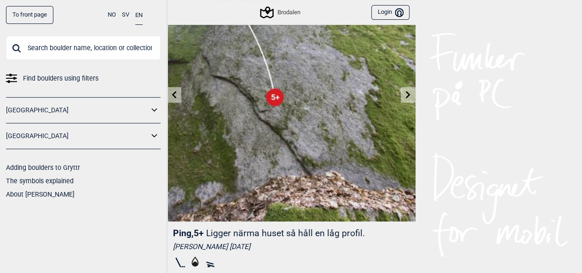
scroll to position [65, 0]
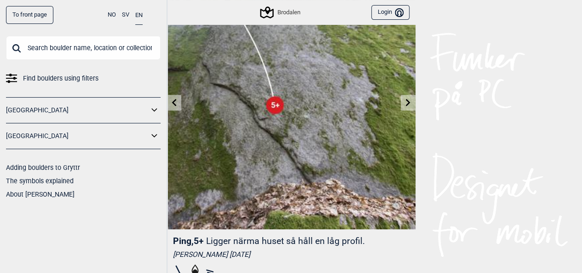
click at [406, 105] on icon at bounding box center [408, 101] width 5 height 7
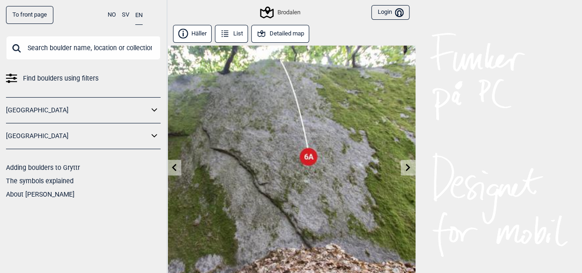
scroll to position [28, 0]
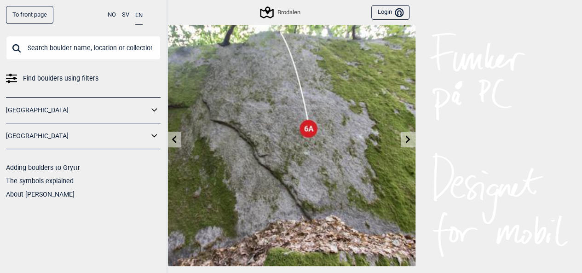
click at [406, 141] on icon at bounding box center [407, 138] width 7 height 7
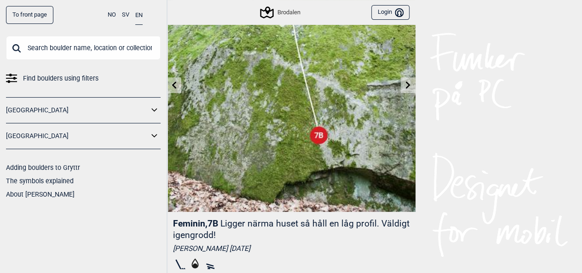
scroll to position [82, 0]
click at [410, 85] on icon at bounding box center [408, 84] width 5 height 7
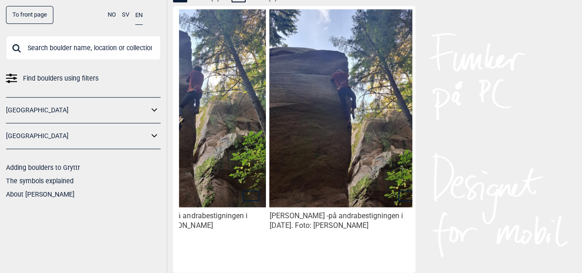
scroll to position [0, 77]
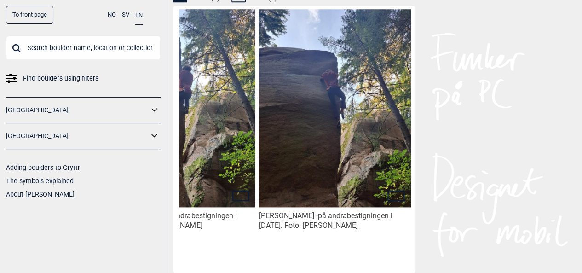
click at [337, 81] on img at bounding box center [335, 106] width 152 height 202
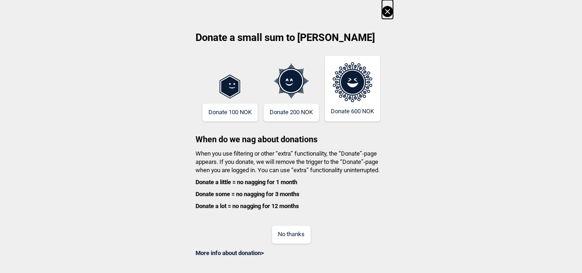
click at [390, 10] on icon at bounding box center [387, 11] width 5 height 5
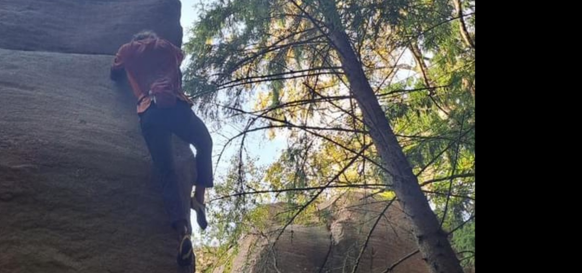
scroll to position [479, 0]
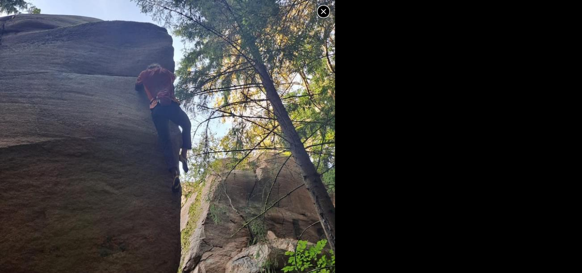
click at [326, 12] on icon at bounding box center [323, 11] width 11 height 11
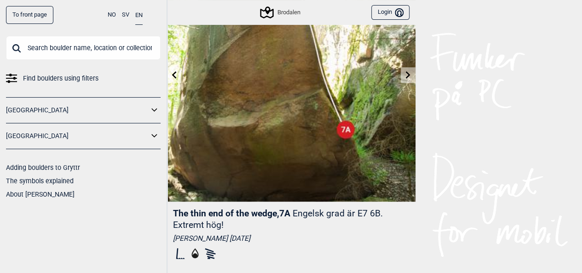
scroll to position [0, 0]
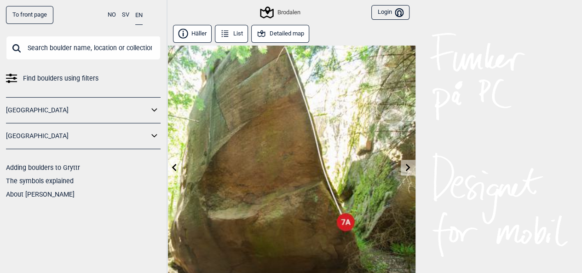
click at [406, 166] on icon at bounding box center [407, 166] width 7 height 7
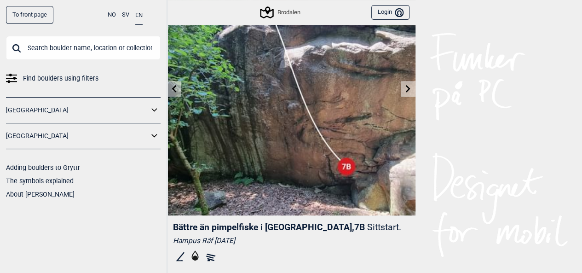
scroll to position [85, 0]
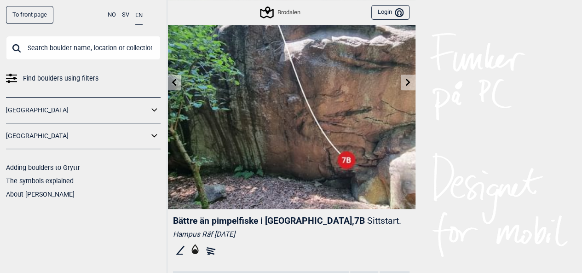
click at [409, 81] on icon at bounding box center [408, 81] width 5 height 7
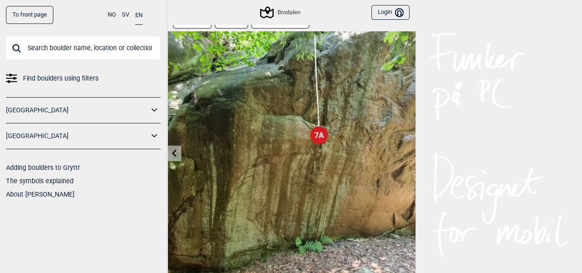
scroll to position [100, 0]
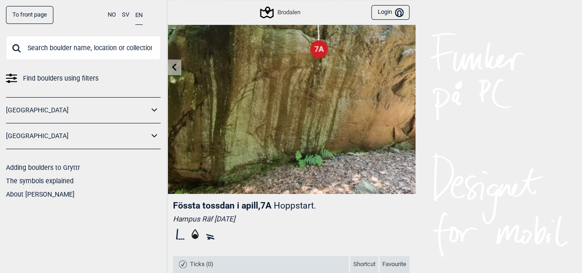
click at [68, 145] on div "[GEOGRAPHIC_DATA]" at bounding box center [83, 136] width 155 height 26
click at [81, 141] on link "[GEOGRAPHIC_DATA]" at bounding box center [77, 135] width 143 height 13
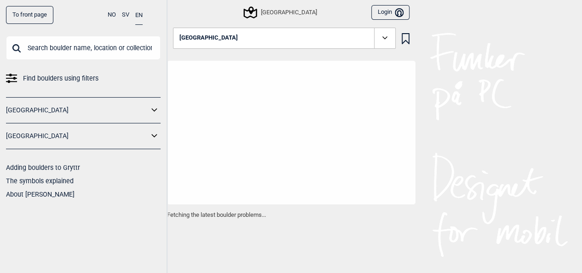
click at [386, 42] on icon at bounding box center [385, 38] width 11 height 11
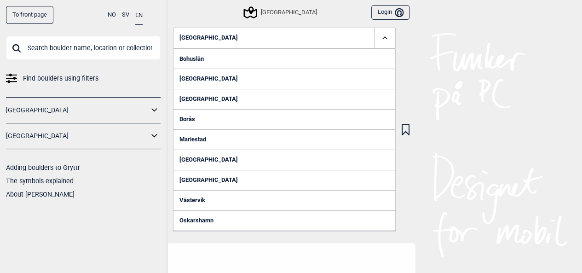
click at [239, 58] on link "Bohuslän" at bounding box center [284, 59] width 223 height 20
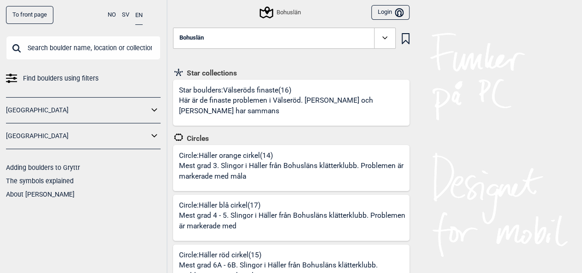
click at [381, 40] on icon at bounding box center [385, 38] width 11 height 11
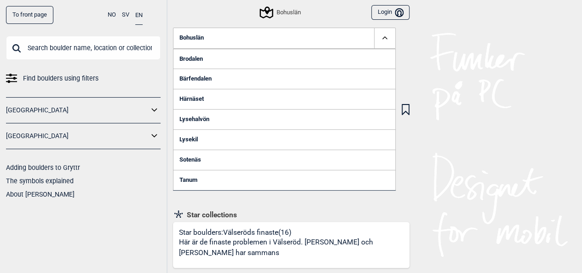
click at [201, 58] on link "Brodalen" at bounding box center [284, 59] width 223 height 20
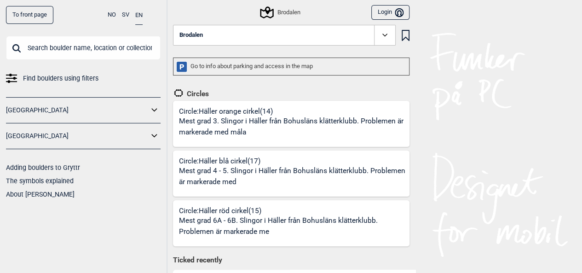
click at [390, 33] on span at bounding box center [384, 35] width 21 height 21
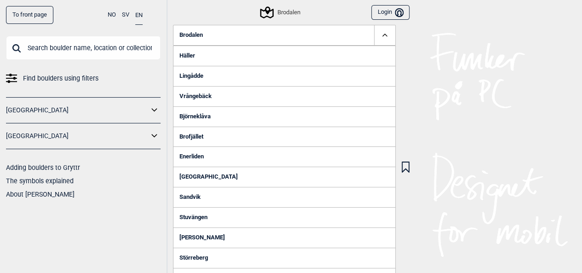
click at [213, 50] on link "Häller" at bounding box center [284, 56] width 223 height 20
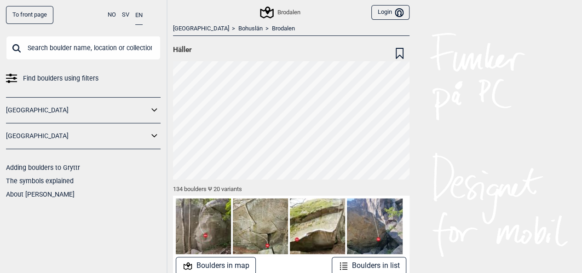
click at [508, 119] on div "To front page NO SV EN Find boulders using filters Norge Sverige Adding boulder…" at bounding box center [291, 136] width 582 height 273
click at [272, 27] on link "Brodalen" at bounding box center [283, 29] width 23 height 8
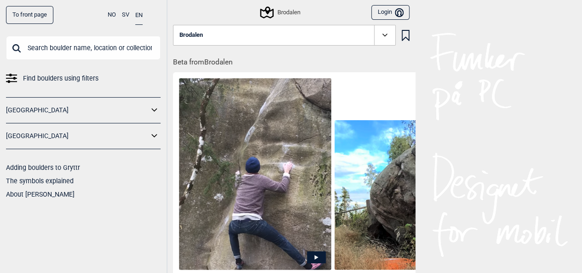
click at [384, 38] on icon at bounding box center [385, 35] width 11 height 11
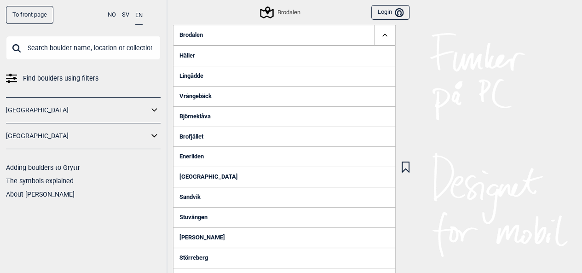
click at [292, 57] on link "Häller" at bounding box center [284, 56] width 223 height 20
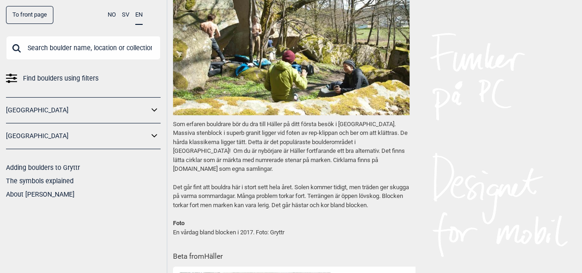
scroll to position [333, 0]
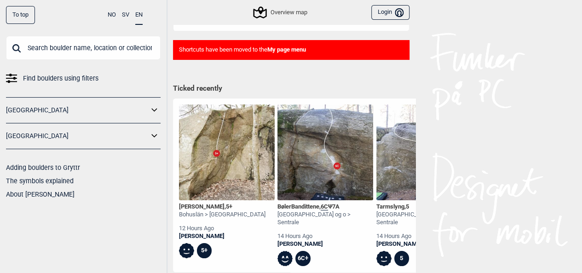
scroll to position [19, 0]
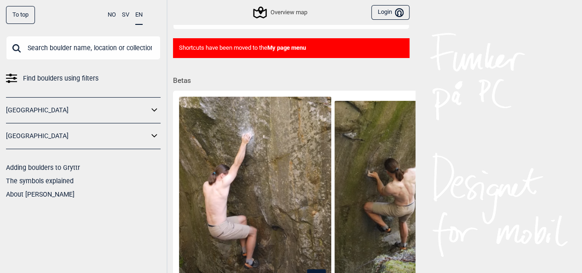
click at [148, 135] on link "[GEOGRAPHIC_DATA]" at bounding box center [77, 135] width 143 height 13
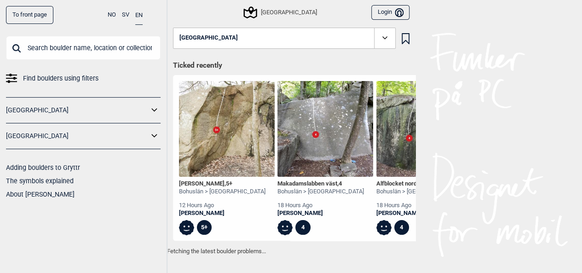
click at [155, 143] on div "[GEOGRAPHIC_DATA]" at bounding box center [83, 136] width 155 height 26
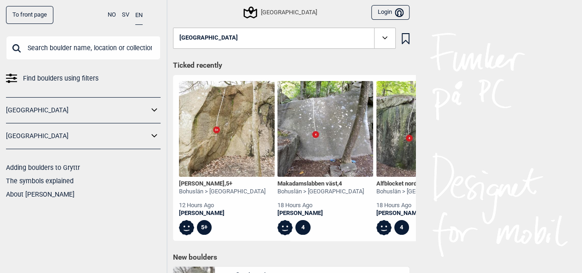
click at [316, 35] on button "[GEOGRAPHIC_DATA]" at bounding box center [284, 38] width 223 height 21
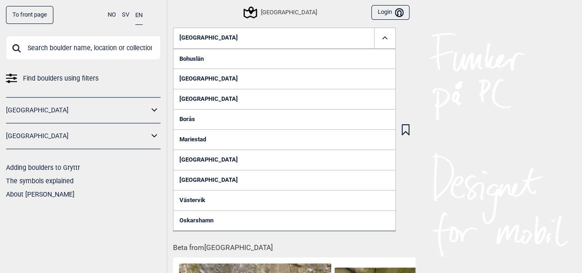
click at [231, 58] on link "Bohuslän" at bounding box center [284, 59] width 223 height 20
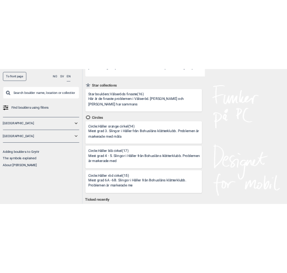
scroll to position [299, 0]
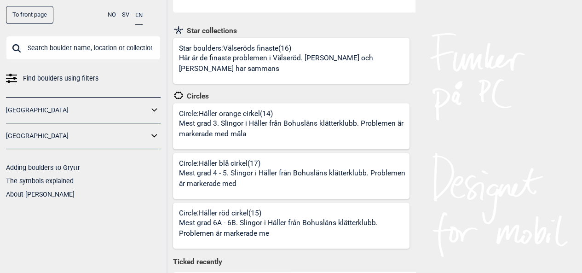
click at [281, 178] on p "Mest grad 4 - 5. Slingor i Häller från Bohusläns klätterklubb. Problemen är mar…" at bounding box center [293, 179] width 228 height 22
click at [279, 220] on p "Mest grad 6A - 6B. Slingor i Häller från Bohusläns klätterklubb. Problemen är m…" at bounding box center [293, 229] width 228 height 22
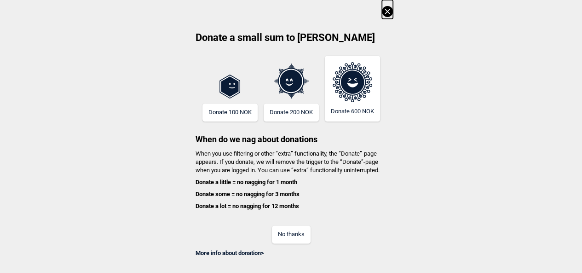
click at [390, 14] on icon at bounding box center [387, 11] width 11 height 11
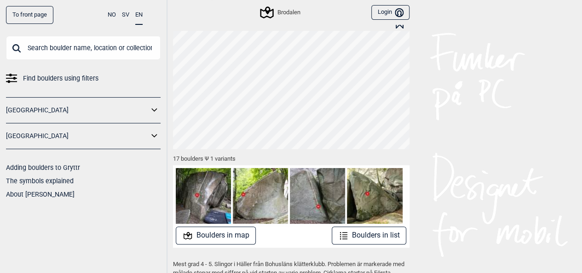
scroll to position [33, 0]
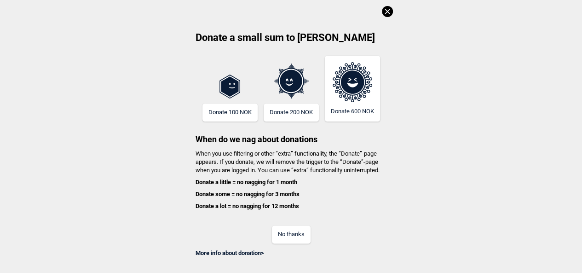
click at [391, 9] on icon at bounding box center [387, 11] width 11 height 11
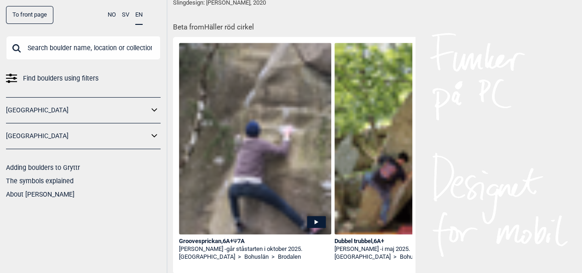
scroll to position [409, 0]
